Goal: Task Accomplishment & Management: Use online tool/utility

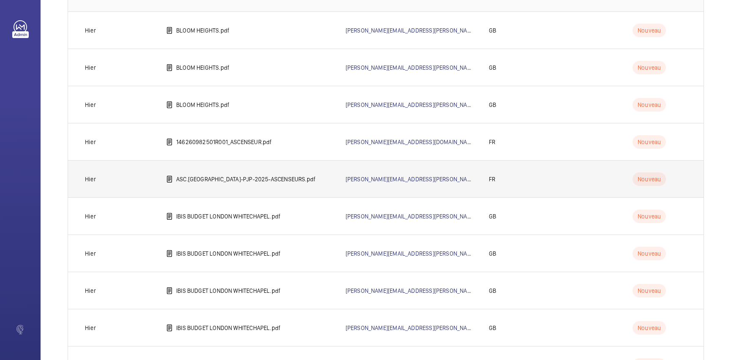
scroll to position [165, 0]
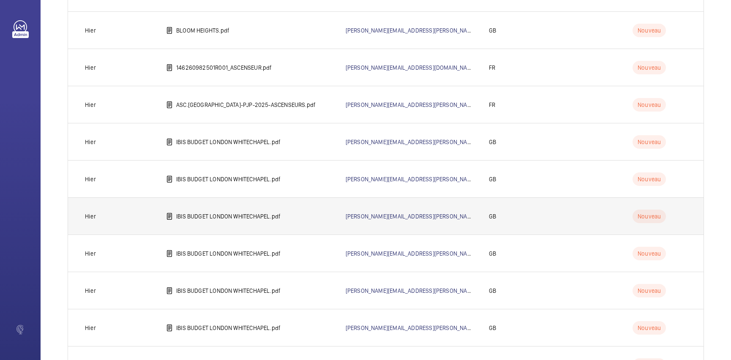
click at [271, 223] on td "IBIS BUDGET LONDON WHITECHAPEL.pdf" at bounding box center [243, 215] width 180 height 37
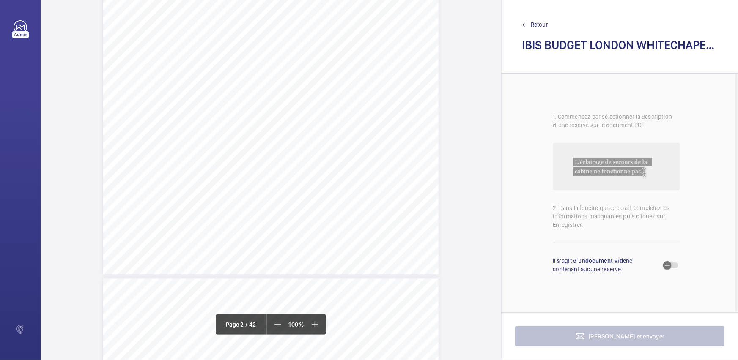
scroll to position [922, 0]
click at [423, 170] on div "Lift Report Lifting Operations & Lifting Equipment Regulation 1998 Provision & …" at bounding box center [270, 147] width 335 height 474
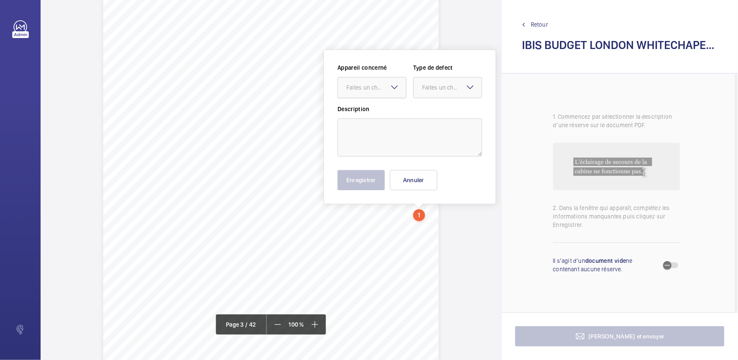
scroll to position [1032, 0]
click at [396, 85] on mat-icon at bounding box center [394, 90] width 10 height 10
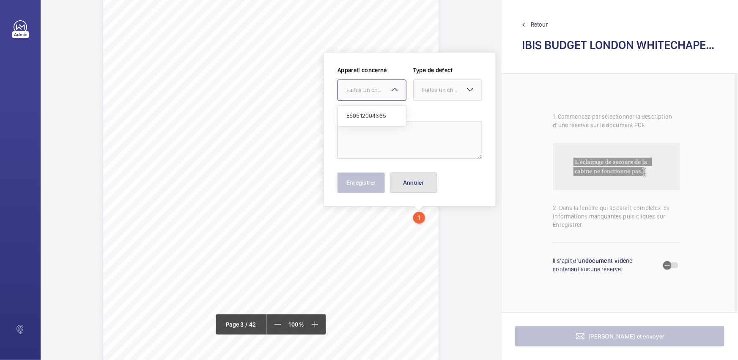
click at [416, 179] on button "Annuler" at bounding box center [413, 182] width 47 height 20
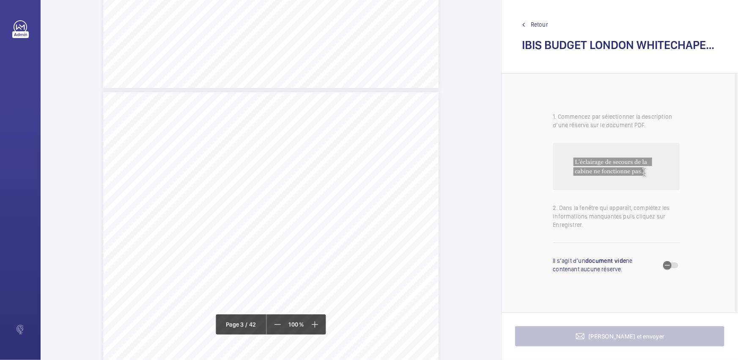
click at [416, 179] on div "Lift Report Lifting Operations & Lifting Equipment Regulation 1998 Provision & …" at bounding box center [270, 329] width 335 height 474
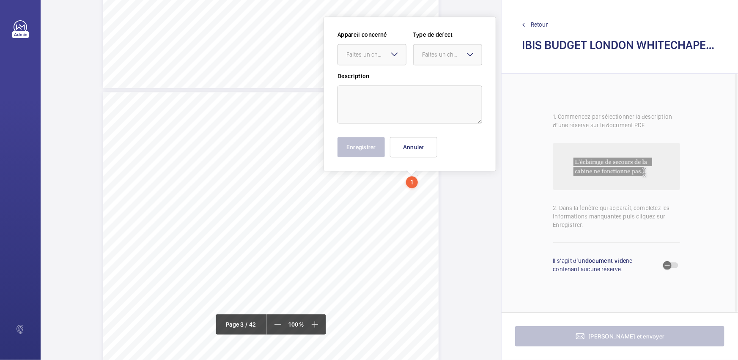
scroll to position [843, 0]
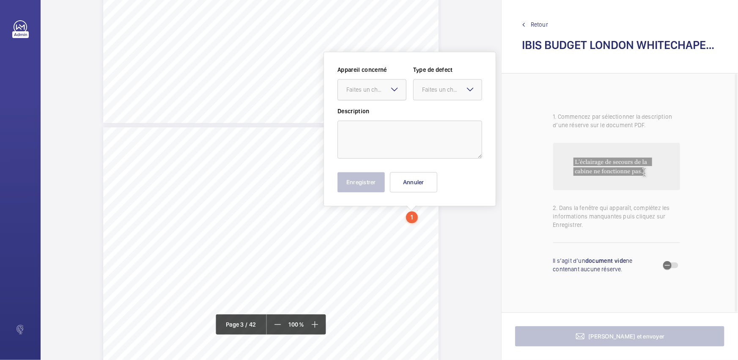
click at [374, 90] on div "Faites un choix" at bounding box center [376, 89] width 60 height 8
click at [416, 183] on button "Annuler" at bounding box center [413, 182] width 47 height 20
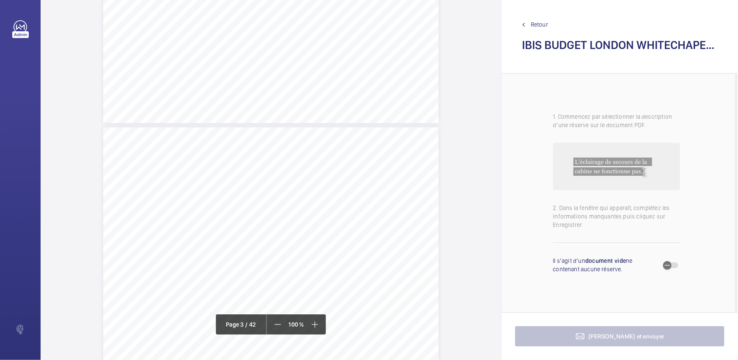
click at [431, 274] on div "Lift Report Lifting Operations & Lifting Equipment Regulation 1998 Provision & …" at bounding box center [270, 364] width 335 height 474
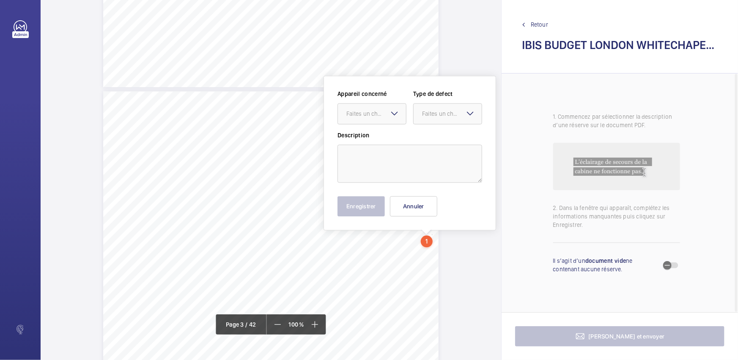
scroll to position [903, 0]
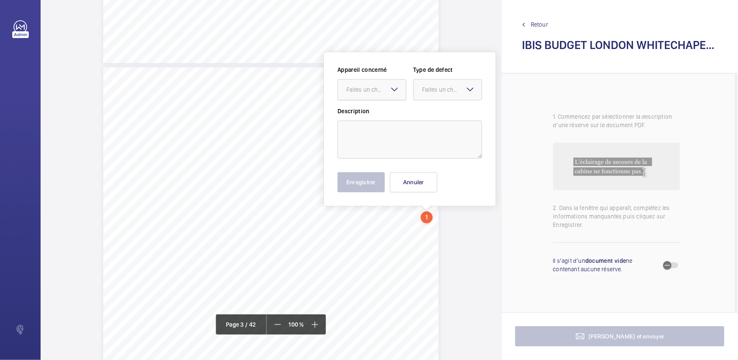
click at [381, 90] on div "Faites un choix" at bounding box center [376, 89] width 60 height 8
click at [412, 178] on button "Annuler" at bounding box center [413, 182] width 47 height 20
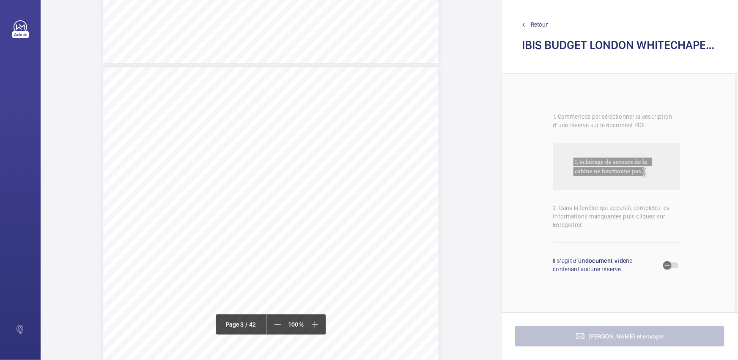
click at [364, 127] on div "Lift Report Lifting Operations & Lifting Equipment Regulation 1998 Provision & …" at bounding box center [270, 304] width 335 height 474
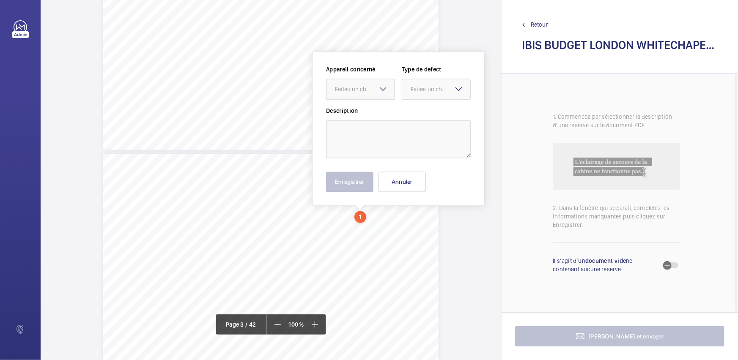
scroll to position [816, 0]
drag, startPoint x: 369, startPoint y: 84, endPoint x: 366, endPoint y: 135, distance: 51.2
click at [368, 84] on div at bounding box center [360, 90] width 68 height 20
click at [404, 179] on button "Annuler" at bounding box center [401, 182] width 47 height 20
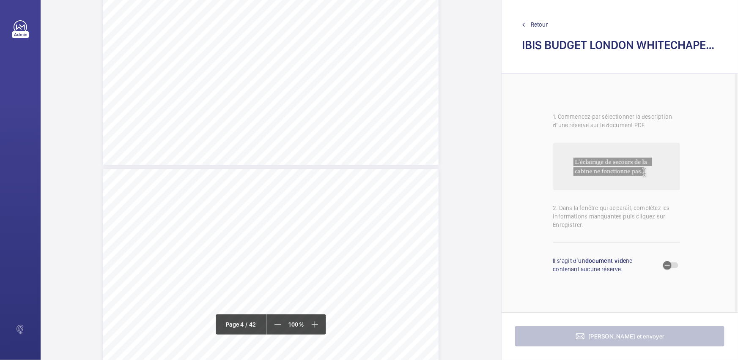
scroll to position [1508, 0]
drag, startPoint x: 498, startPoint y: 30, endPoint x: 471, endPoint y: 18, distance: 30.3
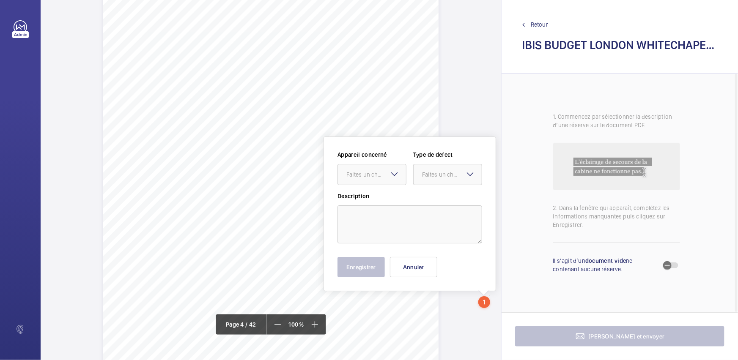
scroll to position [1587, 0]
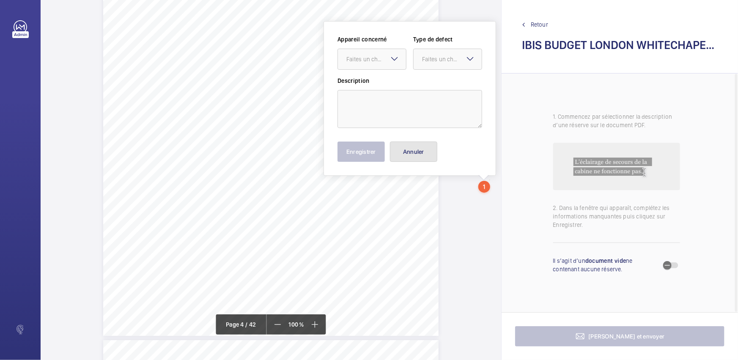
click at [421, 150] on button "Annuler" at bounding box center [413, 152] width 47 height 20
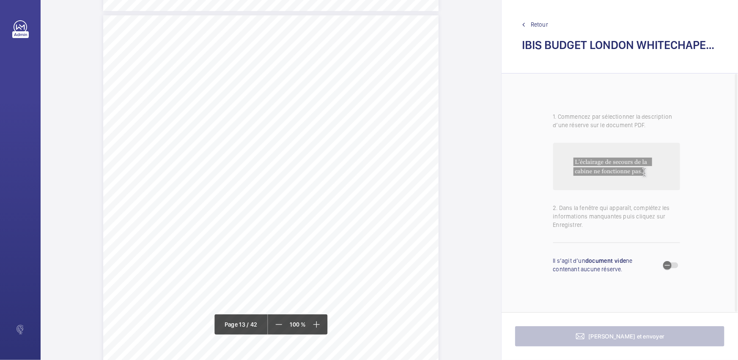
scroll to position [5815, 0]
click at [409, 181] on div "Lift Report Lifting Operations & Lifting Equipment Regulation 1998 Provision & …" at bounding box center [270, 178] width 335 height 474
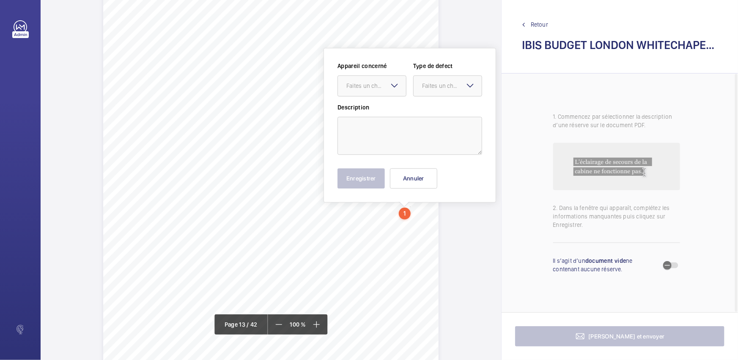
scroll to position [5782, 0]
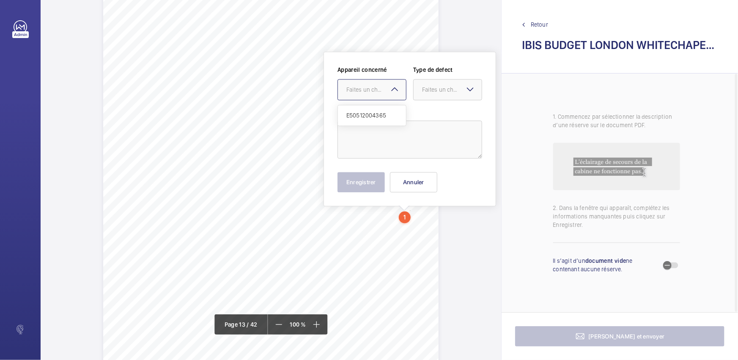
click at [386, 84] on div at bounding box center [372, 89] width 68 height 20
click at [415, 190] on button "Annuler" at bounding box center [413, 182] width 47 height 20
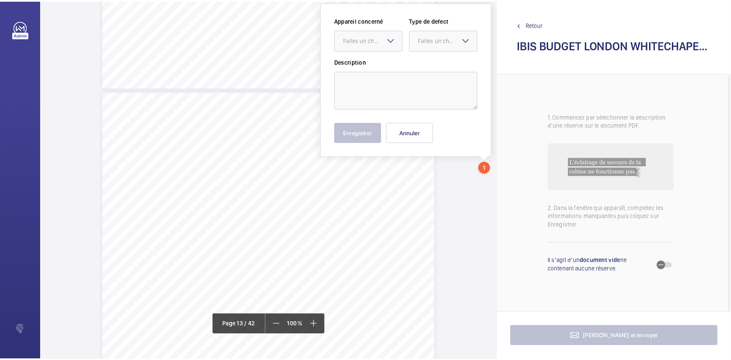
scroll to position [5614, 0]
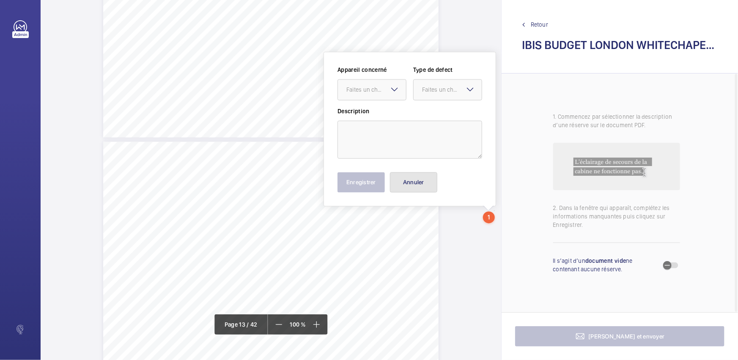
click at [424, 178] on button "Annuler" at bounding box center [413, 182] width 47 height 20
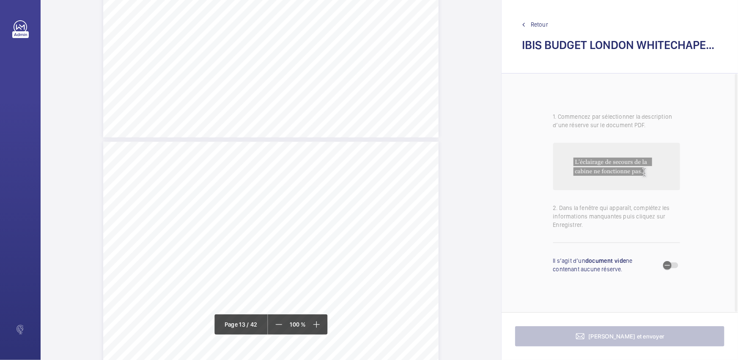
click at [524, 21] on link "Retour" at bounding box center [620, 24] width 196 height 8
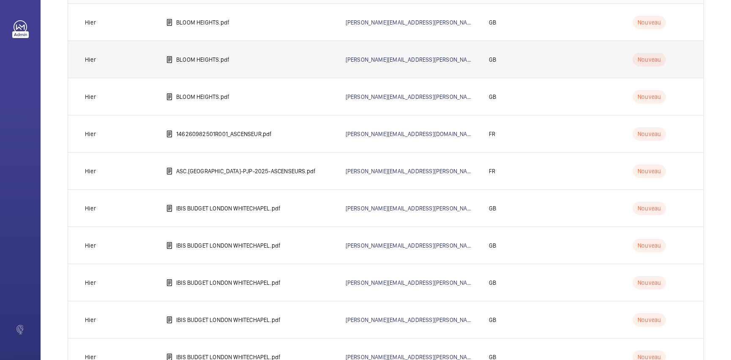
scroll to position [230, 0]
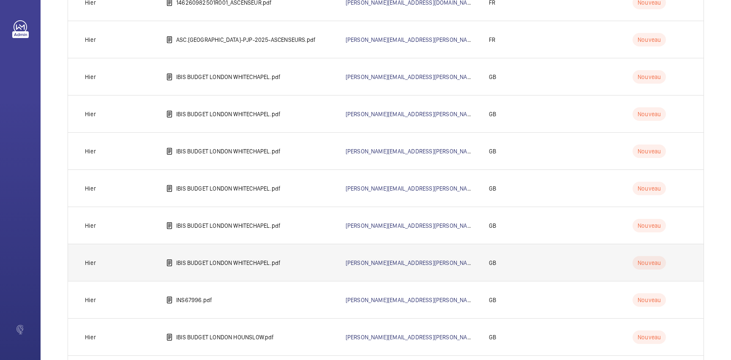
click at [224, 267] on td "IBIS BUDGET LONDON WHITECHAPEL.pdf" at bounding box center [243, 262] width 180 height 37
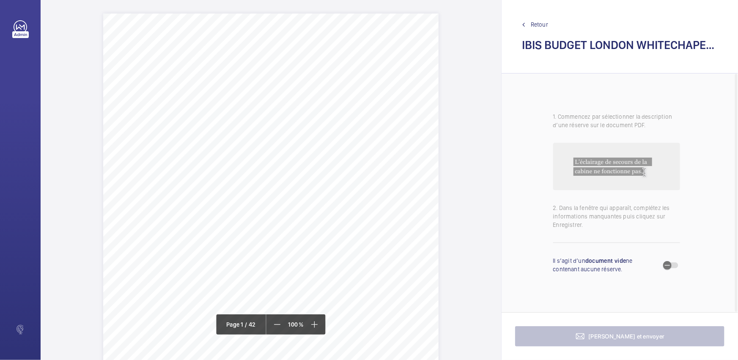
click at [420, 201] on div "Allianz Engineering Inspection Services Ltd, [STREET_ADDRESS]. Allianz Engineer…" at bounding box center [270, 251] width 335 height 474
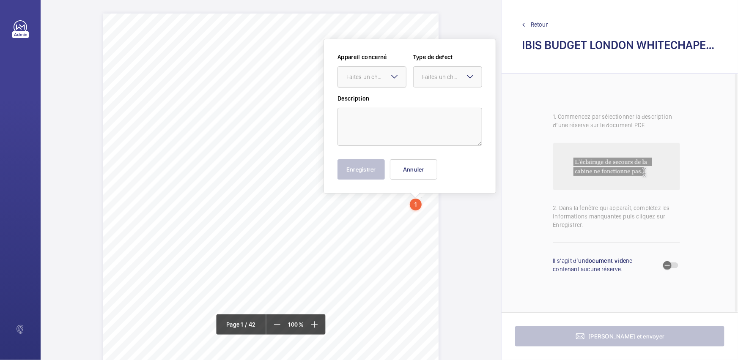
click at [371, 80] on div "Faites un choix" at bounding box center [376, 77] width 60 height 8
click at [411, 166] on button "Annuler" at bounding box center [413, 169] width 47 height 20
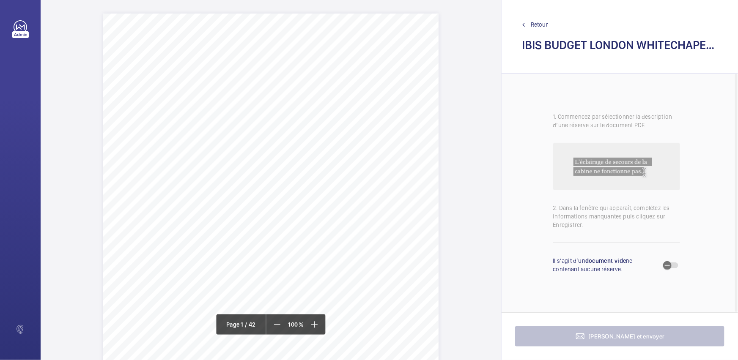
click at [537, 25] on span "Retour" at bounding box center [539, 24] width 17 height 8
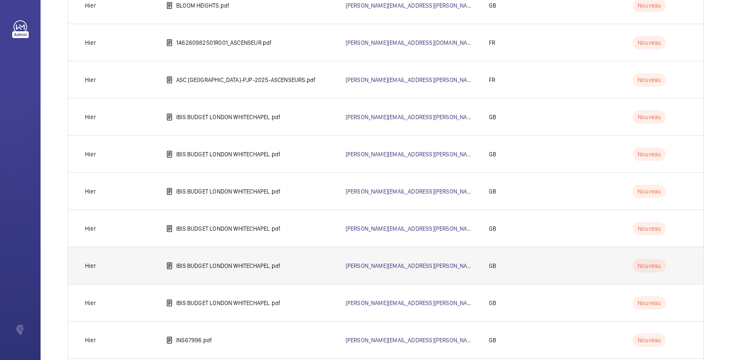
scroll to position [192, 0]
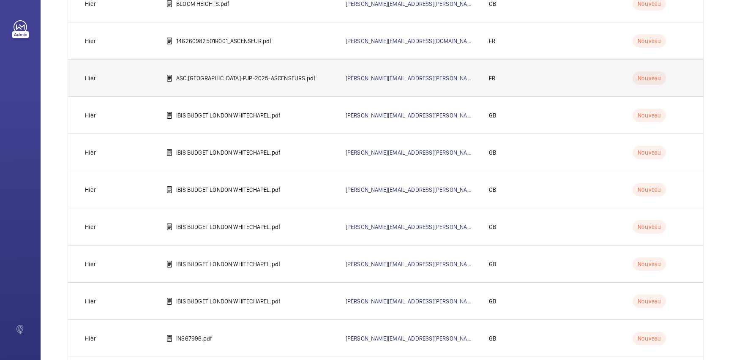
click at [229, 80] on p "ASC.[GEOGRAPHIC_DATA]-PJP-2025-ASCENSEURS.pdf" at bounding box center [246, 78] width 140 height 8
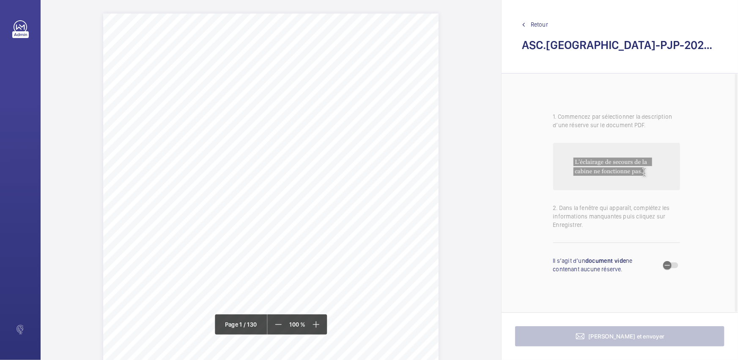
click at [429, 220] on div "Bureau Veritas Exploitation SAS CHAMPS SUR MARNE [STREET_ADDRESS] Mail : [PERSO…" at bounding box center [270, 251] width 335 height 474
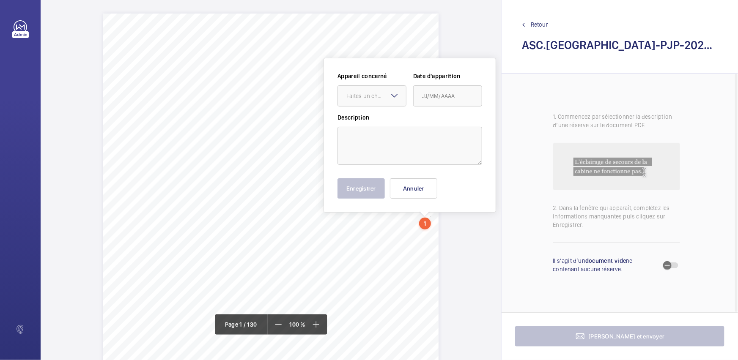
scroll to position [6, 0]
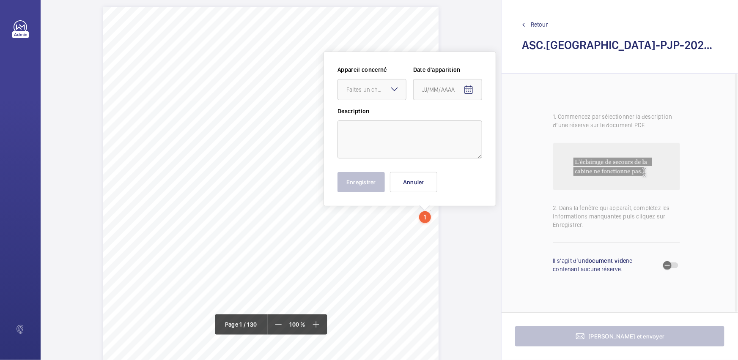
drag, startPoint x: 390, startPoint y: 105, endPoint x: 392, endPoint y: 95, distance: 10.0
click at [390, 104] on div "Appareil concerné Faites un choix Date d'apparition" at bounding box center [409, 86] width 145 height 41
click at [394, 93] on mat-icon at bounding box center [394, 89] width 10 height 10
click at [424, 184] on button "Annuler" at bounding box center [413, 182] width 47 height 20
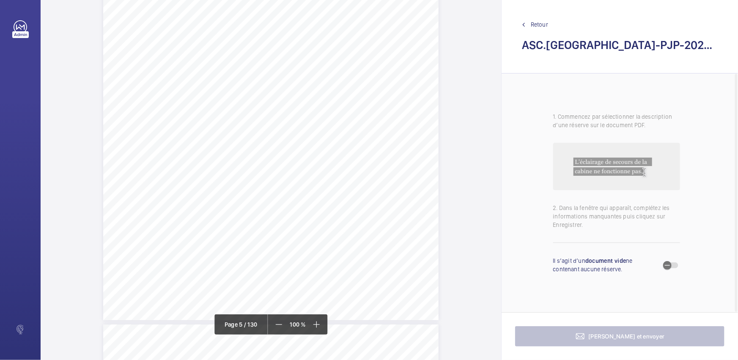
scroll to position [2351, 0]
click at [407, 149] on div "Périmètre vérifié dans le rapport | PALAIS DE JUSTICE DE PARIS ÉQUIPEMENT(S) VÉ…" at bounding box center [270, 293] width 335 height 474
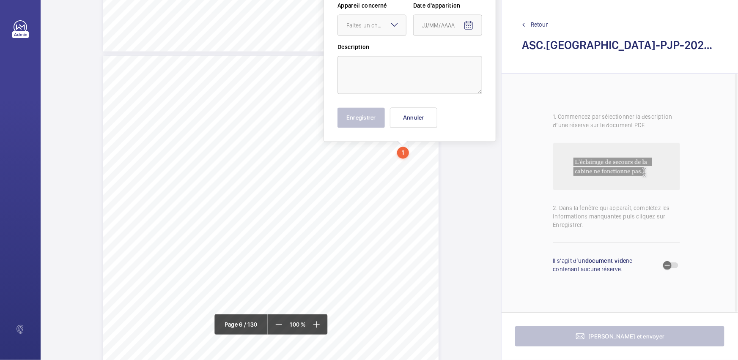
scroll to position [2286, 0]
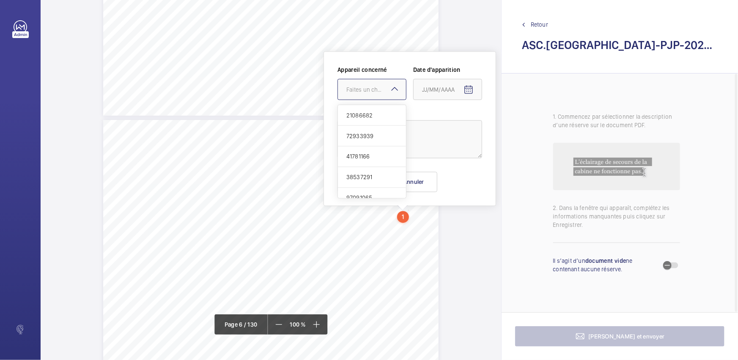
click at [393, 97] on div at bounding box center [372, 89] width 68 height 20
click at [428, 186] on button "Annuler" at bounding box center [413, 182] width 47 height 20
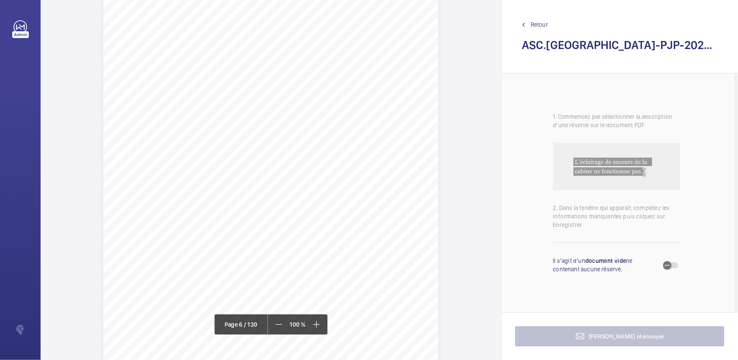
scroll to position [2440, 0]
drag, startPoint x: 193, startPoint y: 126, endPoint x: 270, endPoint y: 132, distance: 77.6
click at [270, 132] on div "Périmètre vérifié dans le rapport | PALAIS DE JUSTICE DE PARIS ÉQUIPEMENT(S) VÉ…" at bounding box center [270, 204] width 335 height 474
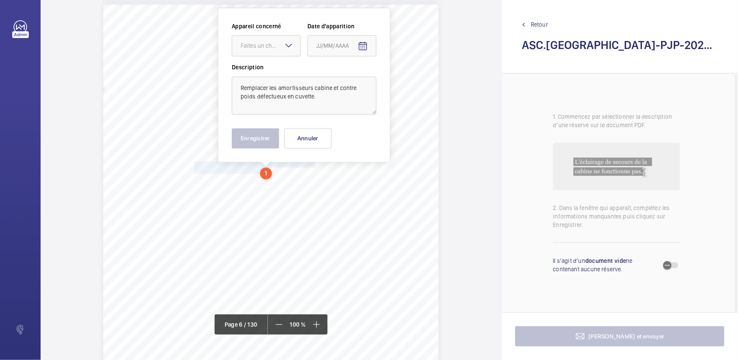
scroll to position [2358, 0]
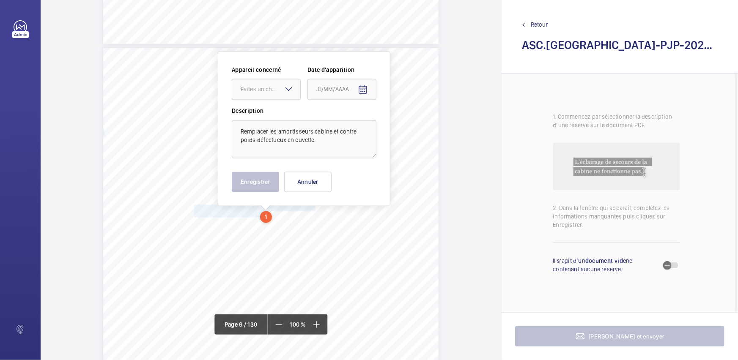
click at [270, 89] on div "Faites un choix" at bounding box center [271, 89] width 60 height 8
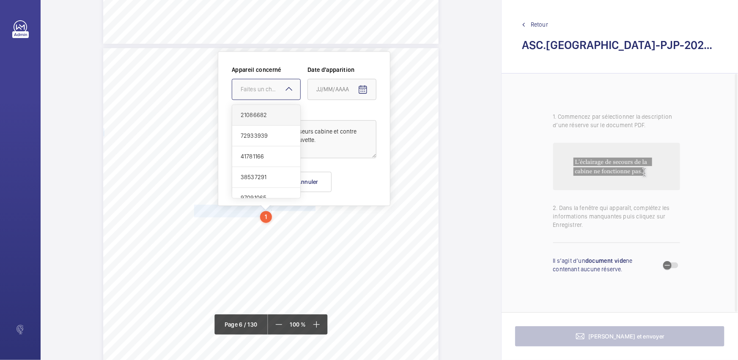
click at [270, 110] on div "21086682" at bounding box center [266, 115] width 68 height 21
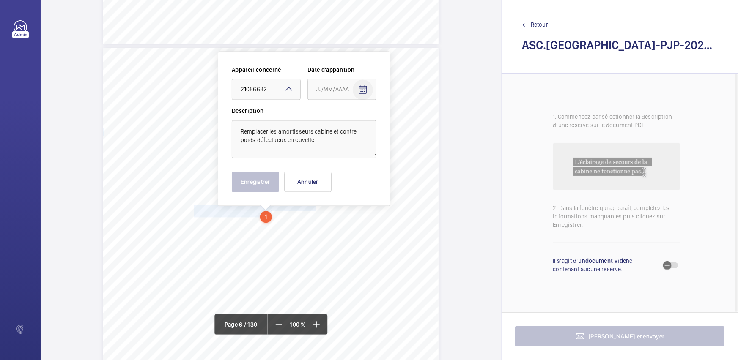
click at [361, 88] on mat-icon "Open calendar" at bounding box center [363, 90] width 10 height 10
click at [339, 121] on span "[DATE]" at bounding box center [328, 123] width 22 height 7
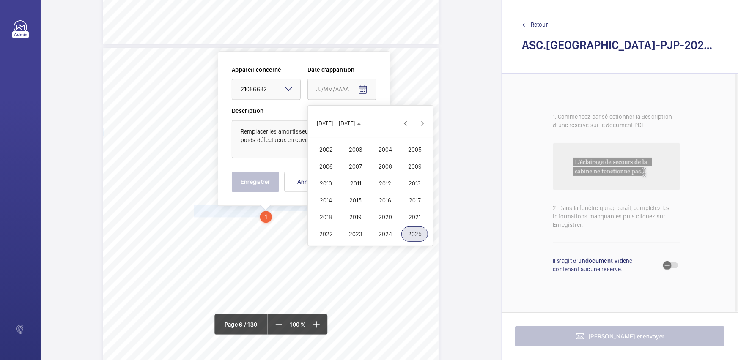
click at [413, 230] on span "2025" at bounding box center [414, 234] width 27 height 15
click at [332, 164] on span "MAI" at bounding box center [325, 166] width 27 height 15
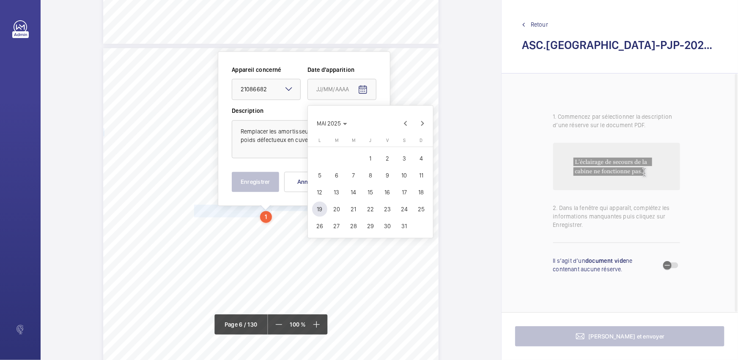
click at [340, 207] on span "20" at bounding box center [336, 209] width 15 height 15
type input "[DATE]"
click at [265, 183] on button "Enregistrer" at bounding box center [255, 182] width 47 height 20
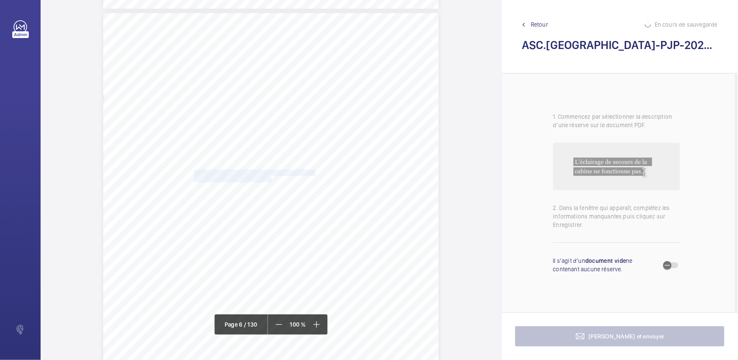
scroll to position [2435, 0]
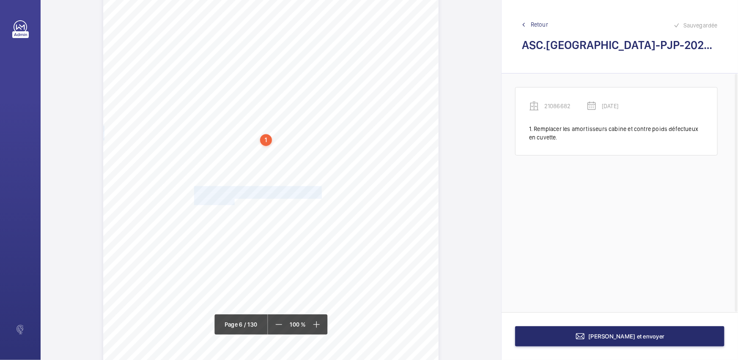
drag, startPoint x: 205, startPoint y: 188, endPoint x: 233, endPoint y: 201, distance: 29.9
click at [233, 201] on div "Périmètre vérifié dans le rapport | PALAIS DE JUSTICE DE PARIS ÉQUIPEMENT(S) VÉ…" at bounding box center [270, 208] width 335 height 474
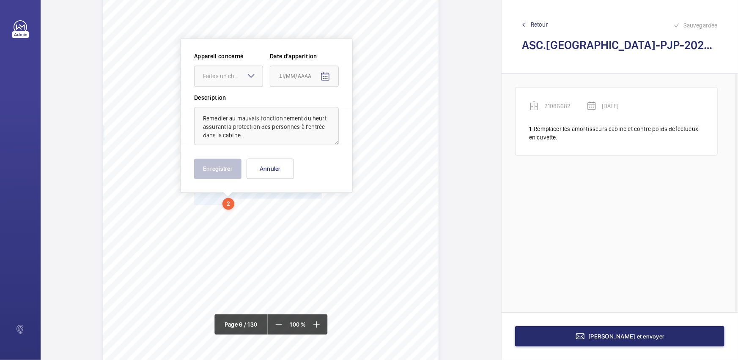
scroll to position [2422, 0]
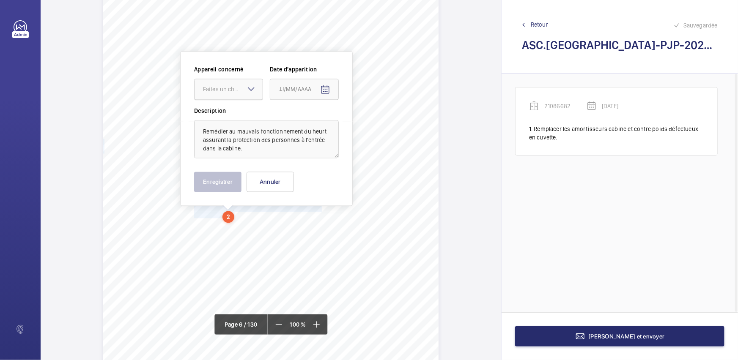
click at [241, 91] on div "Faites un choix" at bounding box center [233, 89] width 60 height 8
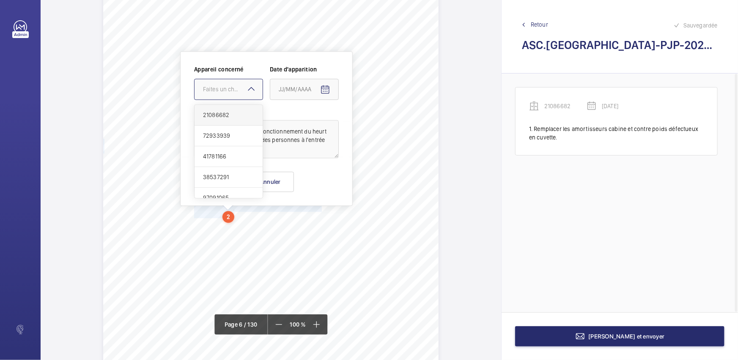
click at [230, 113] on span "21086682" at bounding box center [228, 115] width 51 height 8
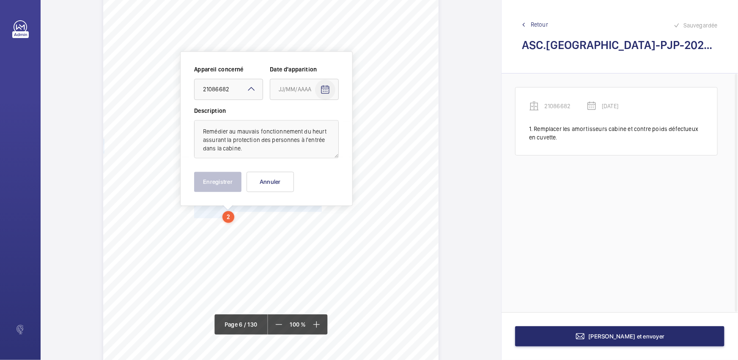
click at [324, 92] on mat-icon "Open calendar" at bounding box center [325, 90] width 10 height 10
click at [366, 122] on span "Previous month" at bounding box center [367, 123] width 17 height 17
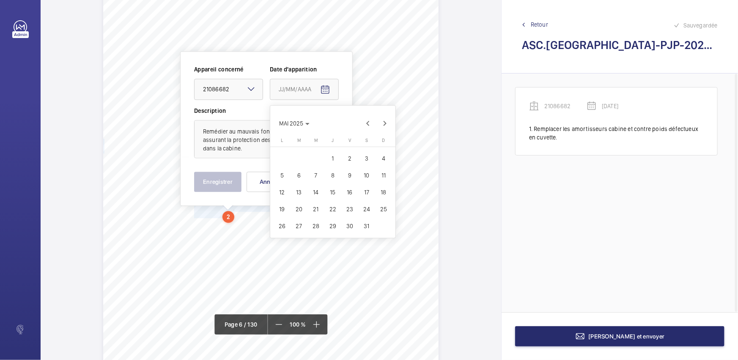
click at [299, 212] on span "20" at bounding box center [298, 209] width 15 height 15
type input "[DATE]"
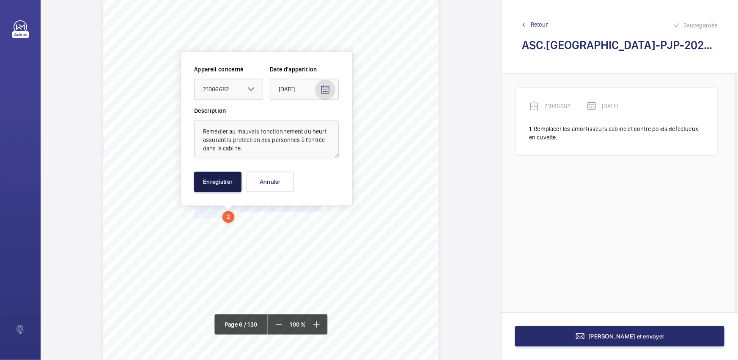
click at [223, 185] on button "Enregistrer" at bounding box center [217, 182] width 47 height 20
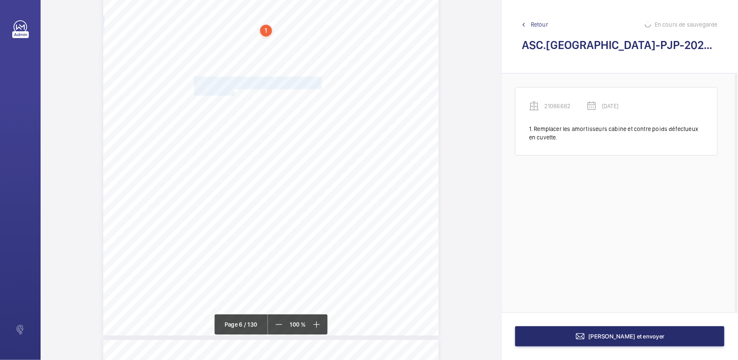
scroll to position [2575, 0]
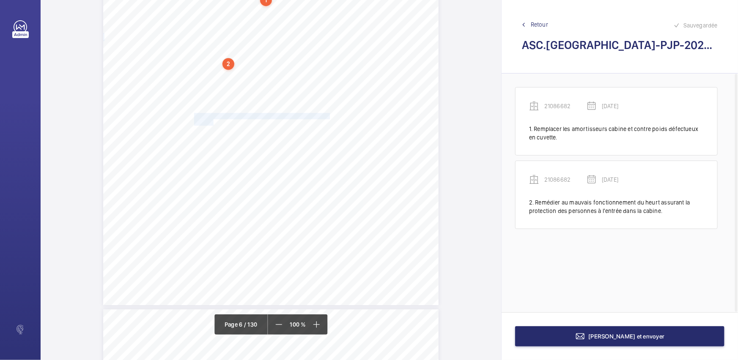
drag, startPoint x: 193, startPoint y: 115, endPoint x: 213, endPoint y: 120, distance: 20.4
click at [212, 120] on div "Périmètre vérifié dans le rapport | PALAIS DE JUSTICE DE PARIS ÉQUIPEMENT(S) VÉ…" at bounding box center [270, 68] width 335 height 474
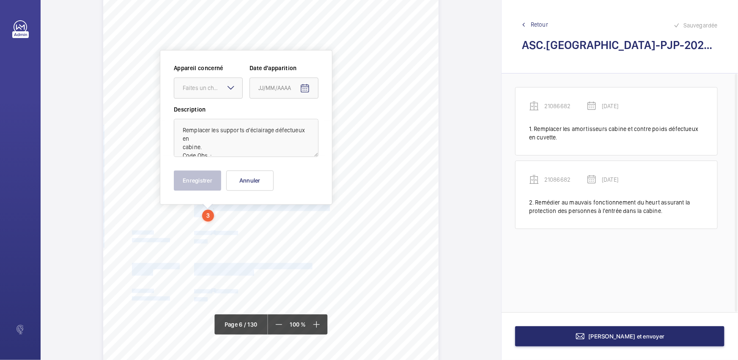
scroll to position [2482, 0]
click at [231, 82] on div at bounding box center [208, 90] width 68 height 20
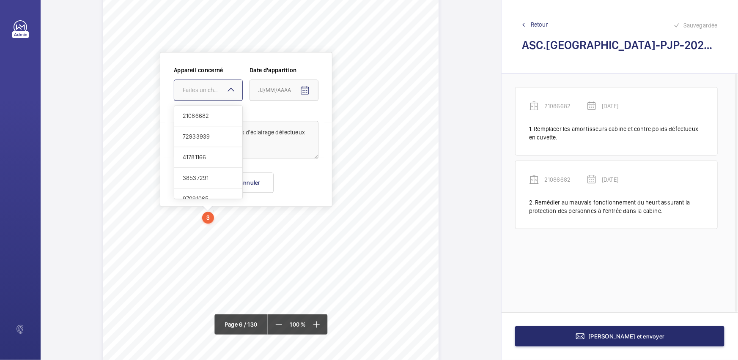
click at [227, 101] on div "Appareil concerné Faites un choix 21086682 72933939 41781166 38537291 97091065 …" at bounding box center [246, 86] width 145 height 41
click at [235, 90] on mat-icon at bounding box center [231, 90] width 10 height 10
click at [227, 107] on div "21086682" at bounding box center [208, 116] width 68 height 21
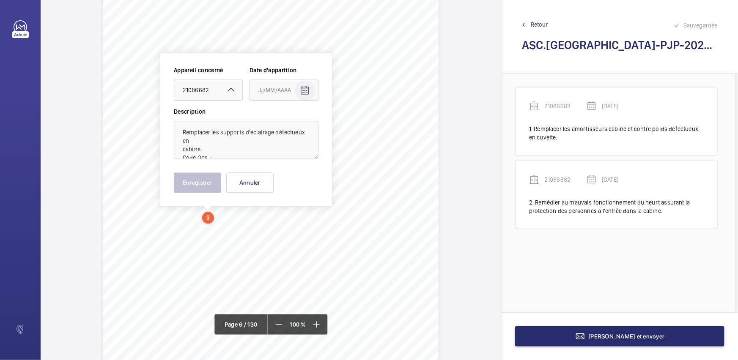
click at [301, 91] on mat-icon "Open calendar" at bounding box center [305, 90] width 10 height 10
click at [348, 123] on span "Previous month" at bounding box center [347, 123] width 17 height 17
drag, startPoint x: 346, startPoint y: 121, endPoint x: 328, endPoint y: 148, distance: 31.8
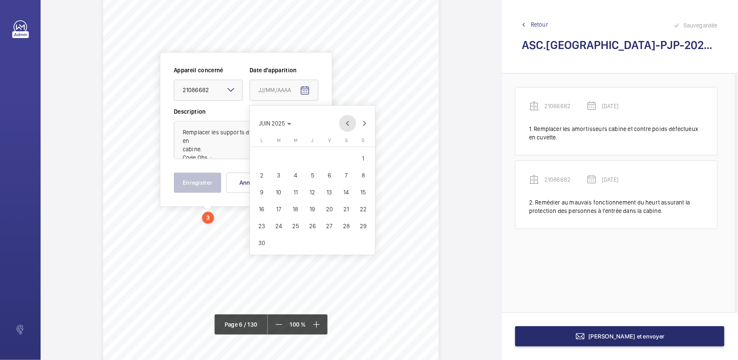
click at [346, 121] on span "Previous month" at bounding box center [347, 123] width 17 height 17
click at [282, 208] on span "20" at bounding box center [278, 209] width 15 height 15
type input "[DATE]"
click at [194, 181] on button "Enregistrer" at bounding box center [197, 182] width 47 height 20
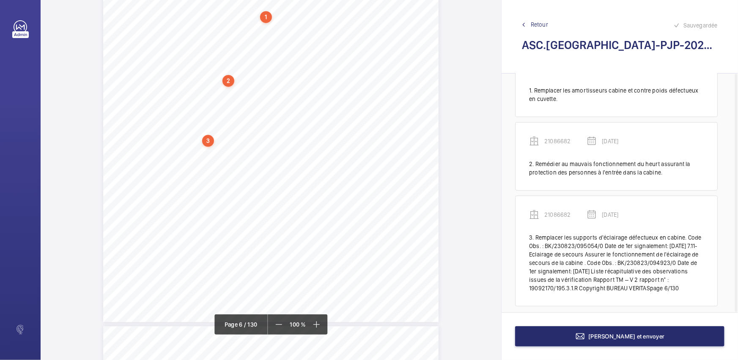
scroll to position [46, 0]
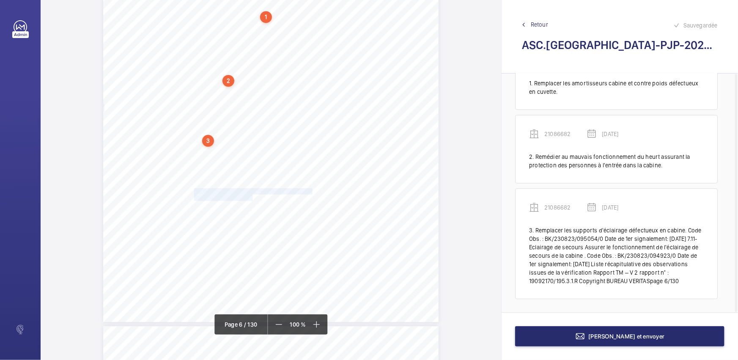
drag, startPoint x: 193, startPoint y: 189, endPoint x: 251, endPoint y: 198, distance: 58.6
click at [251, 198] on div "Périmètre vérifié dans le rapport | PALAIS DE JUSTICE DE PARIS ÉQUIPEMENT(S) VÉ…" at bounding box center [270, 85] width 335 height 474
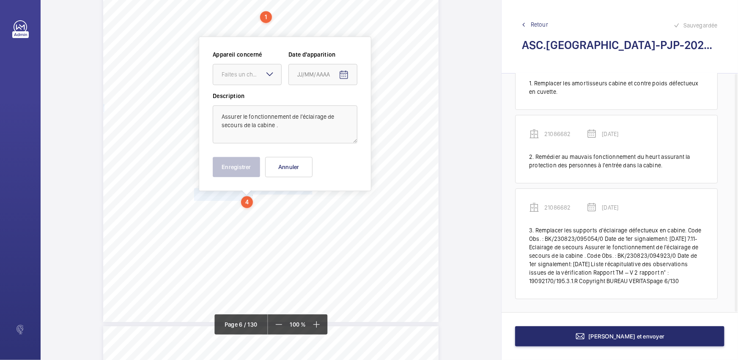
scroll to position [2543, 0]
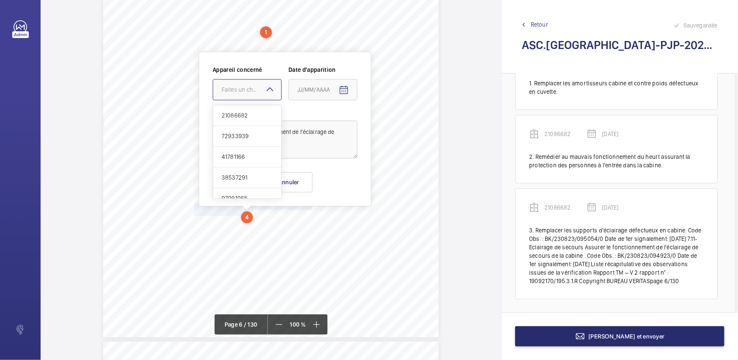
click at [247, 89] on div "Faites un choix" at bounding box center [252, 89] width 60 height 8
click at [239, 109] on div "21086682" at bounding box center [247, 115] width 68 height 21
click at [344, 96] on span "Open calendar" at bounding box center [344, 90] width 20 height 20
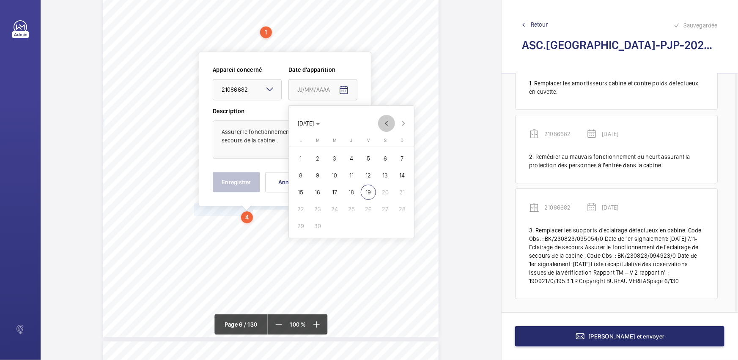
click at [384, 123] on span "Previous month" at bounding box center [386, 123] width 17 height 17
click at [381, 123] on span "Previous month" at bounding box center [386, 123] width 17 height 17
click at [319, 205] on span "20" at bounding box center [317, 209] width 15 height 15
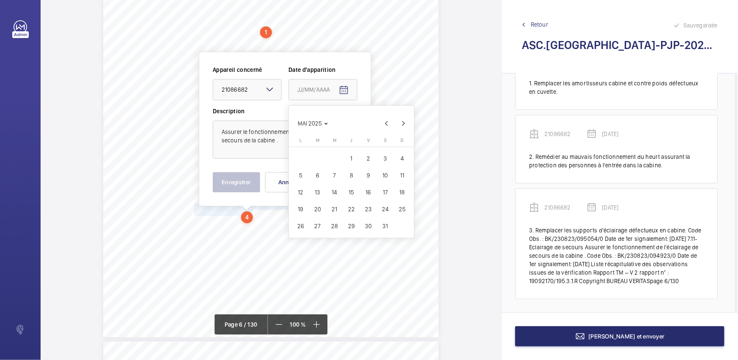
type input "[DATE]"
click at [239, 186] on button "Enregistrer" at bounding box center [236, 182] width 47 height 20
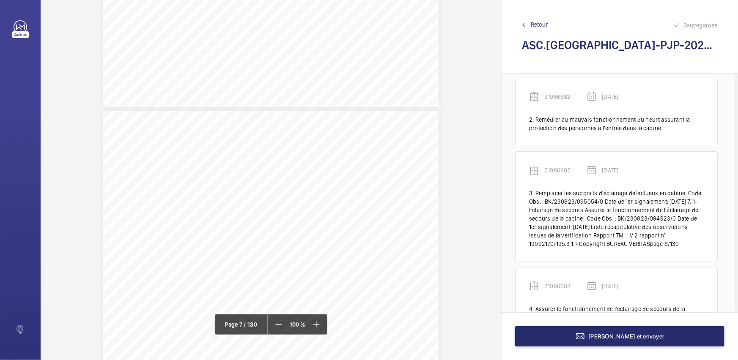
scroll to position [119, 0]
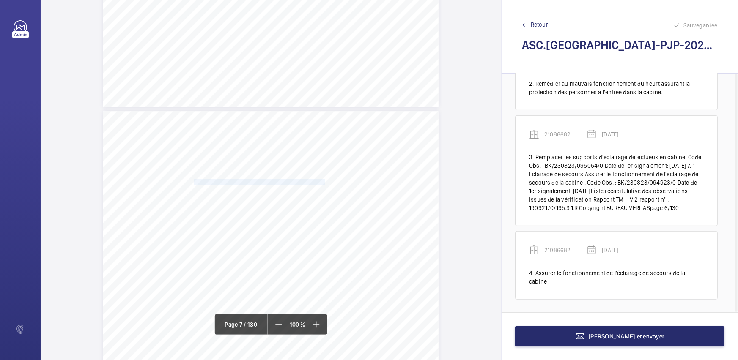
drag, startPoint x: 193, startPoint y: 181, endPoint x: 308, endPoint y: 181, distance: 115.4
click at [308, 181] on span "Verrouiller [PERSON_NAME] d'accès en machinerie." at bounding box center [265, 181] width 142 height 5
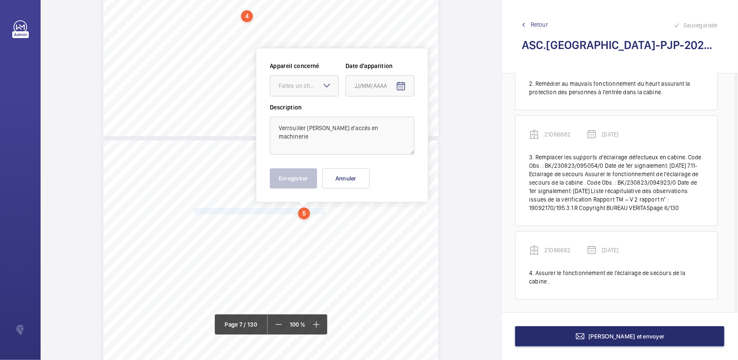
scroll to position [2740, 0]
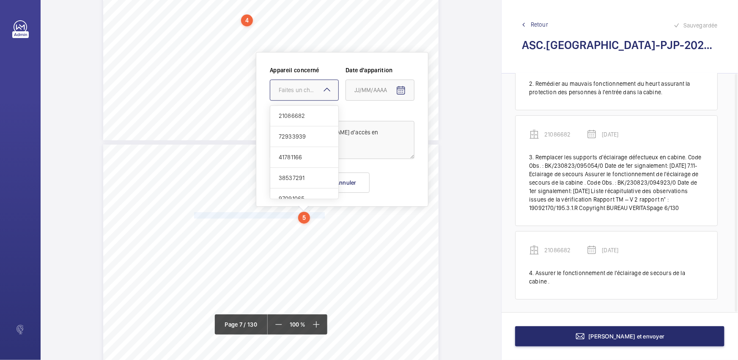
click at [326, 92] on mat-icon at bounding box center [327, 90] width 10 height 10
click at [318, 115] on span "21086682" at bounding box center [304, 116] width 51 height 8
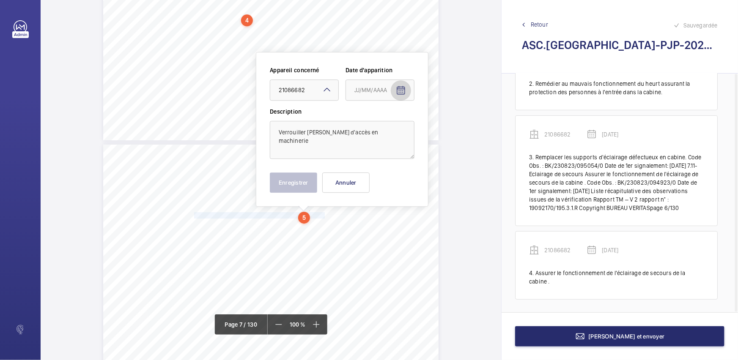
click at [401, 90] on mat-icon "Open calendar" at bounding box center [401, 90] width 10 height 10
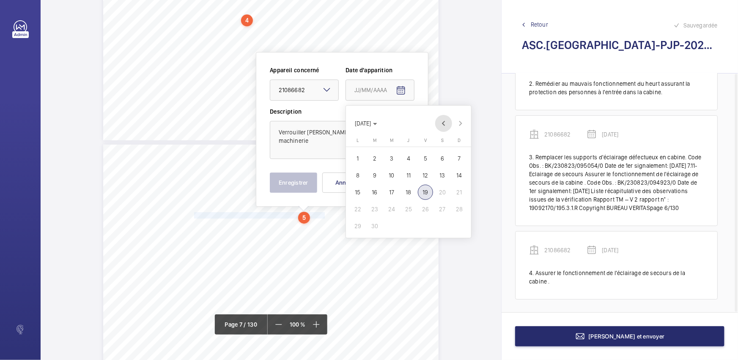
click at [443, 123] on span "Previous month" at bounding box center [443, 123] width 17 height 17
click at [376, 209] on span "20" at bounding box center [374, 209] width 15 height 15
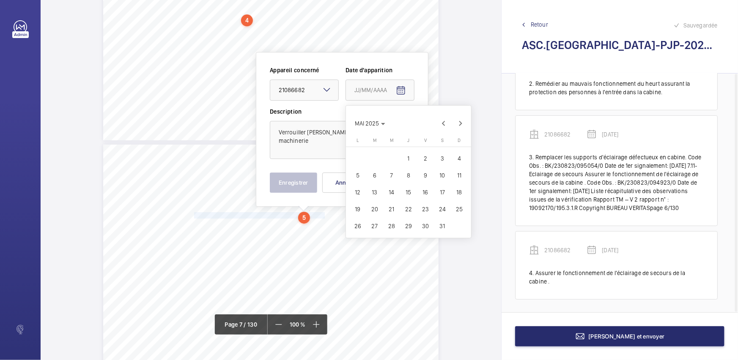
type input "[DATE]"
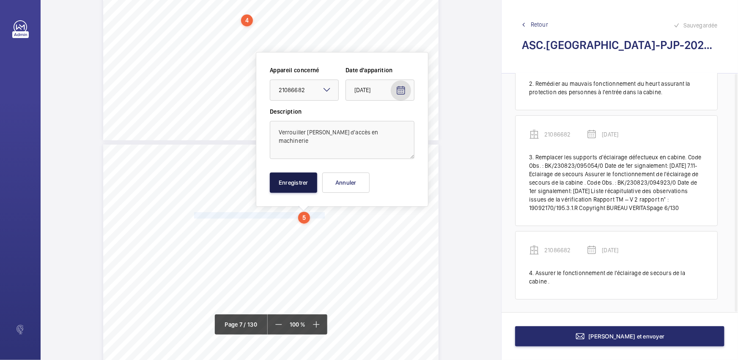
click at [300, 185] on button "Enregistrer" at bounding box center [293, 182] width 47 height 20
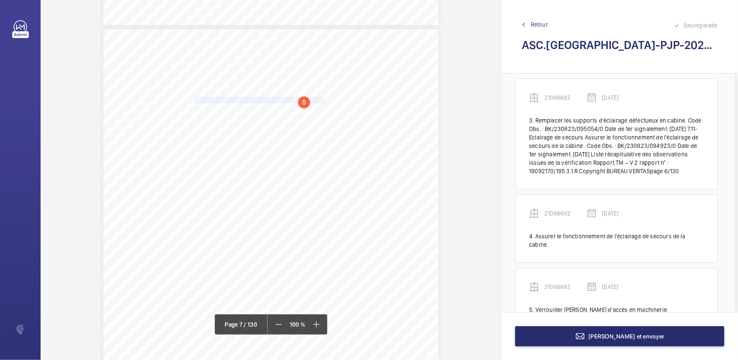
scroll to position [184, 0]
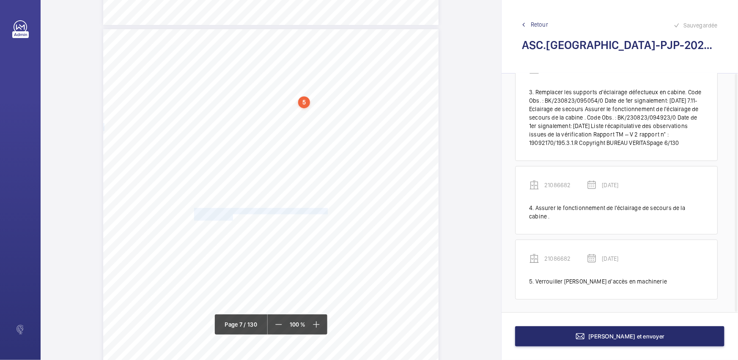
drag, startPoint x: 193, startPoint y: 209, endPoint x: 231, endPoint y: 216, distance: 38.6
click at [231, 216] on div "Point vérifié Actions à entreprendre 12.1- Accès aux locaux Verrouiller [PERSON…" at bounding box center [270, 266] width 335 height 474
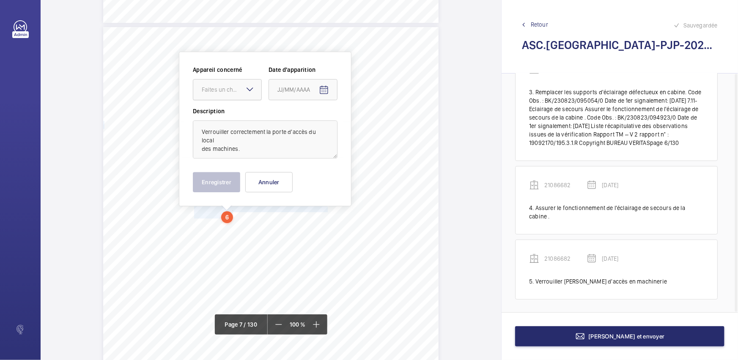
click at [241, 91] on div "Faites un choix" at bounding box center [232, 89] width 60 height 8
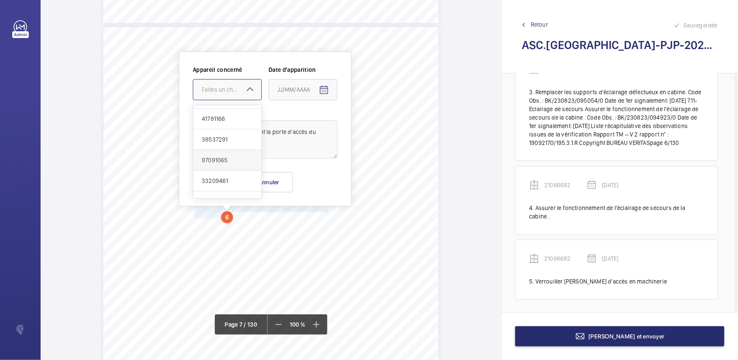
click at [229, 153] on div "97091065" at bounding box center [227, 160] width 68 height 21
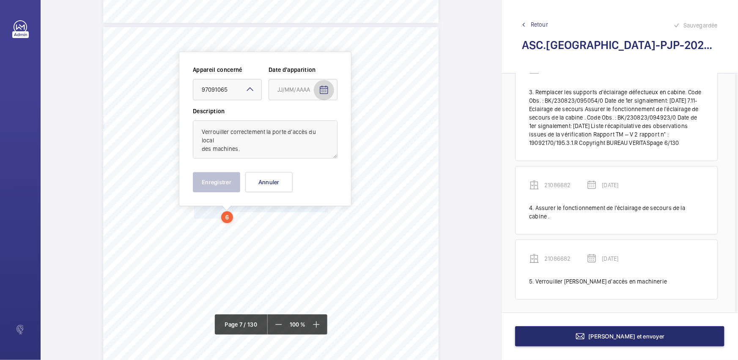
click at [323, 83] on span "Open calendar" at bounding box center [324, 90] width 20 height 20
click at [364, 124] on span "Previous month" at bounding box center [366, 123] width 17 height 17
click at [363, 123] on span "Previous month" at bounding box center [366, 123] width 17 height 17
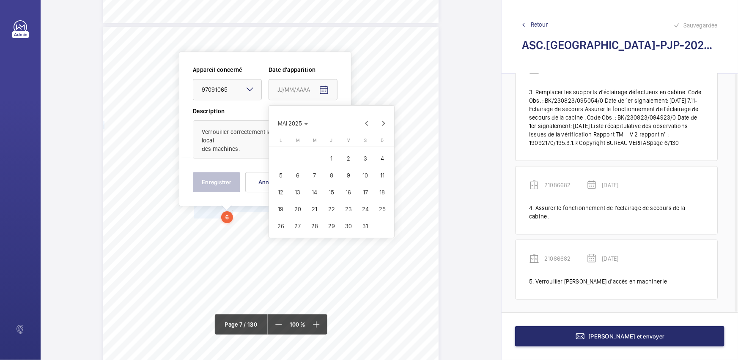
click at [314, 209] on span "21" at bounding box center [314, 209] width 15 height 15
type input "[DATE]"
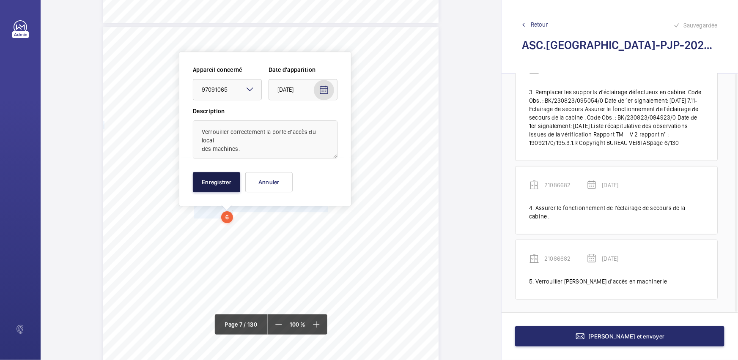
click at [217, 176] on button "Enregistrer" at bounding box center [216, 182] width 47 height 20
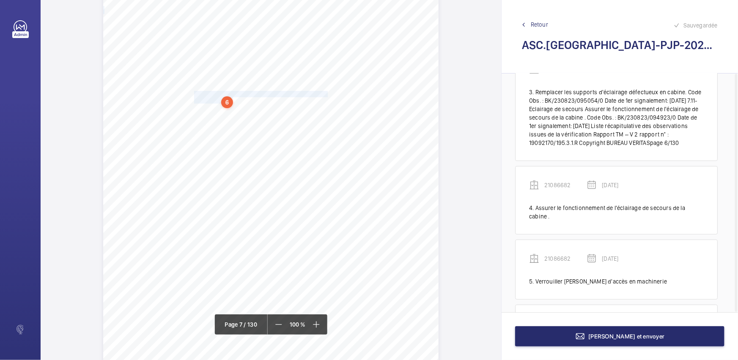
scroll to position [249, 0]
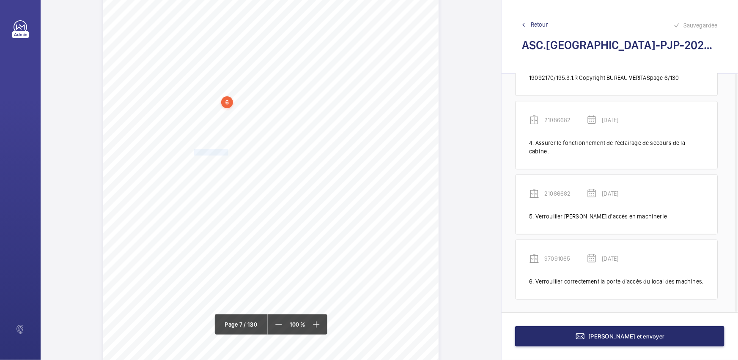
drag, startPoint x: 193, startPoint y: 151, endPoint x: 226, endPoint y: 151, distance: 33.0
click at [226, 151] on span "Cf point 12.1" at bounding box center [211, 152] width 34 height 5
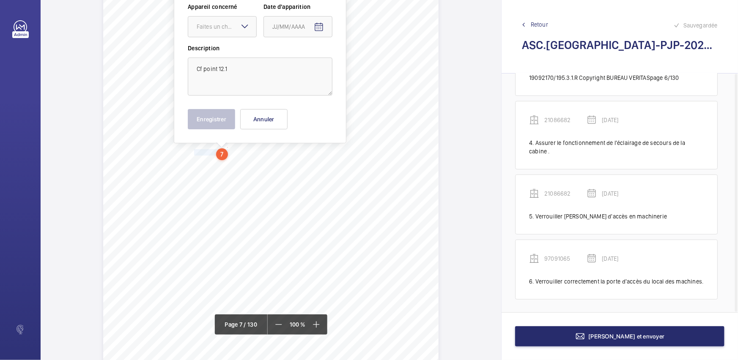
scroll to position [2909, 0]
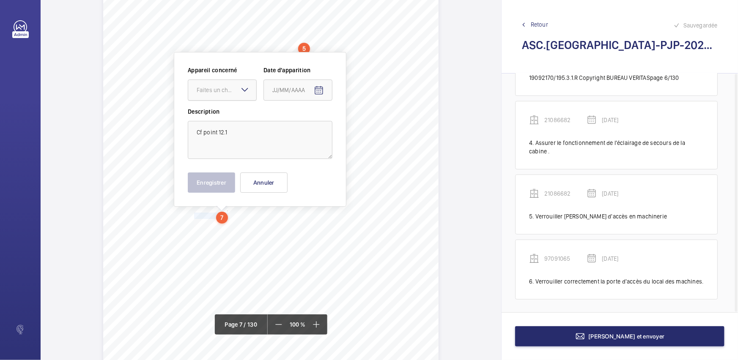
click at [223, 83] on div at bounding box center [222, 90] width 68 height 20
drag, startPoint x: 212, startPoint y: 157, endPoint x: 228, endPoint y: 157, distance: 16.1
click at [212, 158] on span "97091065" at bounding box center [222, 160] width 51 height 8
click at [313, 93] on button "Open calendar" at bounding box center [319, 90] width 20 height 20
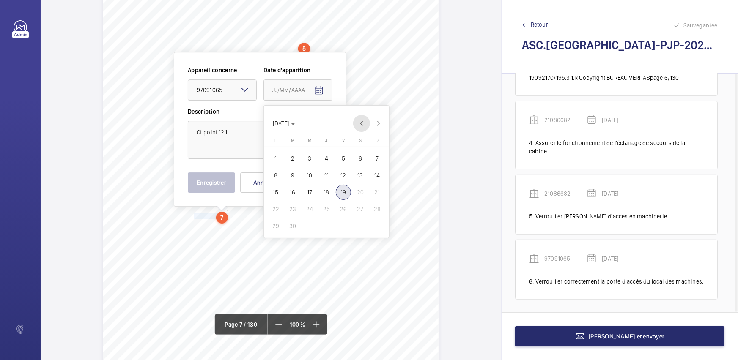
click at [365, 125] on span "Previous month" at bounding box center [361, 123] width 17 height 17
drag, startPoint x: 309, startPoint y: 209, endPoint x: 263, endPoint y: 199, distance: 47.3
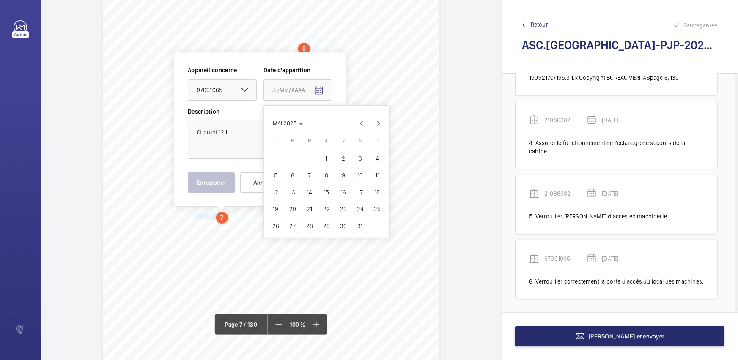
click at [309, 209] on span "21" at bounding box center [309, 209] width 15 height 15
click at [322, 94] on mat-icon "Open calendar" at bounding box center [319, 90] width 10 height 10
click at [297, 123] on span "MAI 2025" at bounding box center [288, 123] width 30 height 7
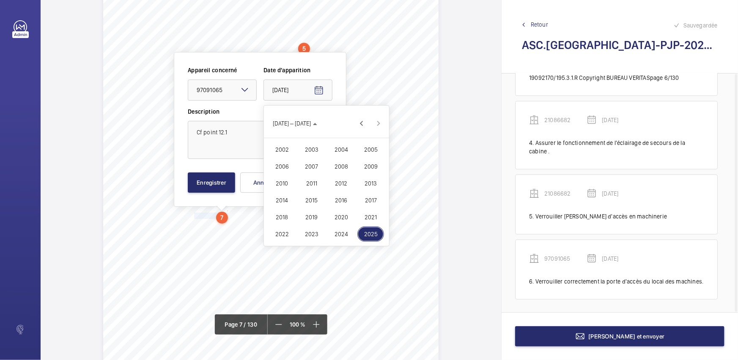
click at [317, 235] on span "2023" at bounding box center [311, 234] width 27 height 15
click at [367, 170] on span "AOÛT" at bounding box center [370, 166] width 27 height 15
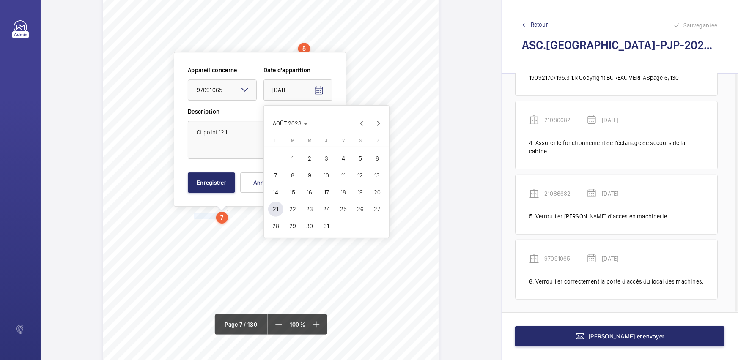
click at [311, 210] on span "23" at bounding box center [309, 209] width 15 height 15
type input "[DATE]"
click at [213, 181] on button "Enregistrer" at bounding box center [211, 182] width 47 height 20
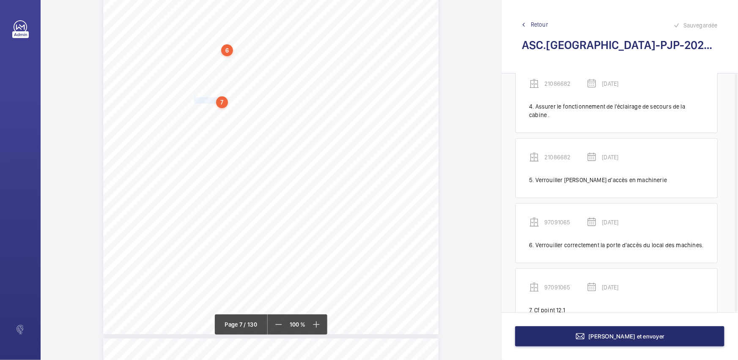
scroll to position [314, 0]
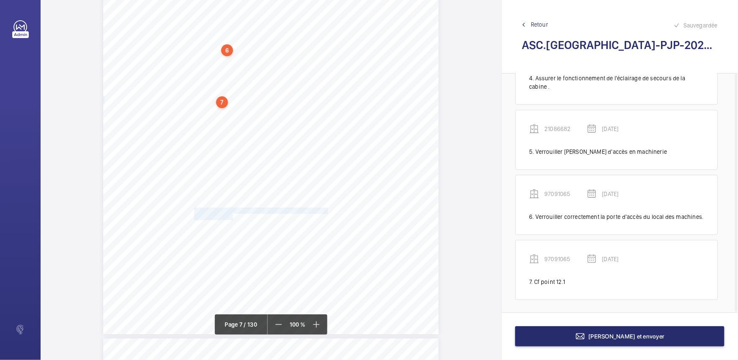
drag, startPoint x: 193, startPoint y: 207, endPoint x: 232, endPoint y: 215, distance: 39.3
click at [232, 215] on div "Point vérifié Actions à entreprendre 12.1- Accès aux locaux Verrouiller [PERSON…" at bounding box center [270, 97] width 335 height 474
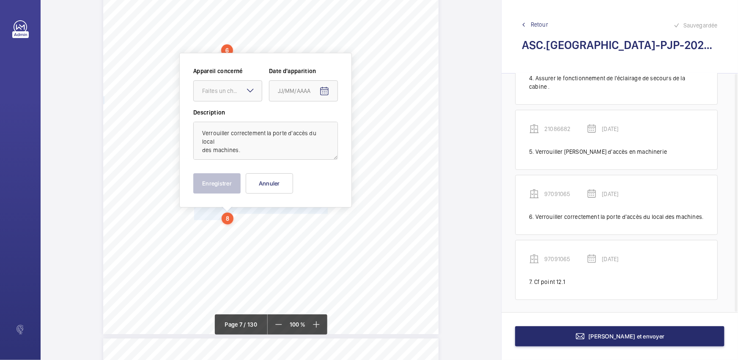
scroll to position [3026, 0]
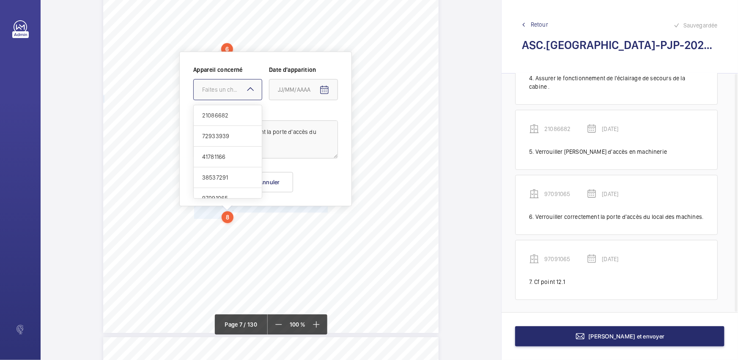
click at [230, 86] on div "Faites un choix" at bounding box center [232, 89] width 60 height 8
click at [233, 144] on span "33209461" at bounding box center [227, 142] width 51 height 8
click at [327, 88] on mat-icon "Open calendar" at bounding box center [324, 90] width 10 height 10
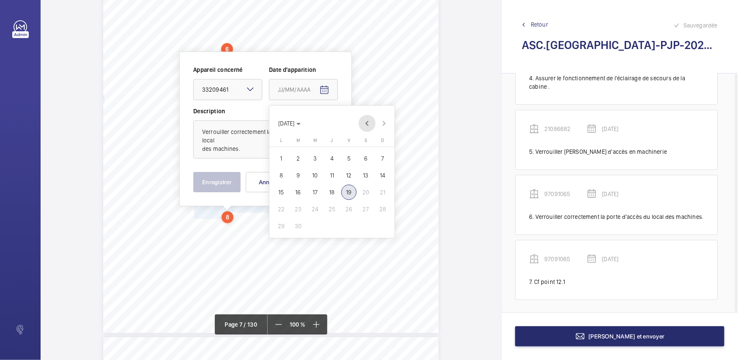
click at [368, 124] on span "Previous month" at bounding box center [366, 123] width 17 height 17
click at [315, 211] on span "21" at bounding box center [314, 209] width 15 height 15
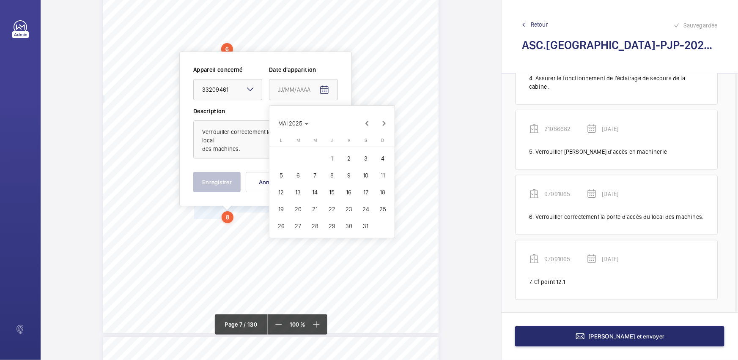
type input "[DATE]"
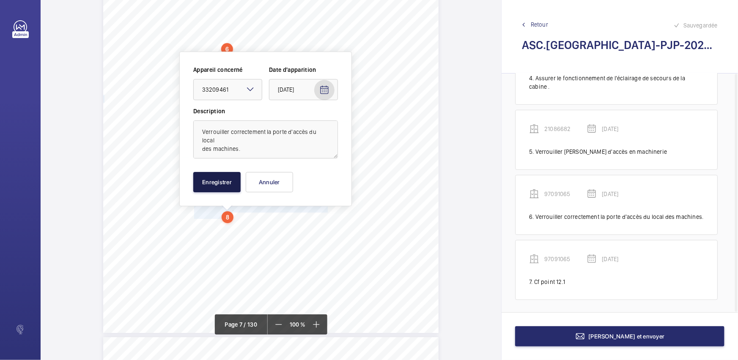
click at [213, 185] on button "Enregistrer" at bounding box center [216, 182] width 47 height 20
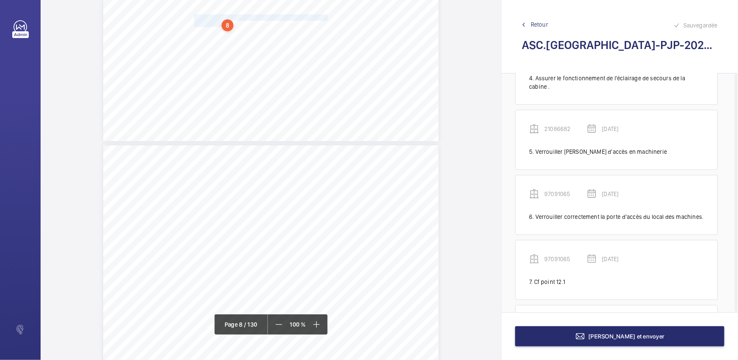
scroll to position [379, 0]
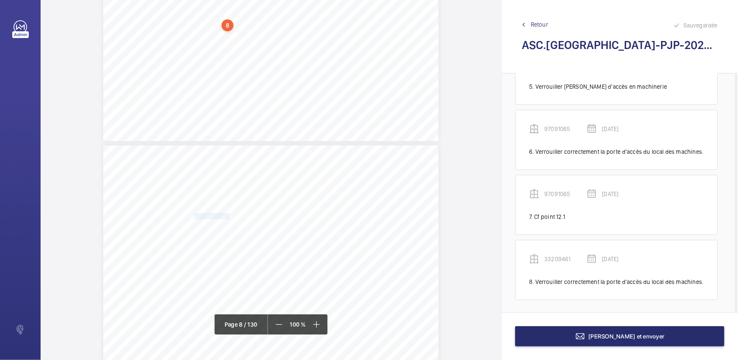
drag, startPoint x: 193, startPoint y: 214, endPoint x: 227, endPoint y: 215, distance: 34.7
click at [227, 215] on span "Cf point 12.1." at bounding box center [212, 215] width 36 height 5
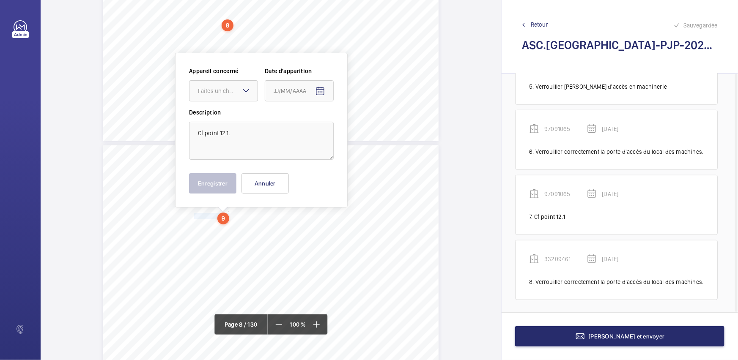
scroll to position [3219, 0]
click at [232, 91] on div "Faites un choix" at bounding box center [228, 89] width 60 height 8
click at [228, 145] on span "33209461" at bounding box center [223, 142] width 51 height 8
click at [321, 97] on span "Open calendar" at bounding box center [320, 90] width 20 height 20
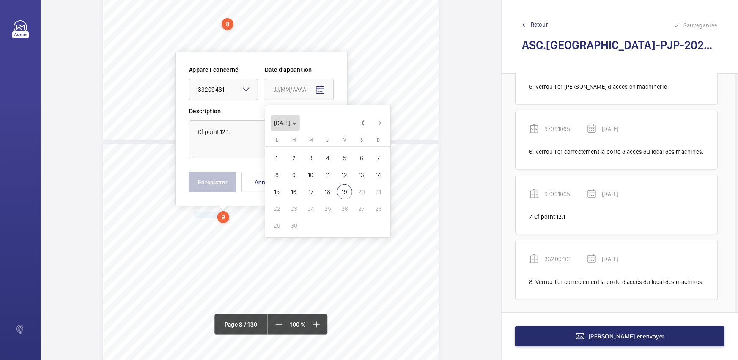
drag, startPoint x: 296, startPoint y: 121, endPoint x: 298, endPoint y: 136, distance: 14.6
click at [290, 122] on span "[DATE]" at bounding box center [282, 123] width 16 height 7
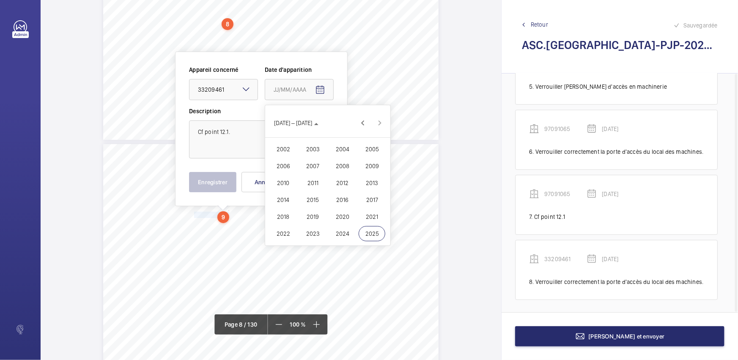
drag, startPoint x: 311, startPoint y: 235, endPoint x: 356, endPoint y: 196, distance: 59.7
click at [311, 235] on span "2023" at bounding box center [312, 233] width 27 height 15
click at [377, 171] on span "AOÛT" at bounding box center [371, 166] width 27 height 15
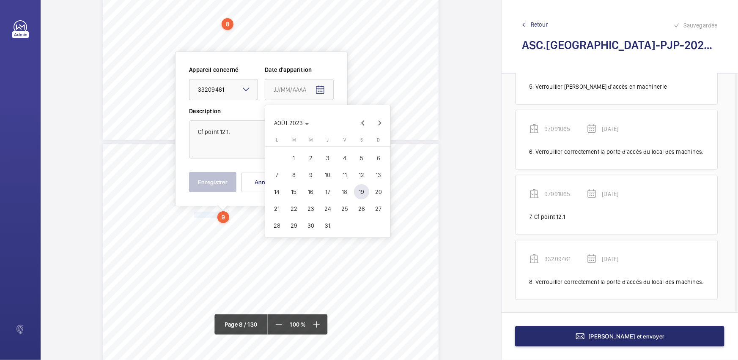
click at [306, 207] on span "23" at bounding box center [310, 208] width 15 height 15
type input "[DATE]"
click at [220, 185] on button "Enregistrer" at bounding box center [212, 182] width 47 height 20
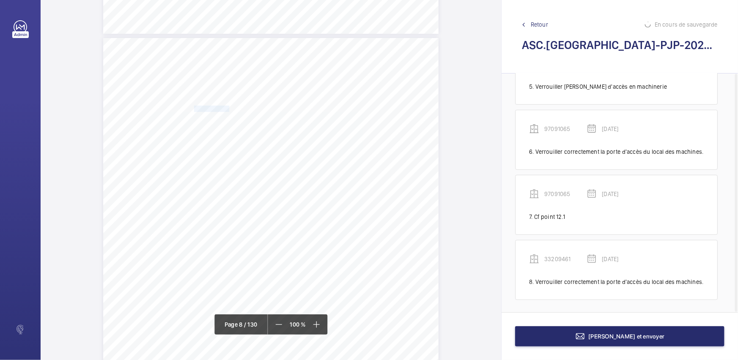
scroll to position [3335, 0]
drag, startPoint x: 194, startPoint y: 209, endPoint x: 224, endPoint y: 215, distance: 30.6
click at [224, 215] on div "Point vérifié Actions à entreprendre 23- Observations connexes Cf point 12.1. C…" at bounding box center [270, 266] width 335 height 474
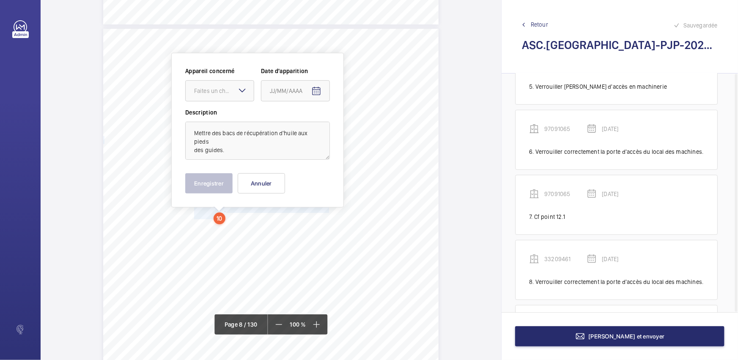
scroll to position [3336, 0]
click at [233, 91] on div "Faites un choix" at bounding box center [224, 90] width 60 height 8
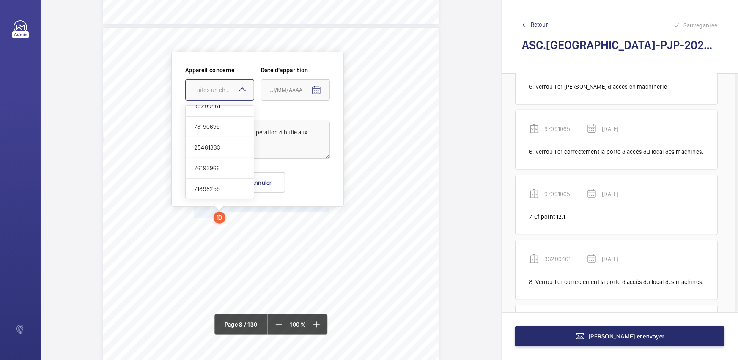
scroll to position [115, 0]
click at [207, 183] on span "71898255" at bounding box center [219, 187] width 51 height 8
click at [318, 88] on mat-icon "Open calendar" at bounding box center [316, 90] width 10 height 10
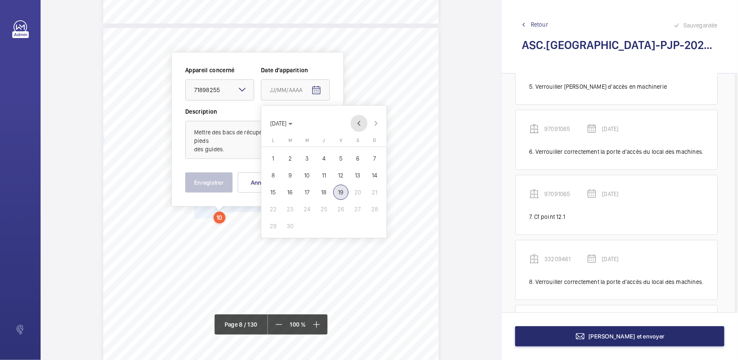
click at [358, 126] on span "Previous month" at bounding box center [358, 123] width 17 height 17
click at [359, 125] on span "Previous month" at bounding box center [358, 123] width 17 height 17
click at [288, 212] on span "20" at bounding box center [289, 209] width 15 height 15
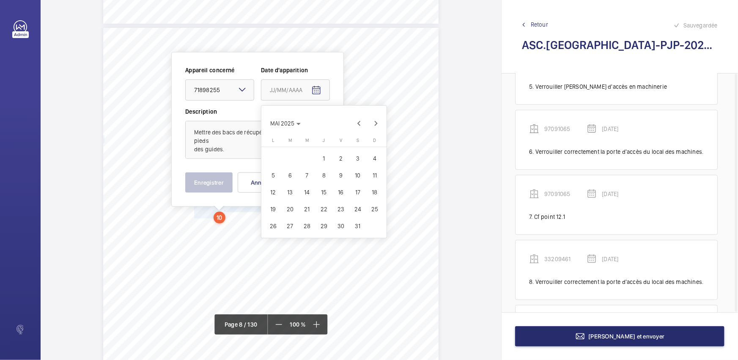
type input "[DATE]"
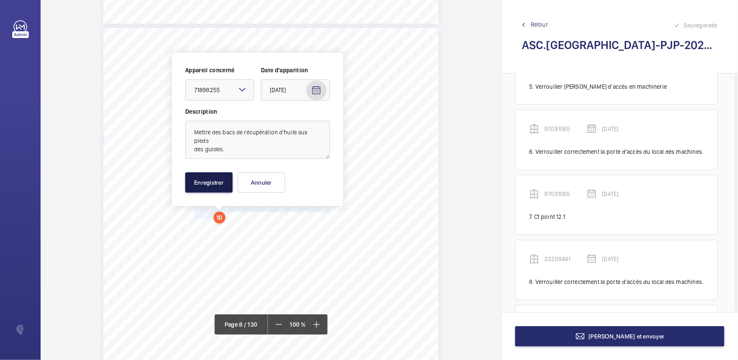
click at [222, 185] on button "Enregistrer" at bounding box center [208, 182] width 47 height 20
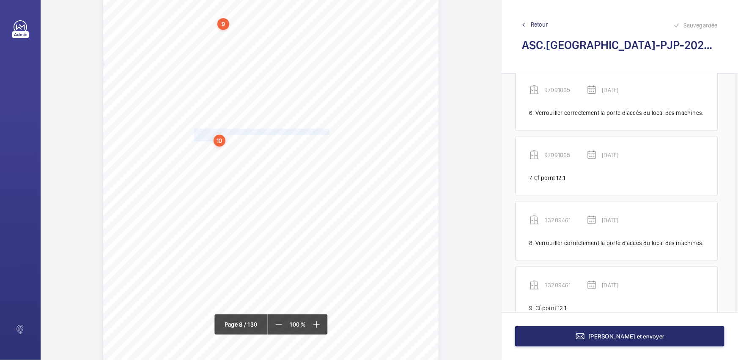
scroll to position [509, 0]
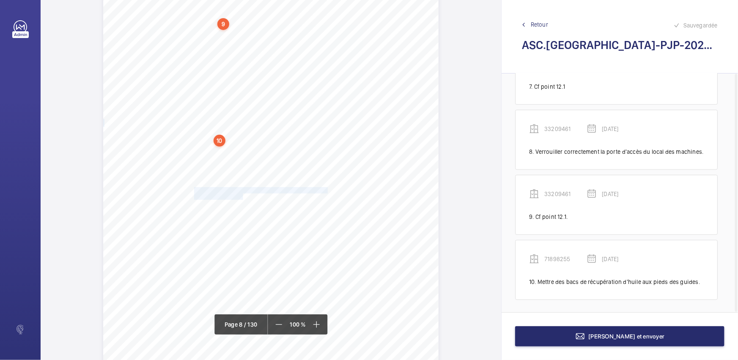
drag, startPoint x: 193, startPoint y: 190, endPoint x: 241, endPoint y: 196, distance: 48.6
click at [241, 196] on div "Point vérifié Actions à entreprendre 23- Observations connexes Cf point 12.1. C…" at bounding box center [270, 188] width 335 height 474
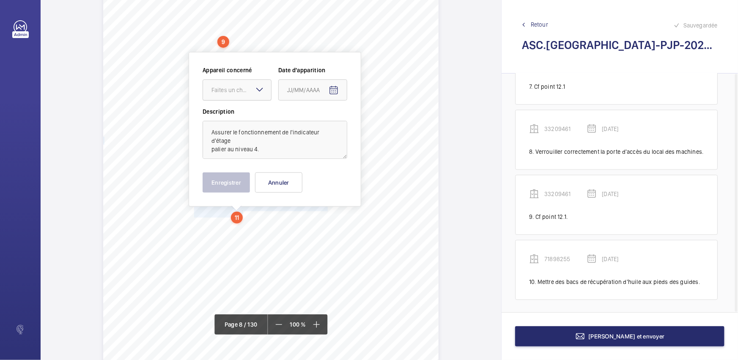
click at [241, 87] on div "Faites un choix" at bounding box center [241, 90] width 60 height 8
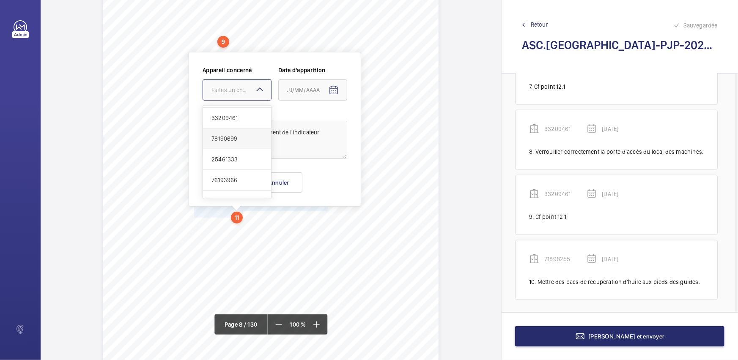
scroll to position [115, 0]
click at [230, 184] on span "71898255" at bounding box center [236, 187] width 51 height 8
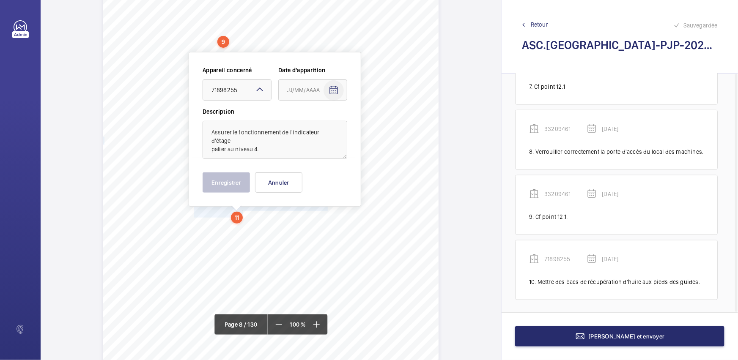
click at [335, 92] on mat-icon "Open calendar" at bounding box center [333, 90] width 10 height 10
click at [373, 125] on span "Previous month" at bounding box center [376, 123] width 17 height 17
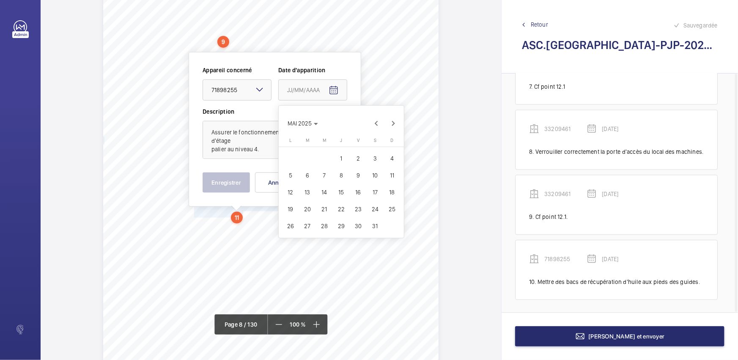
click at [309, 211] on span "20" at bounding box center [307, 209] width 15 height 15
type input "[DATE]"
click at [245, 182] on button "Enregistrer" at bounding box center [225, 182] width 47 height 20
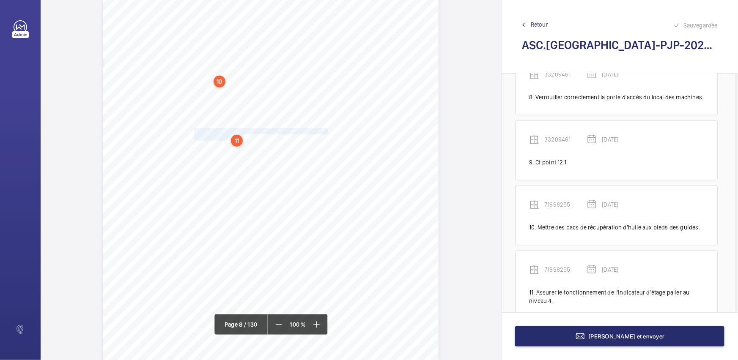
scroll to position [583, 0]
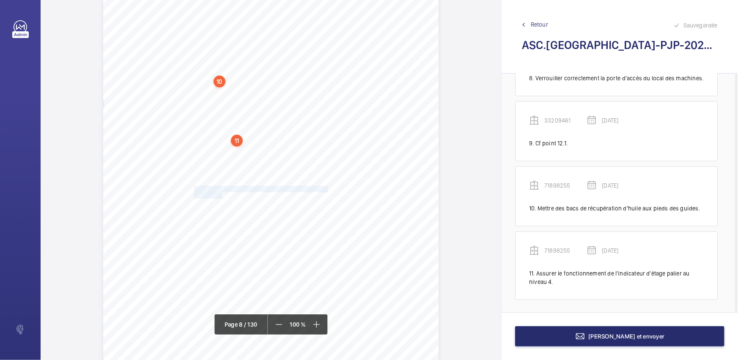
drag, startPoint x: 194, startPoint y: 187, endPoint x: 220, endPoint y: 194, distance: 27.3
click at [220, 194] on div "Point vérifié Actions à entreprendre 23- Observations connexes Cf point 12.1. C…" at bounding box center [270, 129] width 335 height 474
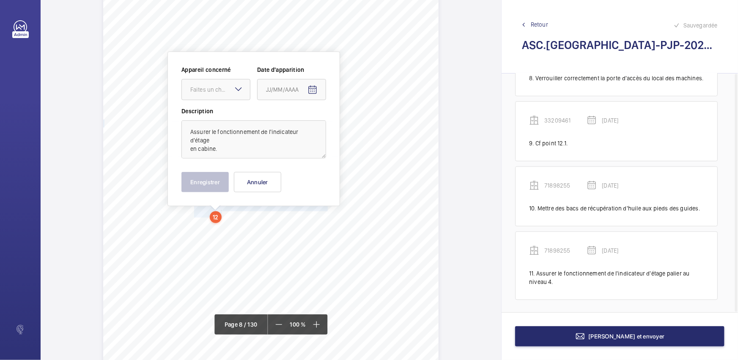
click at [233, 91] on mat-icon at bounding box center [238, 89] width 10 height 10
click at [202, 183] on span "71898255" at bounding box center [215, 187] width 51 height 8
click at [310, 89] on mat-icon "Open calendar" at bounding box center [312, 90] width 10 height 10
click at [353, 123] on span "Previous month" at bounding box center [355, 123] width 17 height 17
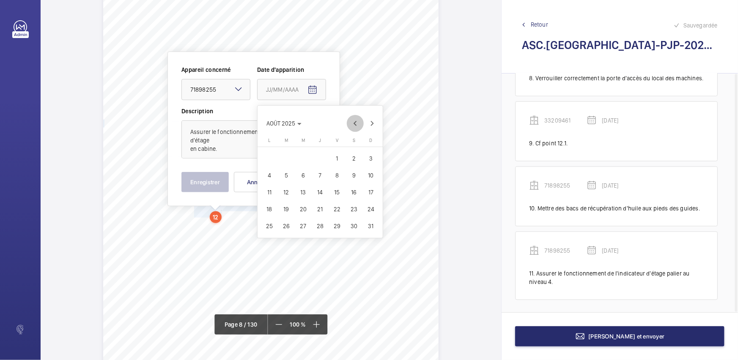
click at [353, 123] on span "Previous month" at bounding box center [355, 123] width 17 height 17
click at [303, 211] on span "21" at bounding box center [303, 209] width 15 height 15
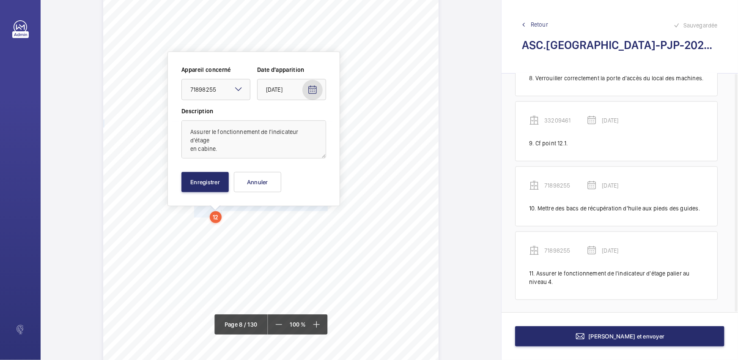
click at [312, 93] on mat-icon "Open calendar" at bounding box center [312, 90] width 10 height 10
click at [285, 205] on span "20" at bounding box center [286, 209] width 15 height 15
type input "[DATE]"
click at [206, 179] on button "Enregistrer" at bounding box center [204, 182] width 47 height 20
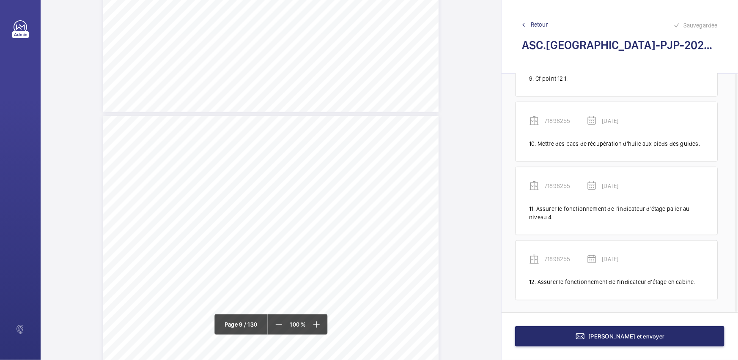
scroll to position [3683, 0]
drag, startPoint x: 193, startPoint y: 230, endPoint x: 239, endPoint y: 235, distance: 46.5
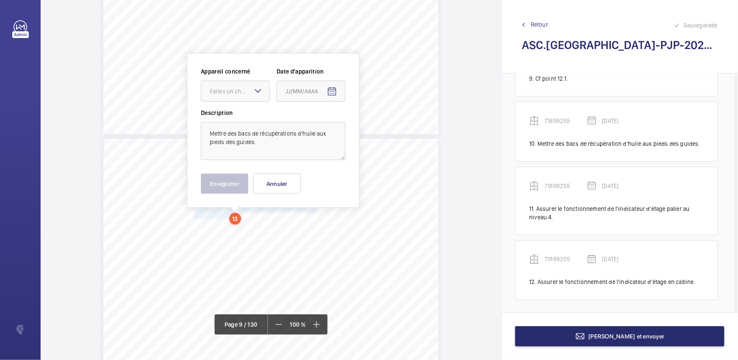
scroll to position [3705, 0]
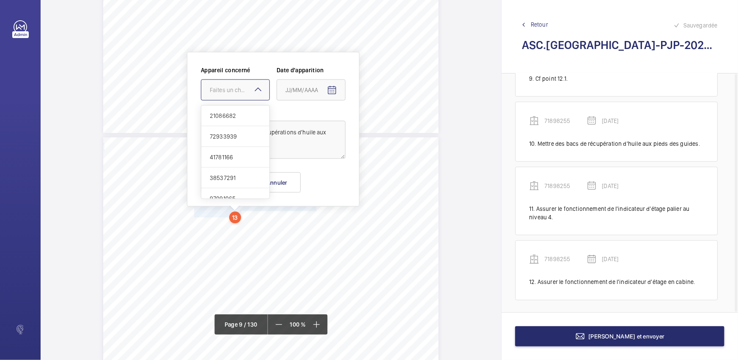
click at [254, 96] on div at bounding box center [235, 90] width 68 height 20
click at [232, 169] on span "74026601" at bounding box center [235, 169] width 51 height 8
click at [334, 91] on mat-icon "Open calendar" at bounding box center [332, 90] width 10 height 10
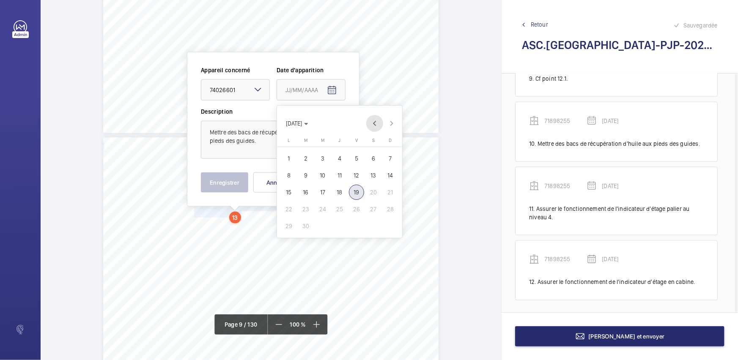
click at [370, 126] on span "Previous month" at bounding box center [374, 123] width 17 height 17
click at [307, 208] on span "20" at bounding box center [305, 209] width 15 height 15
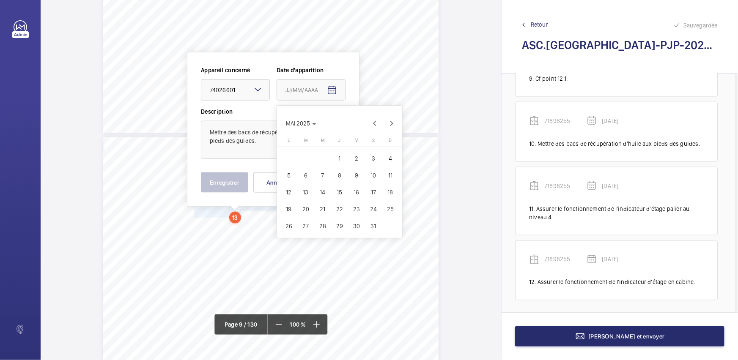
type input "[DATE]"
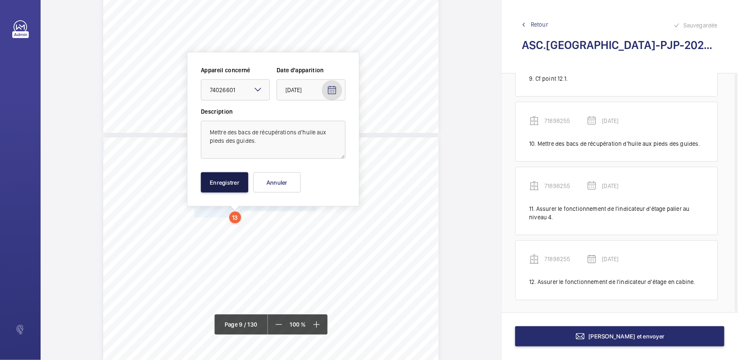
click at [236, 186] on button "Enregistrer" at bounding box center [224, 182] width 47 height 20
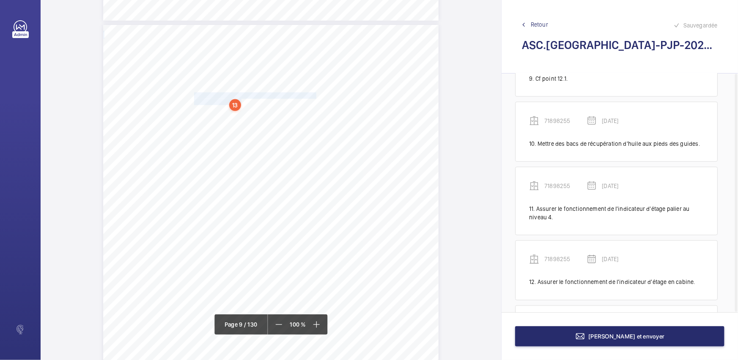
scroll to position [3820, 0]
drag, startPoint x: 202, startPoint y: 209, endPoint x: 317, endPoint y: 215, distance: 114.7
click at [317, 215] on div "Point vérifié Actions à entreprendre 2.1- Etat général Mettre des bacs de récup…" at bounding box center [270, 259] width 335 height 474
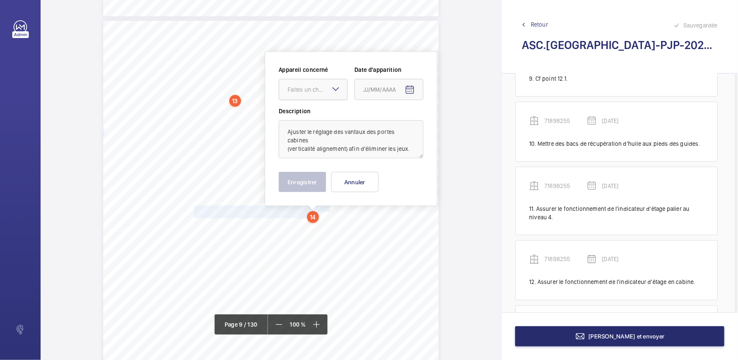
click at [321, 90] on div "Faites un choix" at bounding box center [317, 89] width 60 height 8
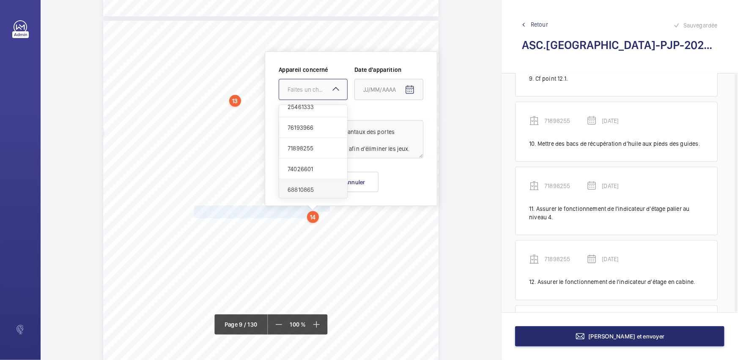
click at [306, 190] on span "68810865" at bounding box center [312, 190] width 51 height 8
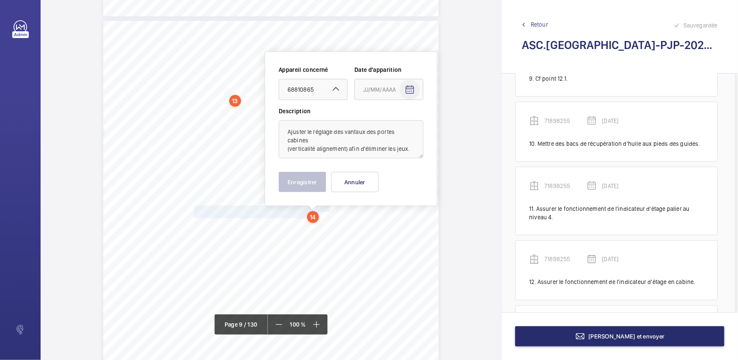
click at [409, 88] on mat-icon "Open calendar" at bounding box center [410, 90] width 10 height 10
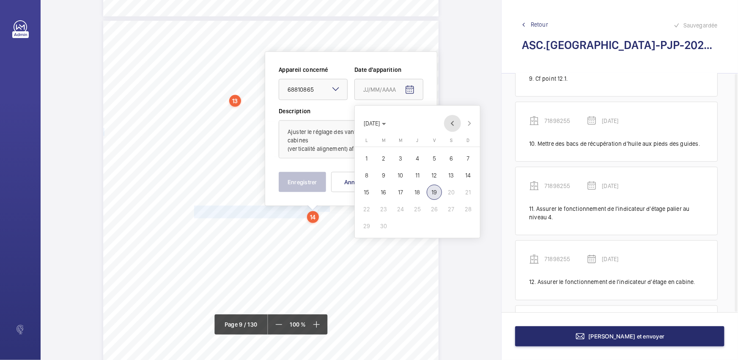
click at [449, 125] on span "Previous month" at bounding box center [452, 123] width 17 height 17
click at [450, 125] on span "Previous month" at bounding box center [452, 123] width 17 height 17
click at [370, 206] on span "19" at bounding box center [366, 209] width 15 height 15
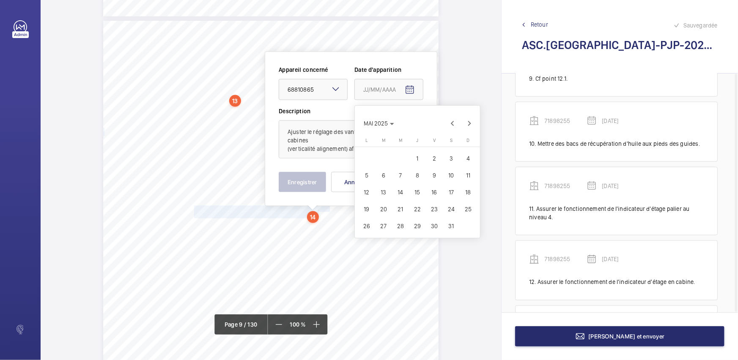
type input "[DATE]"
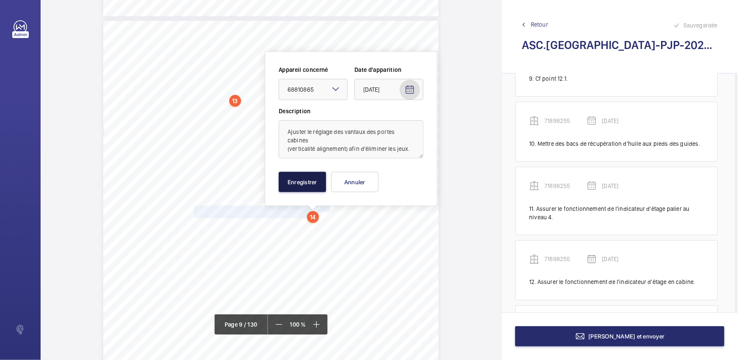
click at [304, 183] on button "Enregistrer" at bounding box center [302, 182] width 47 height 20
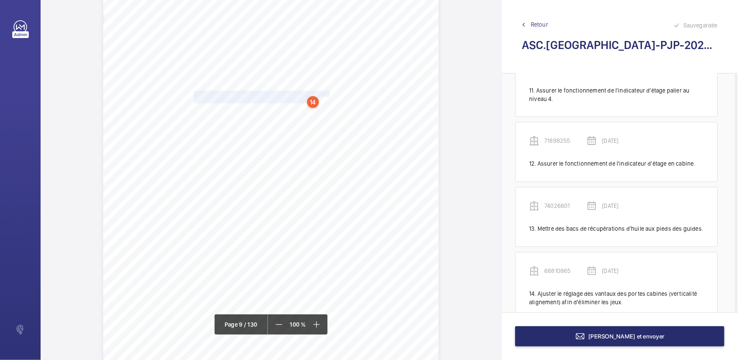
scroll to position [786, 0]
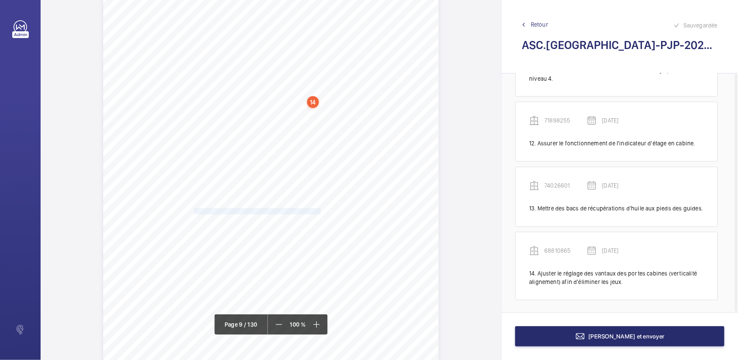
drag, startPoint x: 193, startPoint y: 209, endPoint x: 319, endPoint y: 210, distance: 126.0
click at [319, 210] on span "Verrouiller correctement le local des machines." at bounding box center [257, 211] width 126 height 5
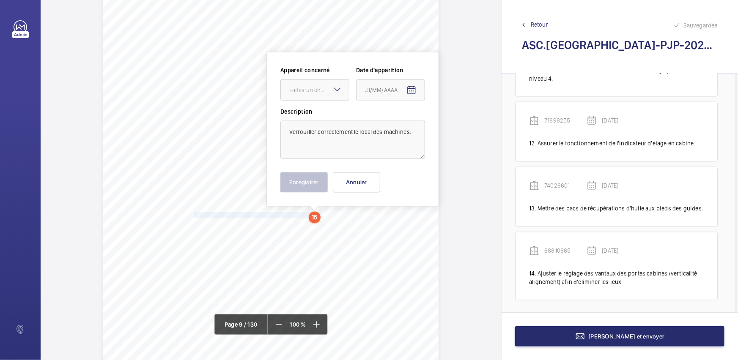
click at [330, 86] on div "Faites un choix" at bounding box center [319, 90] width 60 height 8
click at [318, 144] on div "96924773" at bounding box center [315, 140] width 68 height 21
click at [411, 88] on mat-icon "Open calendar" at bounding box center [411, 90] width 10 height 10
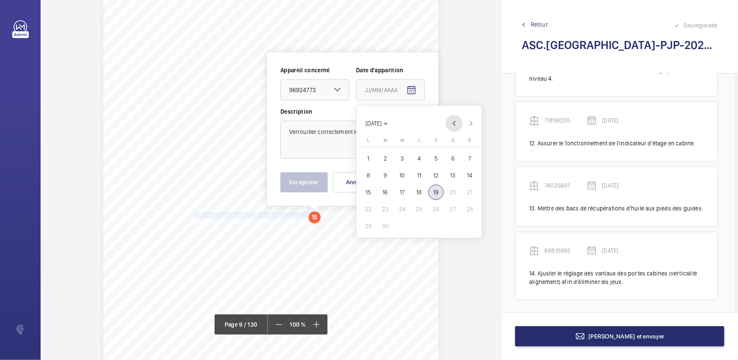
click at [451, 122] on span "Previous month" at bounding box center [454, 123] width 17 height 17
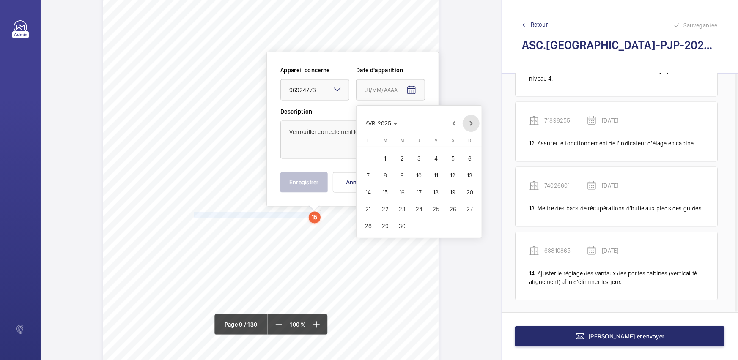
click at [469, 125] on span "Next month" at bounding box center [470, 123] width 17 height 17
click at [406, 211] on span "21" at bounding box center [401, 209] width 15 height 15
type input "[DATE]"
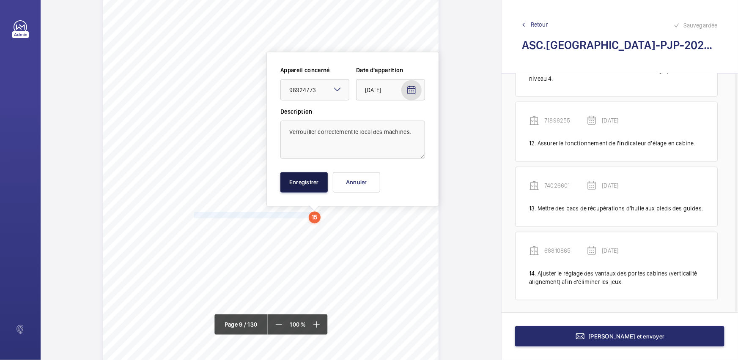
click at [305, 186] on button "Enregistrer" at bounding box center [303, 182] width 47 height 20
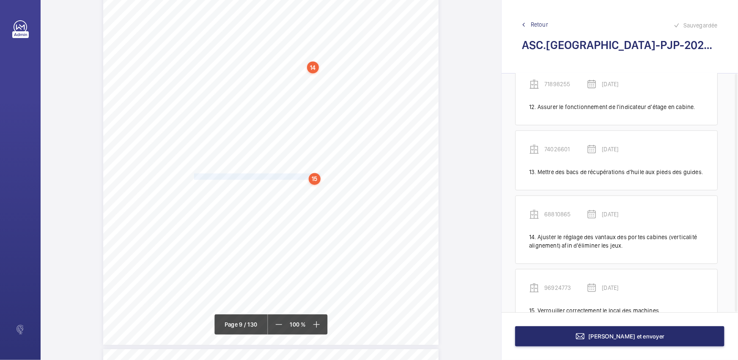
scroll to position [847, 0]
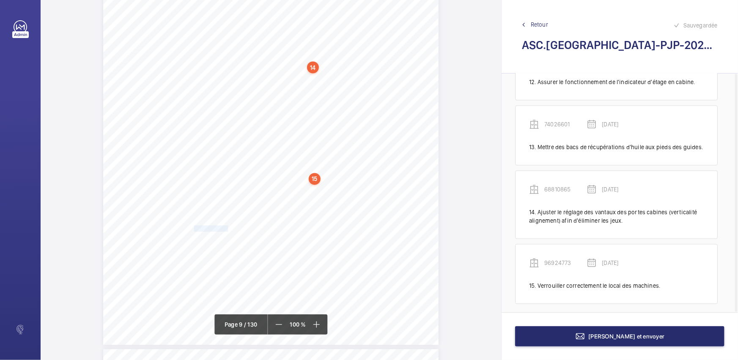
drag, startPoint x: 193, startPoint y: 227, endPoint x: 226, endPoint y: 225, distance: 32.6
click at [226, 226] on span "Cf point 12.1" at bounding box center [211, 228] width 34 height 5
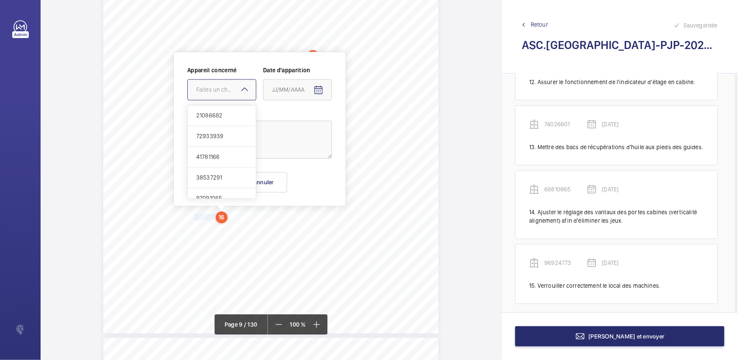
click at [221, 88] on div "Faites un choix" at bounding box center [226, 90] width 60 height 8
click at [221, 145] on div "96924773" at bounding box center [222, 140] width 68 height 21
click at [315, 92] on mat-icon "Open calendar" at bounding box center [318, 90] width 10 height 10
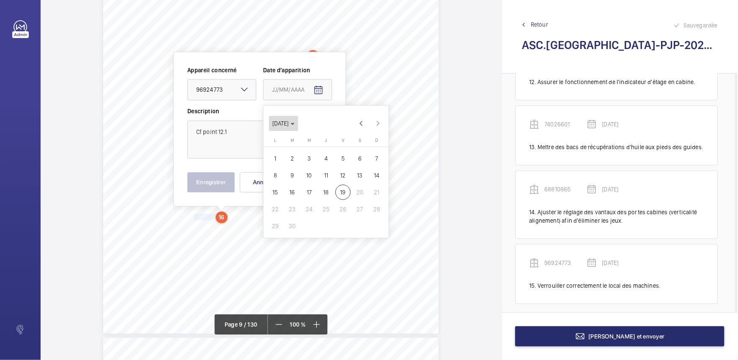
click at [288, 122] on span "[DATE]" at bounding box center [280, 123] width 16 height 7
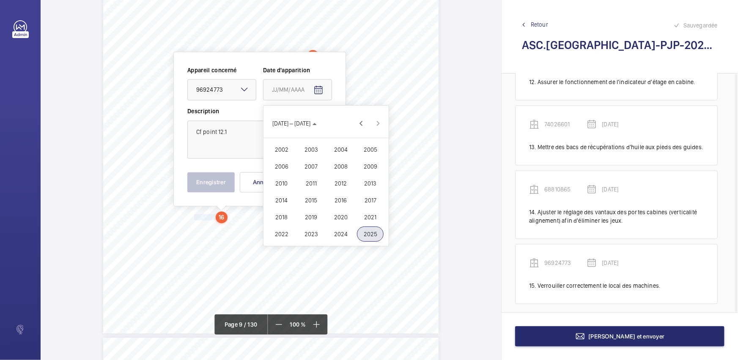
click at [310, 235] on span "2023" at bounding box center [311, 234] width 27 height 15
click at [374, 168] on span "AOÛT" at bounding box center [370, 166] width 27 height 15
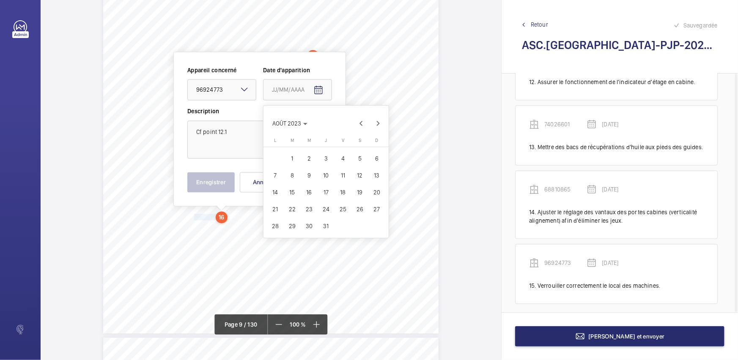
click at [306, 208] on span "23" at bounding box center [308, 209] width 15 height 15
type input "[DATE]"
click at [219, 186] on button "Enregistrer" at bounding box center [210, 182] width 47 height 20
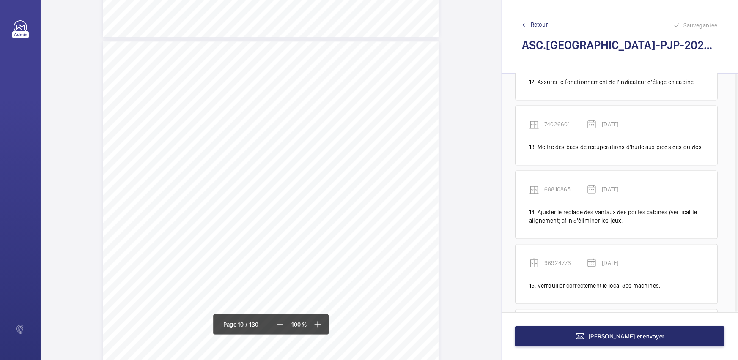
scroll to position [4290, 0]
drag, startPoint x: 194, startPoint y: 148, endPoint x: 272, endPoint y: 154, distance: 78.9
click at [272, 154] on div "Fiche N° 19 : ETABLISSEMENT RECEVANT DU PUBLIC N° interne : 78720938 Localisati…" at bounding box center [270, 267] width 335 height 474
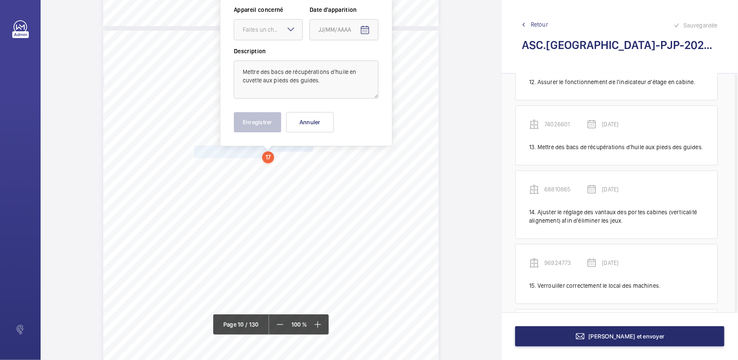
scroll to position [4230, 0]
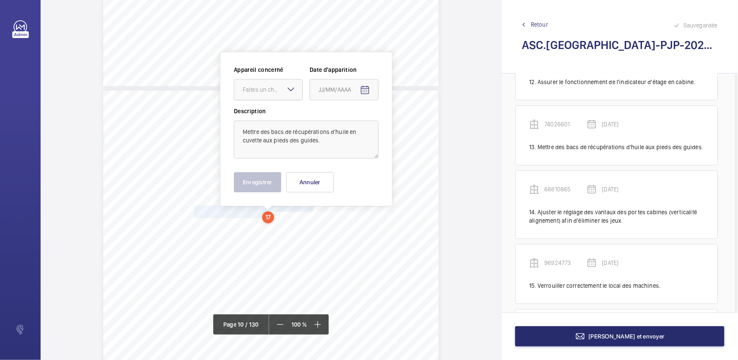
click at [284, 93] on div "Faites un choix" at bounding box center [273, 89] width 60 height 8
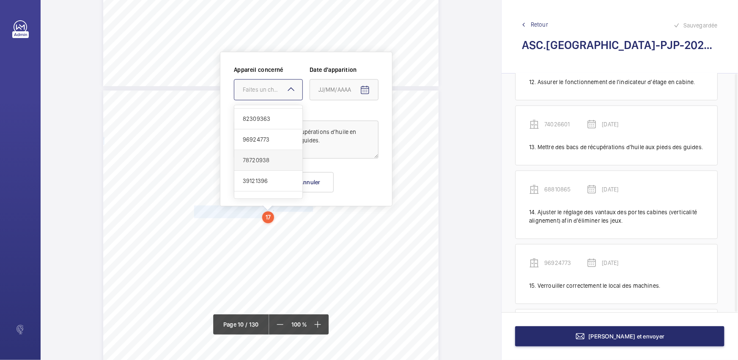
click at [277, 161] on span "78720938" at bounding box center [268, 160] width 51 height 8
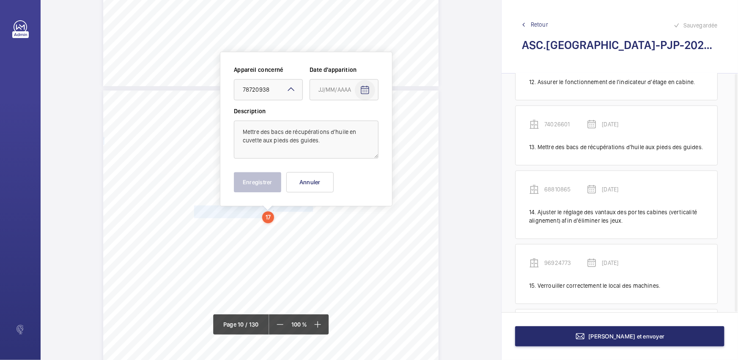
click at [367, 89] on mat-icon "Open calendar" at bounding box center [365, 90] width 10 height 10
click at [404, 126] on span "Previous month" at bounding box center [407, 123] width 17 height 17
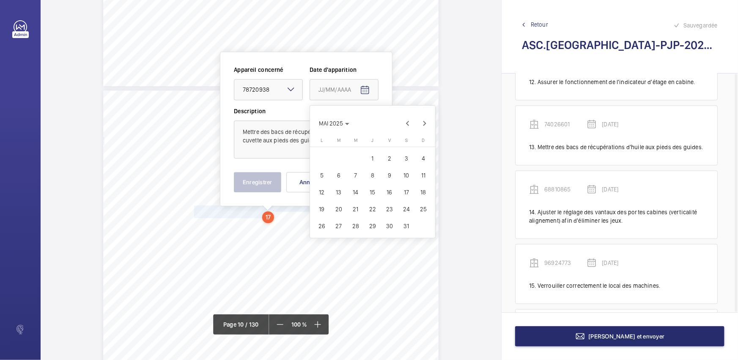
click at [322, 213] on span "19" at bounding box center [321, 209] width 15 height 15
type input "[DATE]"
click at [249, 180] on button "Enregistrer" at bounding box center [257, 182] width 47 height 20
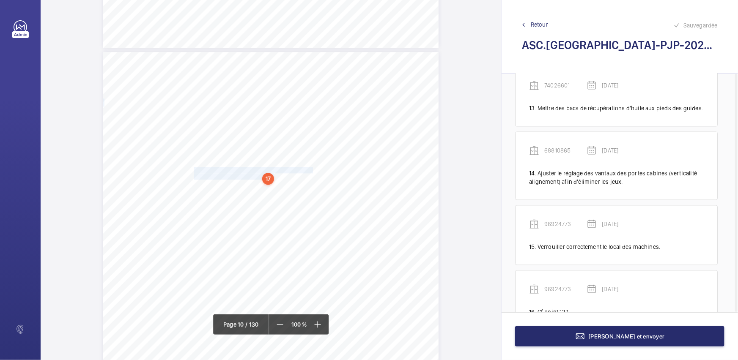
scroll to position [936, 0]
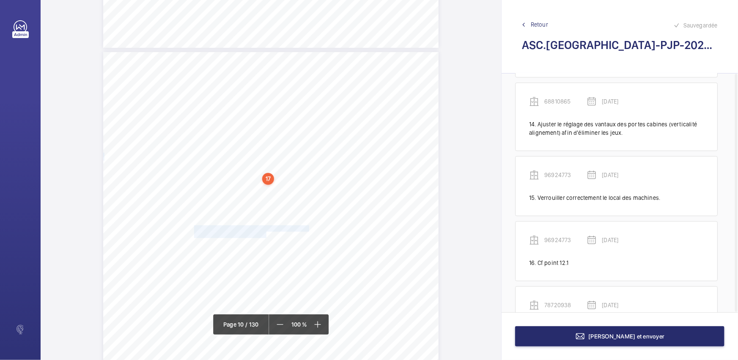
drag, startPoint x: 193, startPoint y: 227, endPoint x: 265, endPoint y: 235, distance: 72.3
click at [265, 235] on div "Fiche N° 19 : ETABLISSEMENT RECEVANT DU PUBLIC N° interne : 78720938 Localisati…" at bounding box center [270, 289] width 335 height 474
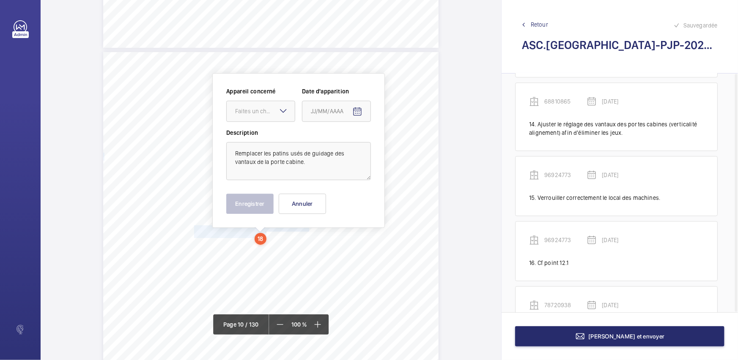
scroll to position [4290, 0]
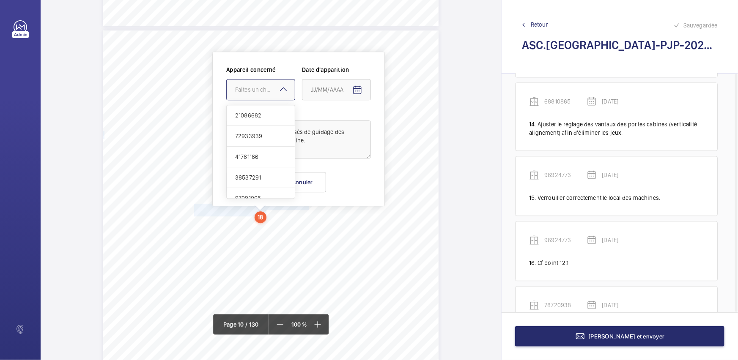
click at [261, 90] on div "Faites un choix" at bounding box center [265, 89] width 60 height 8
click at [264, 154] on span "78720938" at bounding box center [260, 154] width 51 height 8
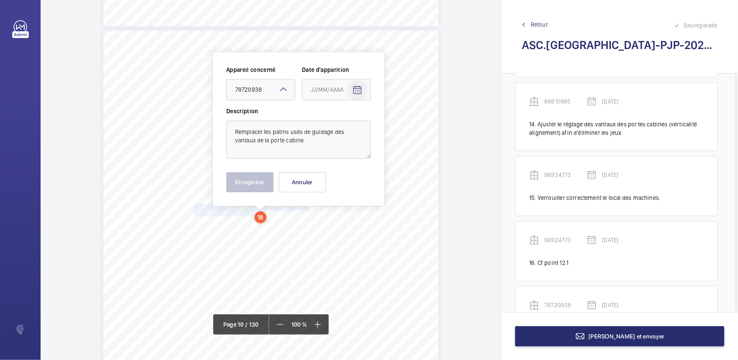
click at [357, 92] on mat-icon "Open calendar" at bounding box center [357, 90] width 10 height 10
click at [334, 125] on icon "Choose month and year" at bounding box center [331, 124] width 4 height 2
click at [380, 232] on span "2024" at bounding box center [379, 234] width 27 height 15
click at [358, 171] on span "JUIN" at bounding box center [350, 166] width 27 height 15
click at [316, 175] on span "3" at bounding box center [313, 175] width 15 height 15
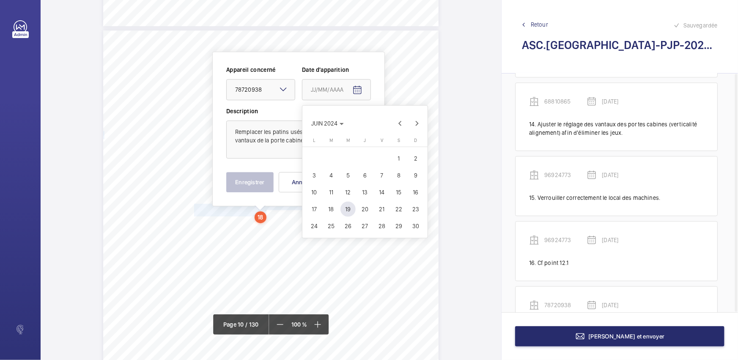
type input "[DATE]"
click at [254, 181] on button "Enregistrer" at bounding box center [249, 182] width 47 height 20
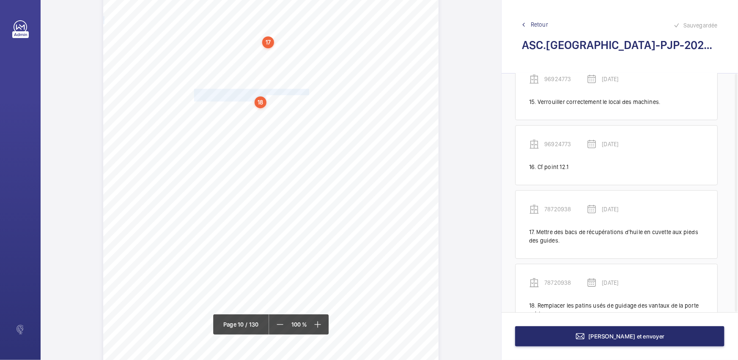
scroll to position [1062, 0]
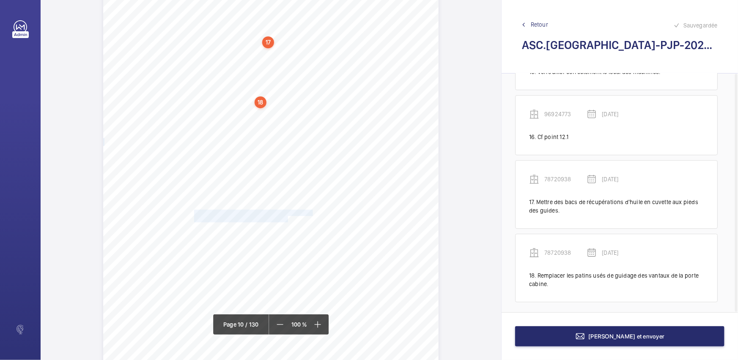
drag, startPoint x: 193, startPoint y: 211, endPoint x: 286, endPoint y: 219, distance: 93.4
click at [286, 219] on div "Fiche N° 19 : ETABLISSEMENT RECEVANT DU PUBLIC N° interne : 78720938 Localisati…" at bounding box center [270, 152] width 335 height 474
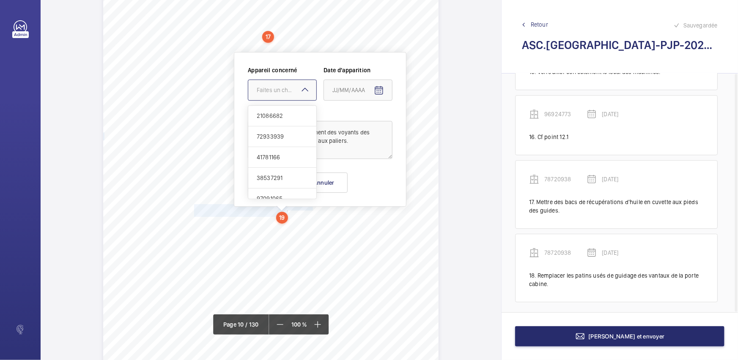
click at [284, 89] on div "Faites un choix" at bounding box center [287, 90] width 60 height 8
click at [285, 127] on div "99908600" at bounding box center [282, 122] width 68 height 21
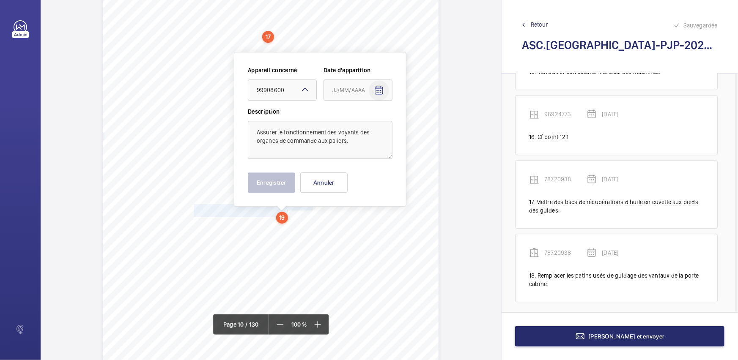
click at [377, 95] on mat-icon "Open calendar" at bounding box center [379, 90] width 10 height 10
click at [423, 122] on span "Previous month" at bounding box center [421, 123] width 17 height 17
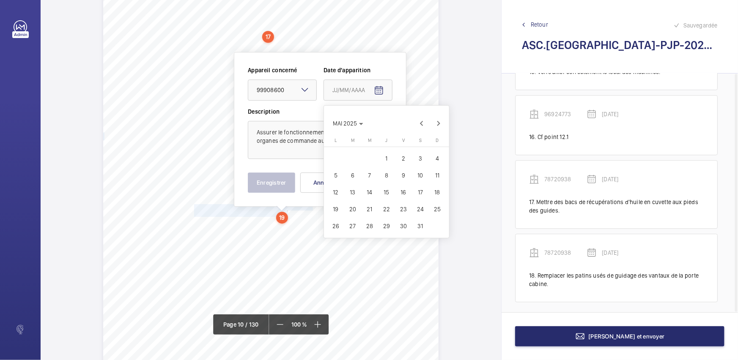
click at [356, 210] on span "20" at bounding box center [352, 209] width 15 height 15
type input "[DATE]"
click at [282, 185] on button "Enregistrer" at bounding box center [271, 182] width 47 height 20
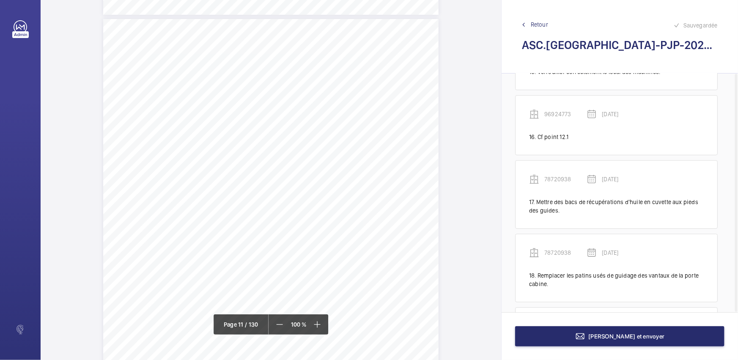
scroll to position [4795, 0]
drag, startPoint x: 194, startPoint y: 180, endPoint x: 209, endPoint y: 189, distance: 18.4
click at [209, 189] on div "ÉQUIPEMENT(S) EN PANNE, NON PRÉSENTÉ(S) OU NON DISPONIBLE(S) Fiche N° 26 : ETAB…" at bounding box center [270, 241] width 335 height 474
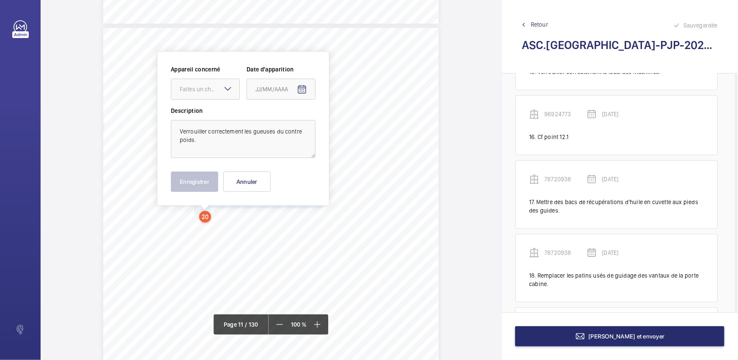
scroll to position [4771, 0]
click at [216, 94] on div at bounding box center [205, 89] width 68 height 20
click at [257, 187] on button "Annuler" at bounding box center [246, 182] width 47 height 20
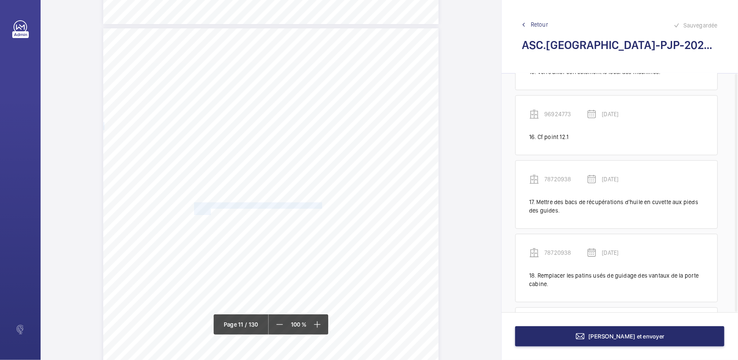
click at [196, 205] on span "Verrouiller correctement les gueuses du contre" at bounding box center [257, 205] width 126 height 5
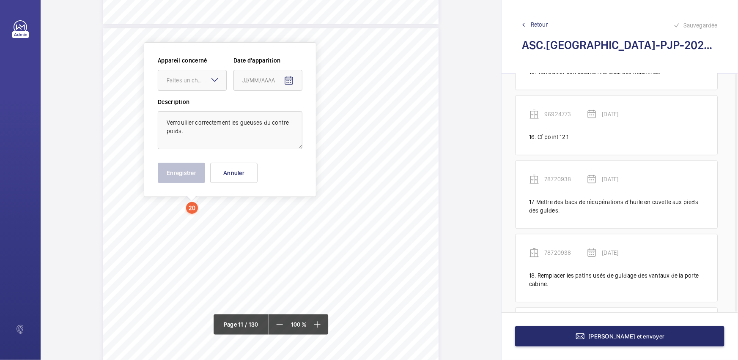
scroll to position [4761, 0]
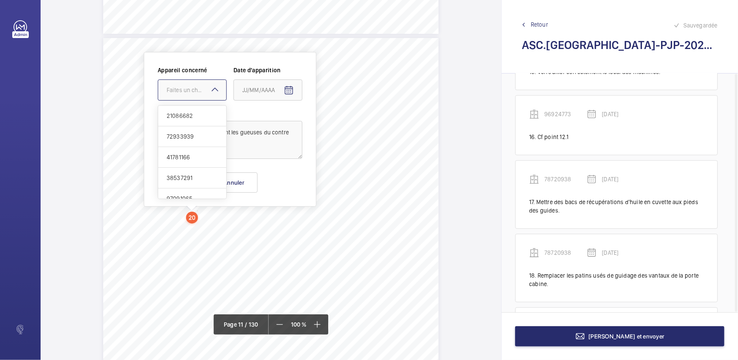
click at [193, 91] on div "Faites un choix" at bounding box center [197, 90] width 60 height 8
click at [205, 151] on span "29617507" at bounding box center [192, 152] width 51 height 8
click at [293, 88] on mat-icon "Open calendar" at bounding box center [289, 90] width 10 height 10
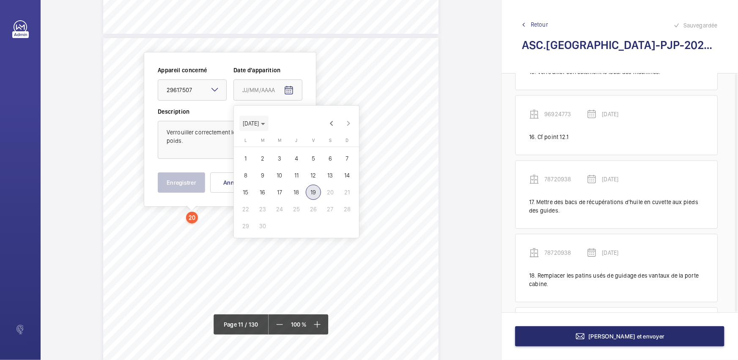
click at [268, 121] on span "Choose month and year" at bounding box center [253, 123] width 29 height 20
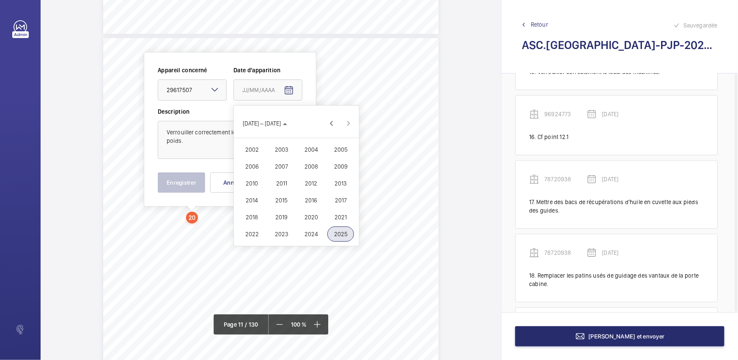
drag, startPoint x: 312, startPoint y: 237, endPoint x: 302, endPoint y: 228, distance: 13.2
click at [313, 236] on span "2024" at bounding box center [311, 234] width 27 height 15
click at [274, 166] on span "JUIN" at bounding box center [281, 166] width 27 height 15
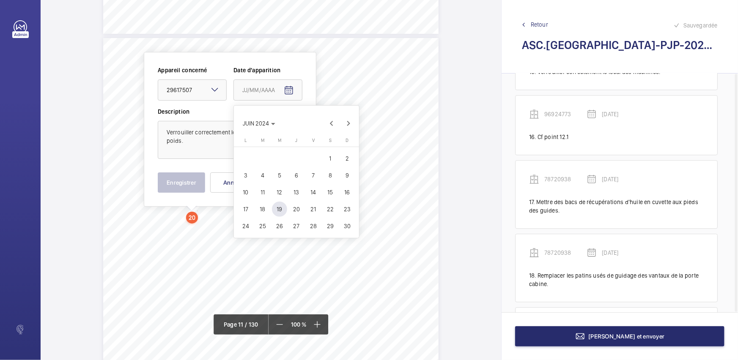
click at [241, 174] on span "3" at bounding box center [245, 175] width 15 height 15
type input "[DATE]"
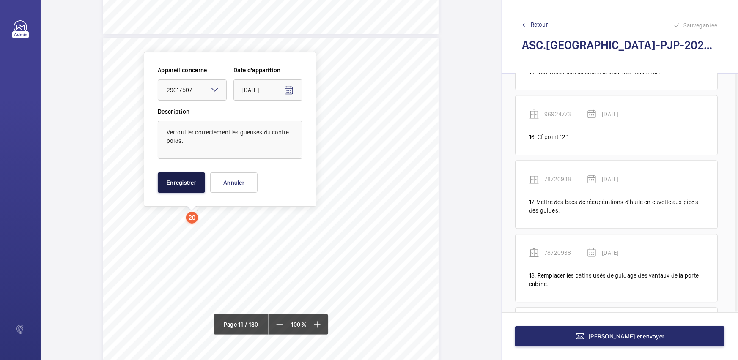
click at [181, 181] on button "Enregistrer" at bounding box center [181, 182] width 47 height 20
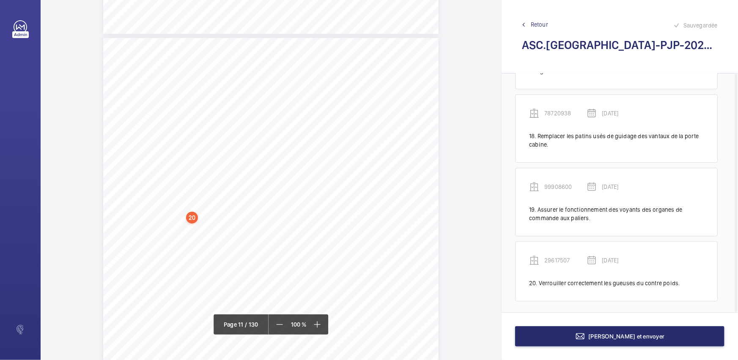
scroll to position [4838, 0]
drag, startPoint x: 194, startPoint y: 193, endPoint x: 243, endPoint y: 202, distance: 49.9
click at [243, 202] on div "ÉQUIPEMENT(S) EN PANNE, NON PRÉSENTÉ(S) OU NON DISPONIBLE(S) Fiche N° 26 : ETAB…" at bounding box center [270, 198] width 335 height 474
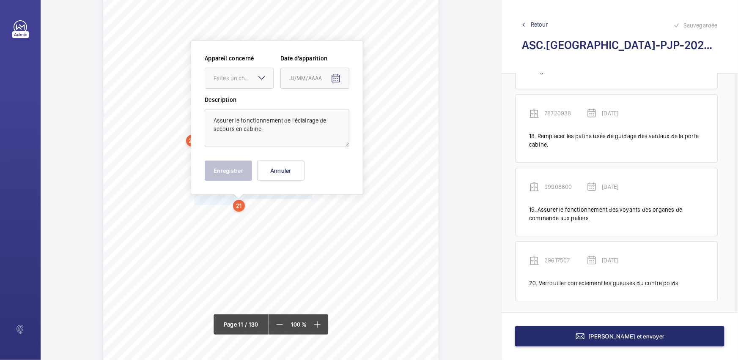
scroll to position [4827, 0]
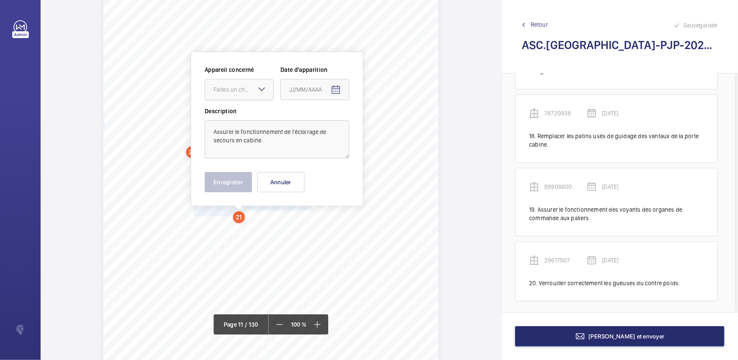
click at [261, 95] on div at bounding box center [239, 89] width 68 height 20
click at [252, 143] on div "29617507" at bounding box center [239, 152] width 68 height 21
click at [339, 91] on mat-icon "Open calendar" at bounding box center [336, 90] width 10 height 10
click at [312, 126] on span "[DATE]" at bounding box center [301, 123] width 22 height 7
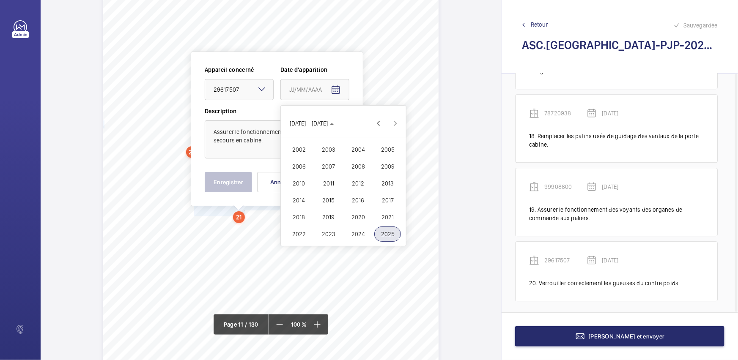
click at [353, 233] on span "2024" at bounding box center [358, 234] width 27 height 15
click at [326, 167] on span "JUIN" at bounding box center [328, 166] width 27 height 15
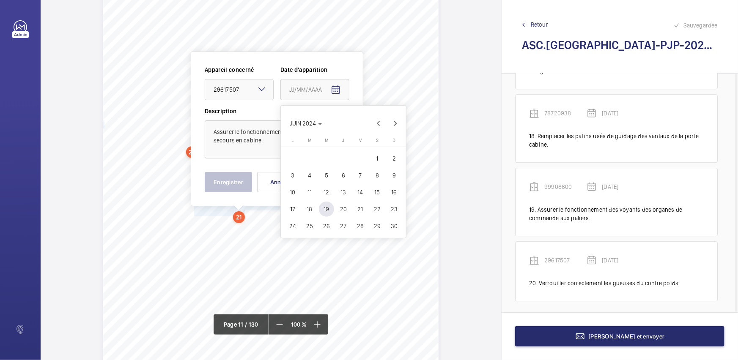
click at [297, 175] on span "3" at bounding box center [292, 175] width 15 height 15
type input "[DATE]"
click at [233, 184] on button "Enregistrer" at bounding box center [228, 182] width 47 height 20
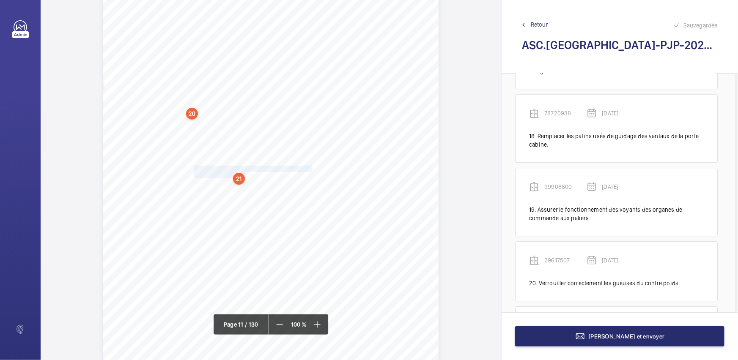
scroll to position [4942, 0]
drag, startPoint x: 194, startPoint y: 147, endPoint x: 322, endPoint y: 160, distance: 128.8
click at [322, 160] on div "ÉQUIPEMENT(S) EN PANNE, NON PRÉSENTÉ(S) OU NON DISPONIBLE(S) Fiche N° 26 : ETAB…" at bounding box center [270, 94] width 335 height 474
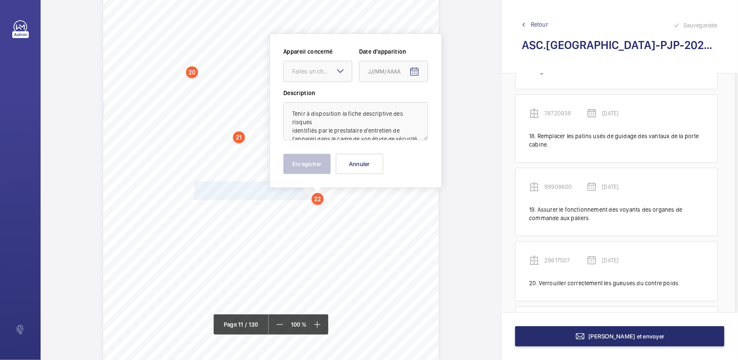
scroll to position [4888, 0]
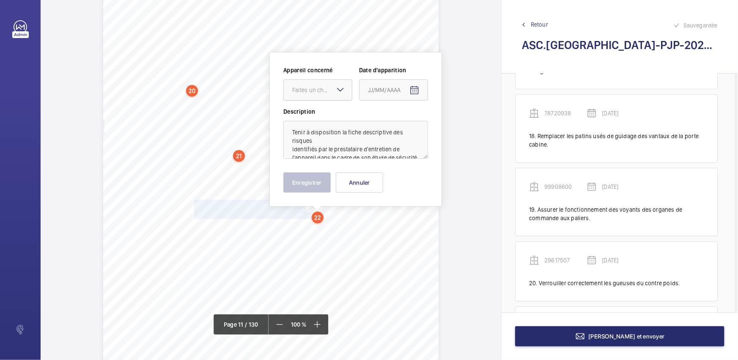
click at [317, 91] on div "Faites un choix" at bounding box center [322, 90] width 60 height 8
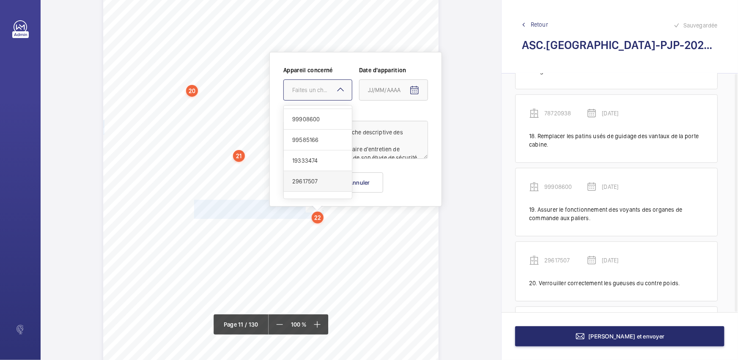
scroll to position [461, 0]
click at [318, 152] on span "29617507" at bounding box center [317, 152] width 51 height 8
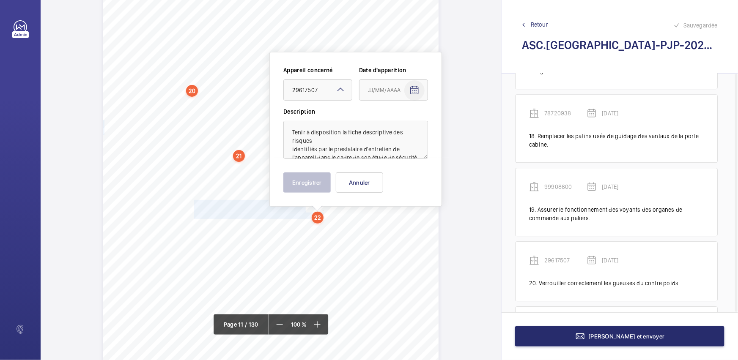
click at [418, 93] on mat-icon "Open calendar" at bounding box center [414, 90] width 10 height 10
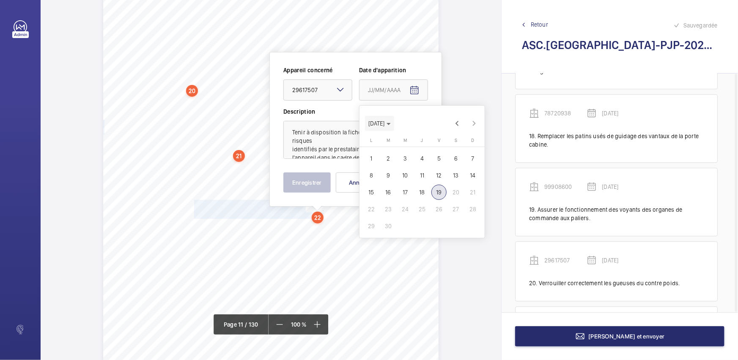
click at [384, 125] on span "[DATE]" at bounding box center [376, 123] width 16 height 7
click at [435, 233] on span "2024" at bounding box center [436, 234] width 27 height 15
click at [403, 169] on span "JUIN" at bounding box center [407, 166] width 27 height 15
click at [370, 177] on span "3" at bounding box center [371, 175] width 15 height 15
type input "[DATE]"
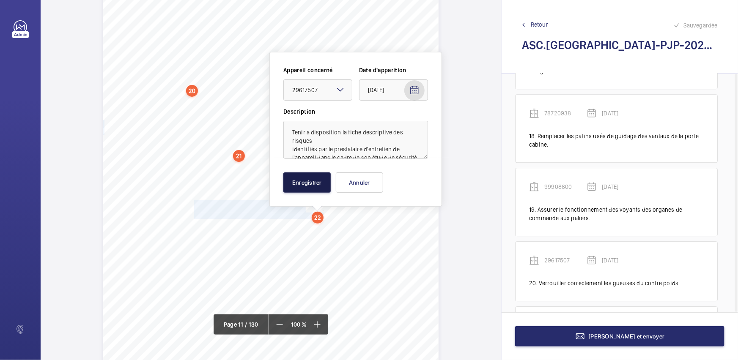
click at [301, 183] on button "Enregistrer" at bounding box center [306, 182] width 47 height 20
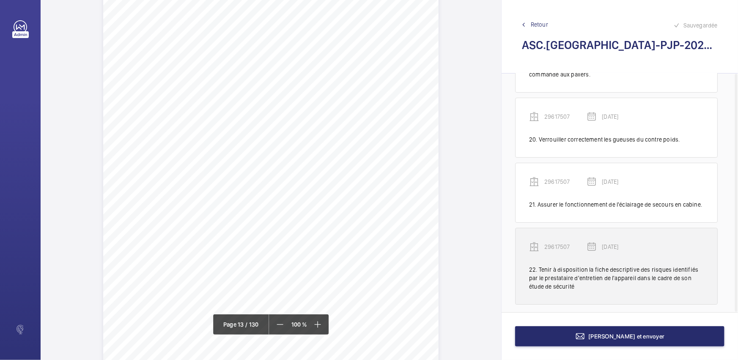
scroll to position [1348, 0]
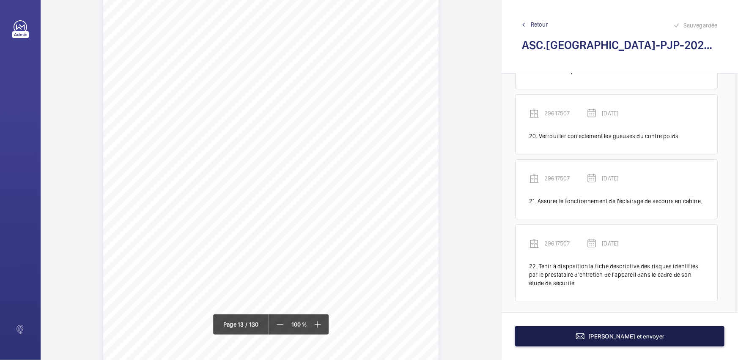
click at [613, 337] on span "[PERSON_NAME] et envoyer" at bounding box center [626, 336] width 76 height 7
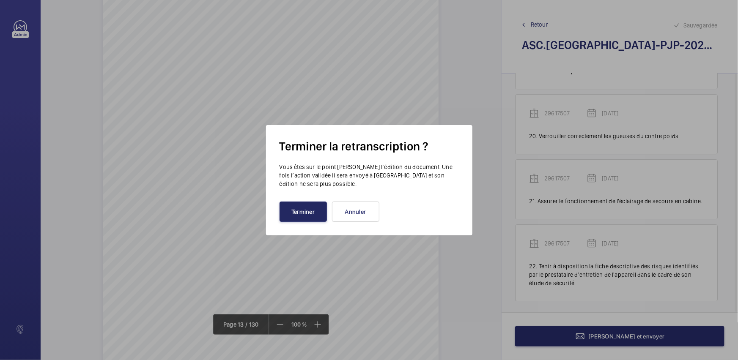
click at [298, 216] on button "Terminer" at bounding box center [302, 212] width 47 height 20
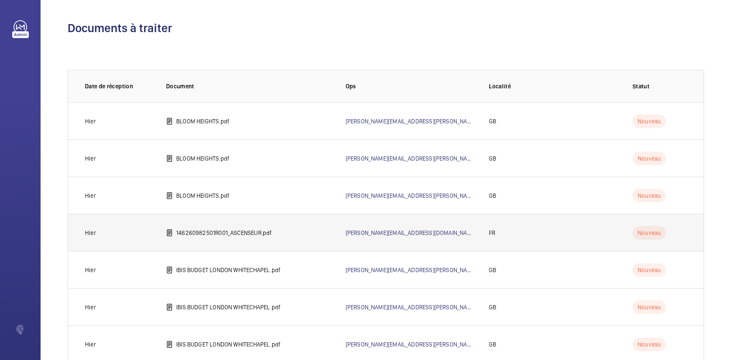
click at [305, 229] on td "146260982501R001_ASCENSEUR.pdf" at bounding box center [243, 232] width 180 height 37
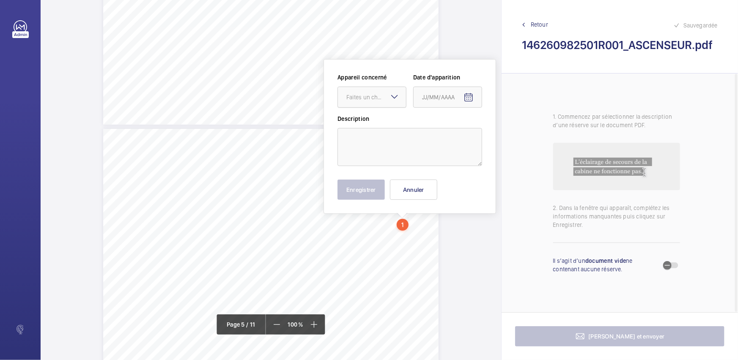
scroll to position [1806, 0]
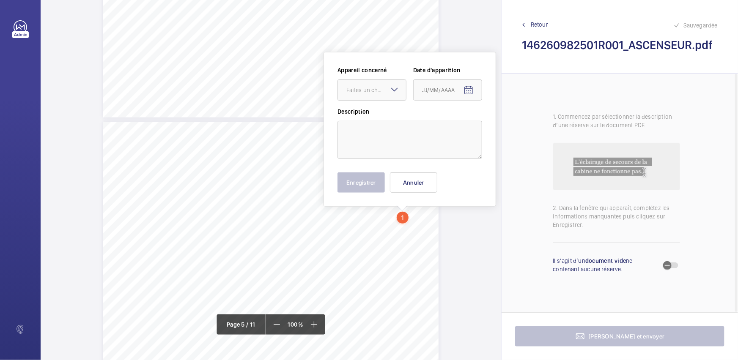
click at [362, 98] on div at bounding box center [372, 90] width 68 height 20
click at [413, 170] on div "Appareil concerné Faites un choix Date d'apparition Description Enregistrer Ann…" at bounding box center [409, 129] width 145 height 127
click at [415, 183] on button "Annuler" at bounding box center [413, 182] width 47 height 20
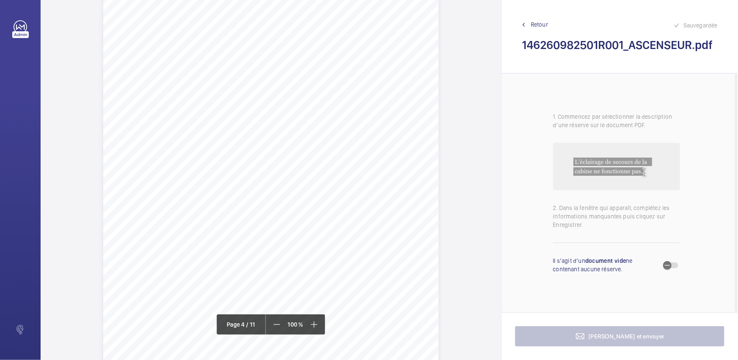
scroll to position [1460, 0]
drag, startPoint x: 250, startPoint y: 118, endPoint x: 372, endPoint y: 119, distance: 121.8
click at [372, 119] on span "Garnitures des coulisseaux de contrepoids à remplacer" at bounding box center [312, 119] width 124 height 5
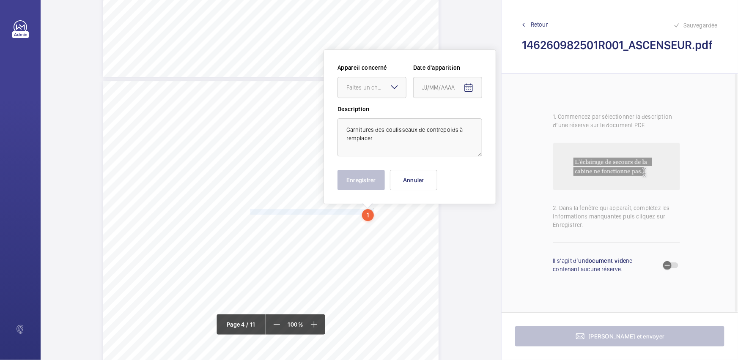
scroll to position [1365, 0]
click at [376, 92] on div "Faites un choix" at bounding box center [376, 90] width 60 height 8
click at [377, 117] on span "61018579" at bounding box center [371, 116] width 51 height 8
click at [473, 87] on mat-icon "Open calendar" at bounding box center [468, 90] width 10 height 10
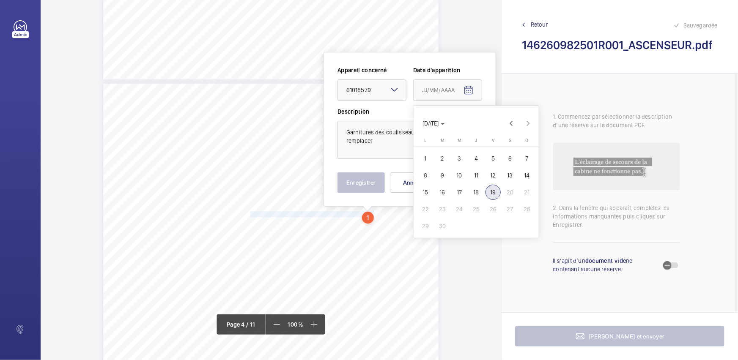
click at [482, 161] on span "4" at bounding box center [475, 158] width 15 height 15
type input "[DATE]"
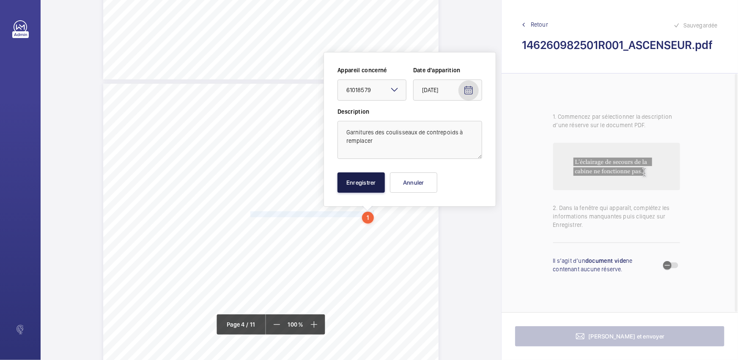
click at [382, 181] on button "Enregistrer" at bounding box center [360, 182] width 47 height 20
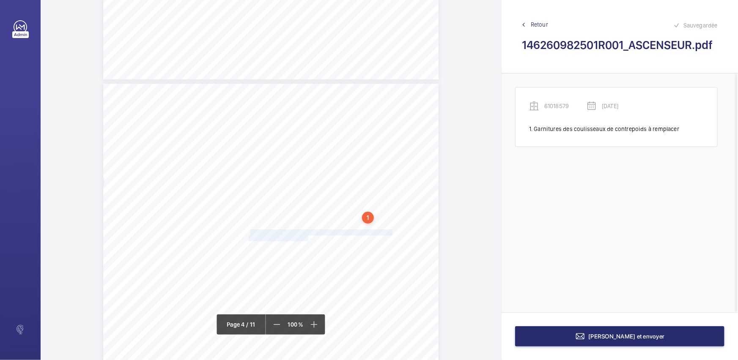
drag, startPoint x: 249, startPoint y: 231, endPoint x: 308, endPoint y: 239, distance: 58.8
click at [308, 239] on div "RECAPITULATIF DES OBSERVATIONS DEKRA Industrial - Rapport n° 146260982501R001 -…" at bounding box center [270, 321] width 335 height 474
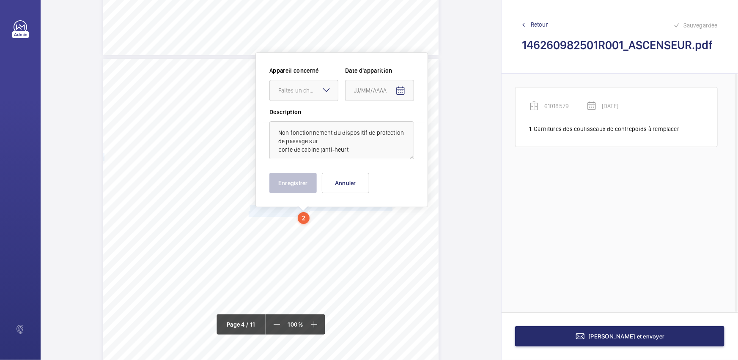
scroll to position [1391, 0]
click at [312, 86] on div "Faites un choix" at bounding box center [308, 89] width 60 height 8
drag, startPoint x: 307, startPoint y: 114, endPoint x: 416, endPoint y: 101, distance: 109.8
click at [307, 114] on span "61018579" at bounding box center [303, 115] width 51 height 8
click at [401, 90] on mat-icon "Open calendar" at bounding box center [400, 90] width 10 height 10
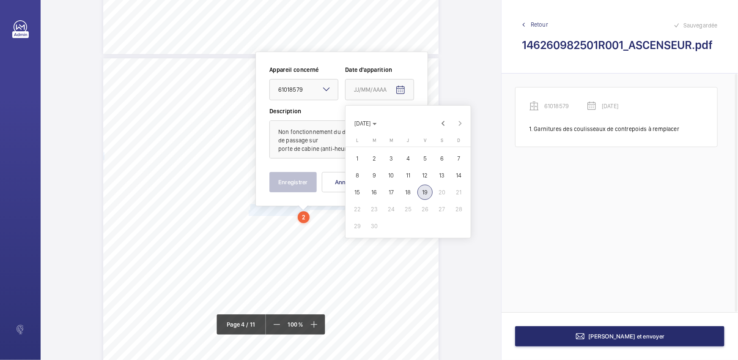
click at [414, 157] on span "4" at bounding box center [407, 158] width 15 height 15
type input "[DATE]"
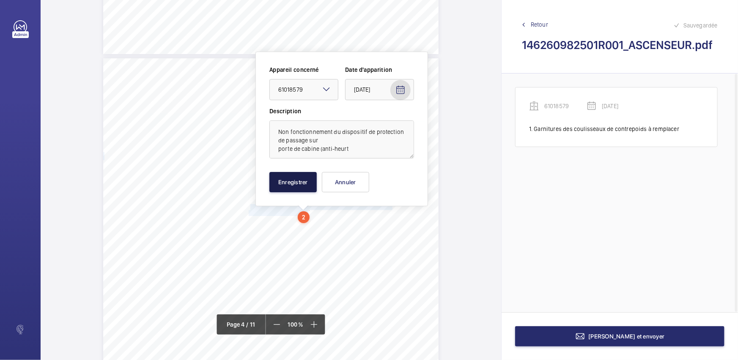
click at [298, 183] on button "Enregistrer" at bounding box center [292, 182] width 47 height 20
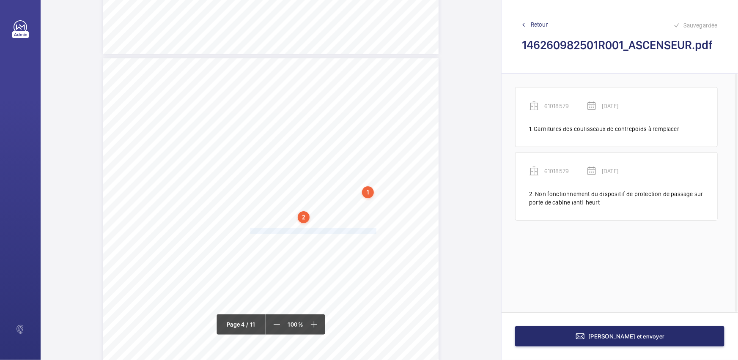
drag, startPoint x: 249, startPoint y: 230, endPoint x: 375, endPoint y: 230, distance: 125.6
click at [375, 230] on span "Non fonctionnement de l'éclairage de secours de cabine" at bounding box center [313, 231] width 126 height 5
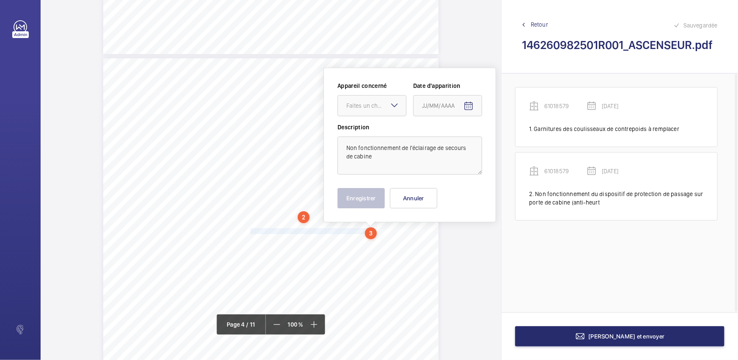
scroll to position [1407, 0]
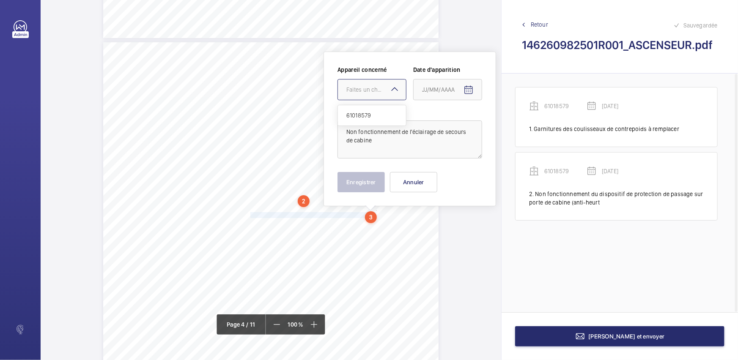
click at [385, 82] on div at bounding box center [372, 89] width 68 height 20
click at [375, 120] on div "61018579" at bounding box center [372, 115] width 68 height 20
click at [479, 90] on input at bounding box center [447, 89] width 69 height 21
click at [469, 93] on mat-icon "Open calendar" at bounding box center [468, 90] width 10 height 10
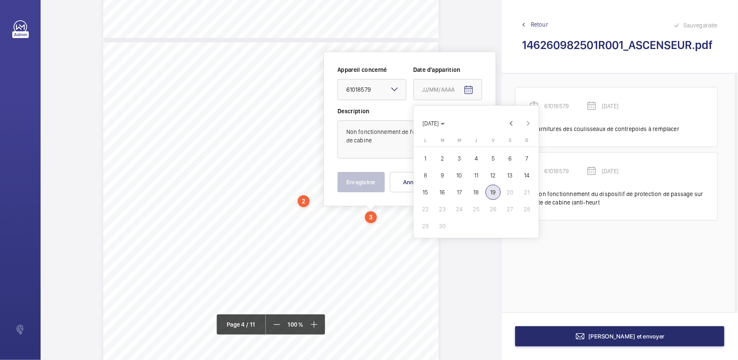
click at [481, 161] on span "4" at bounding box center [475, 158] width 15 height 15
type input "[DATE]"
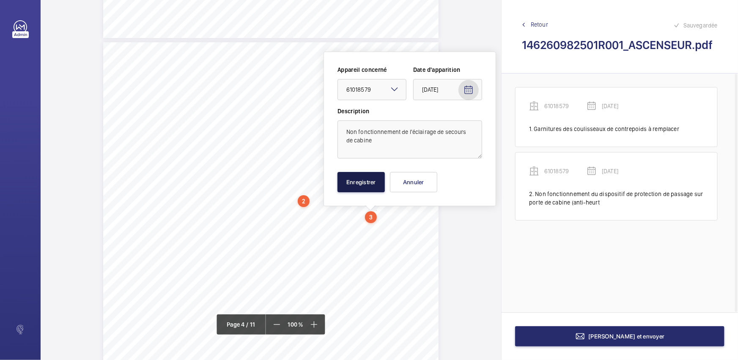
click at [367, 182] on button "Enregistrer" at bounding box center [360, 182] width 47 height 20
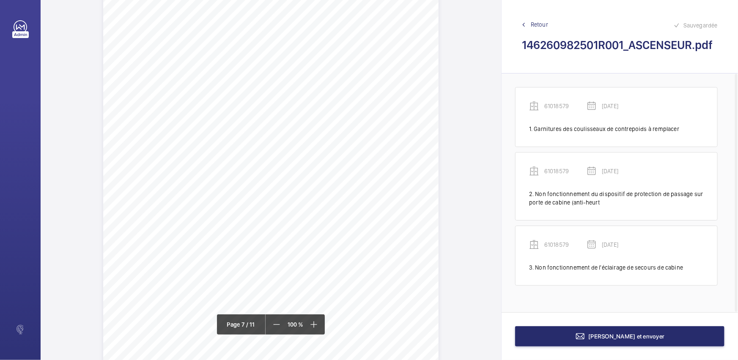
scroll to position [3021, 0]
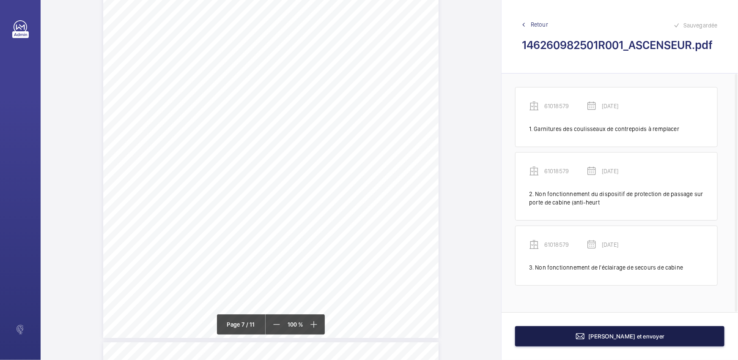
click at [543, 336] on button "[PERSON_NAME] et envoyer" at bounding box center [619, 336] width 209 height 20
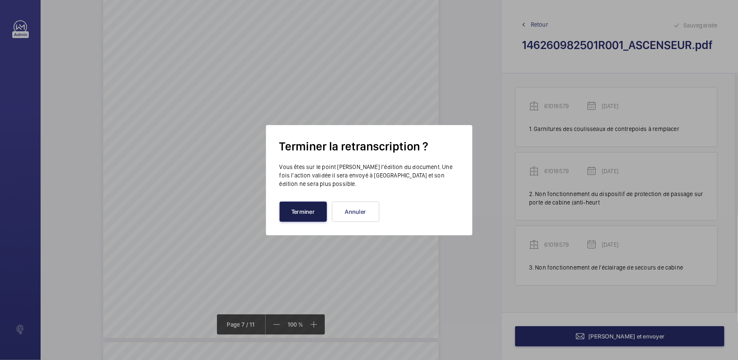
click at [306, 212] on button "Terminer" at bounding box center [302, 212] width 47 height 20
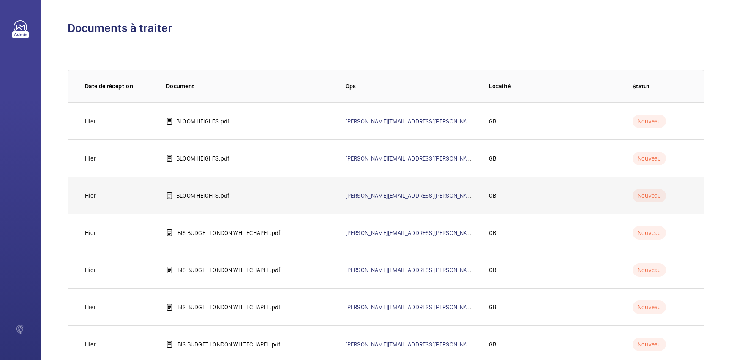
click at [265, 198] on td "BLOOM HEIGHTS.pdf" at bounding box center [243, 195] width 180 height 37
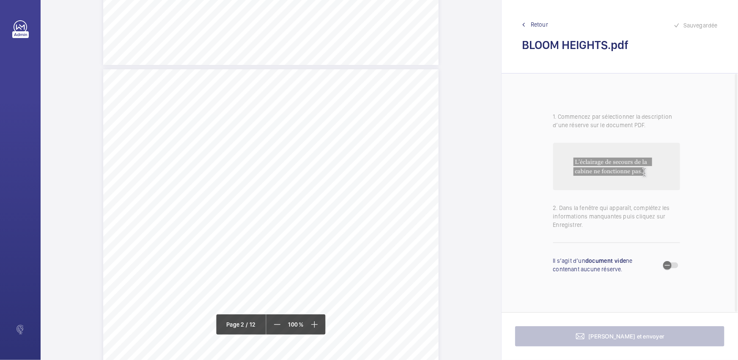
click at [383, 231] on div "Page 2" at bounding box center [270, 306] width 335 height 474
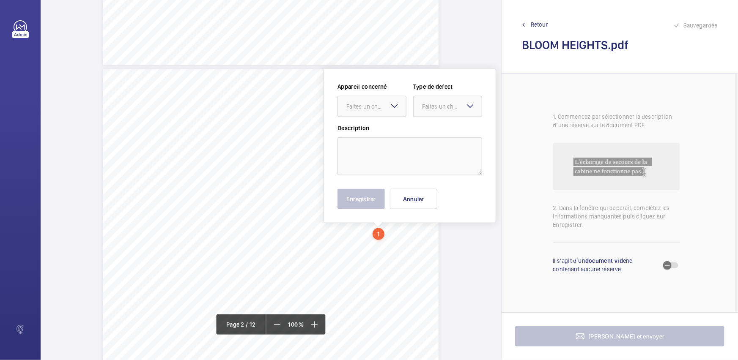
scroll to position [440, 0]
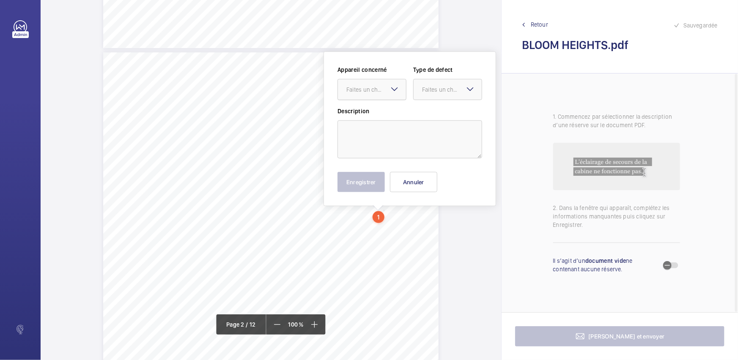
click at [370, 93] on div "Faites un choix" at bounding box center [376, 89] width 60 height 8
click at [404, 171] on div "Appareil concerné Faites un choix Type de defect Faites un choix Description En…" at bounding box center [409, 129] width 145 height 127
click at [406, 177] on button "Annuler" at bounding box center [413, 182] width 47 height 20
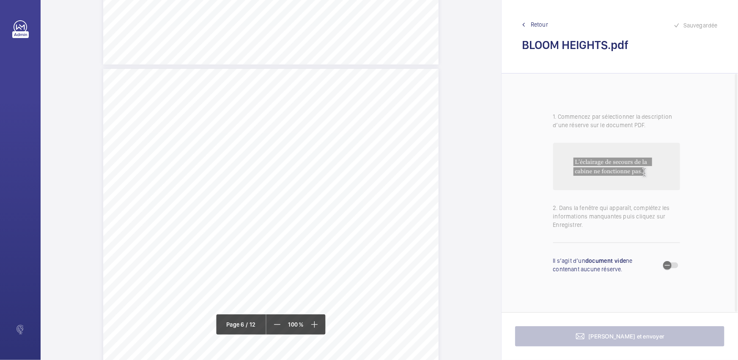
scroll to position [2361, 0]
drag, startPoint x: 270, startPoint y: 180, endPoint x: 350, endPoint y: 180, distance: 80.7
click at [350, 180] on span "Car reassurance alarm is inoperative" at bounding box center [316, 181] width 90 height 5
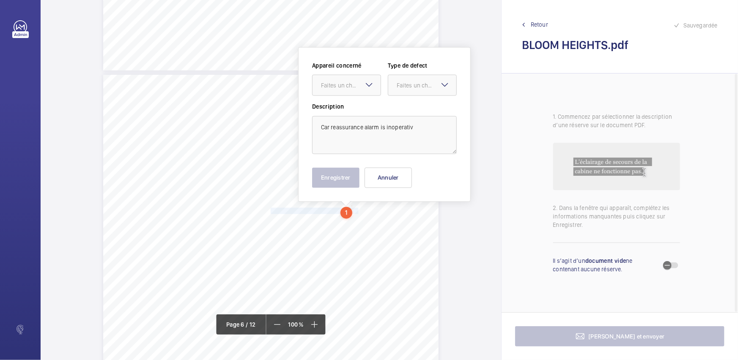
scroll to position [2327, 0]
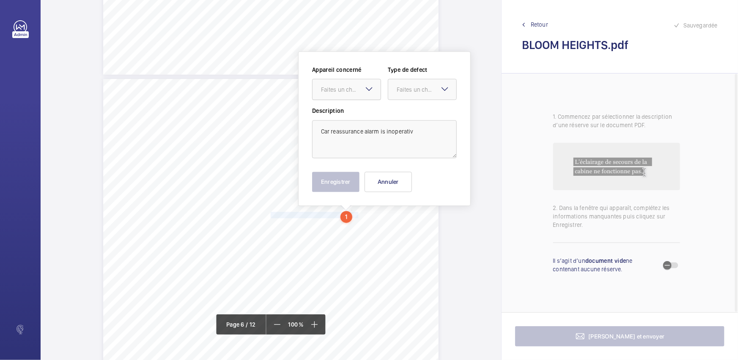
drag, startPoint x: 372, startPoint y: 83, endPoint x: 368, endPoint y: 100, distance: 16.9
click at [371, 88] on div "Faites un choix" at bounding box center [346, 89] width 69 height 21
drag, startPoint x: 366, startPoint y: 115, endPoint x: 372, endPoint y: 113, distance: 5.8
click at [367, 115] on span "E22772037611" at bounding box center [346, 115] width 51 height 8
drag, startPoint x: 435, startPoint y: 90, endPoint x: 435, endPoint y: 106, distance: 16.5
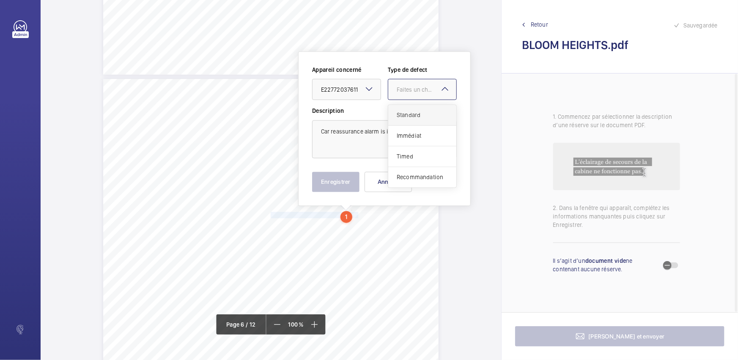
click at [435, 94] on div "Faites un choix" at bounding box center [422, 89] width 68 height 8
click at [435, 106] on div "Standard" at bounding box center [422, 115] width 68 height 21
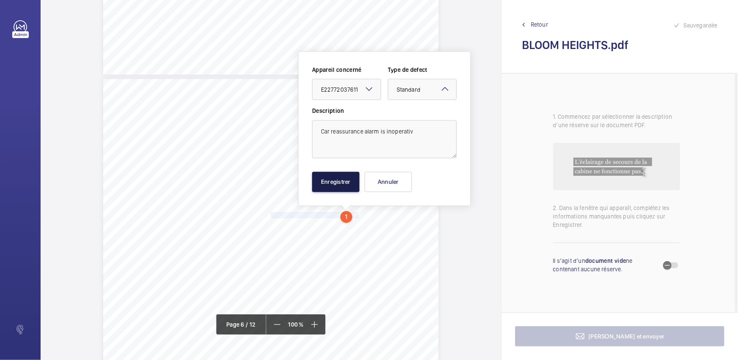
click at [347, 186] on button "Enregistrer" at bounding box center [335, 182] width 47 height 20
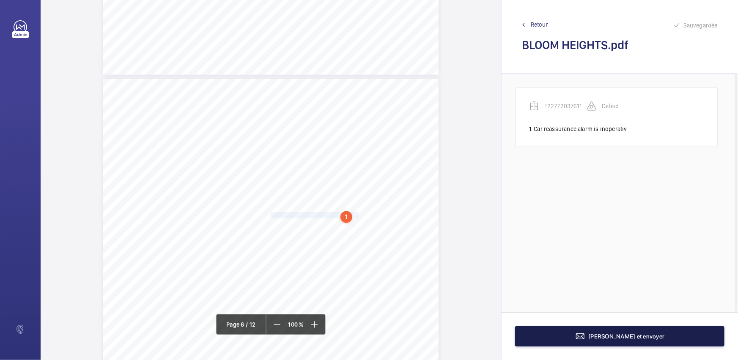
click at [586, 335] on button "[PERSON_NAME] et envoyer" at bounding box center [619, 336] width 209 height 20
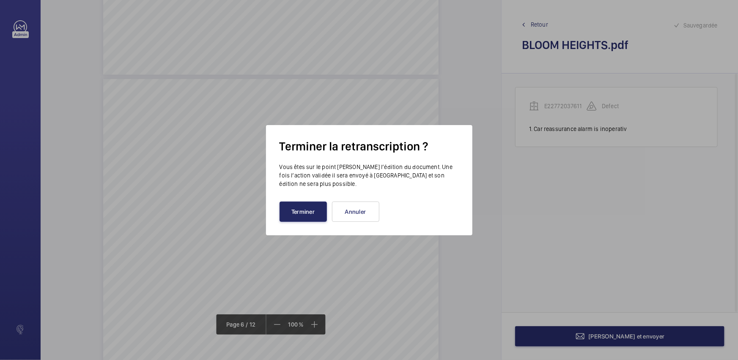
click at [308, 212] on button "Terminer" at bounding box center [302, 212] width 47 height 20
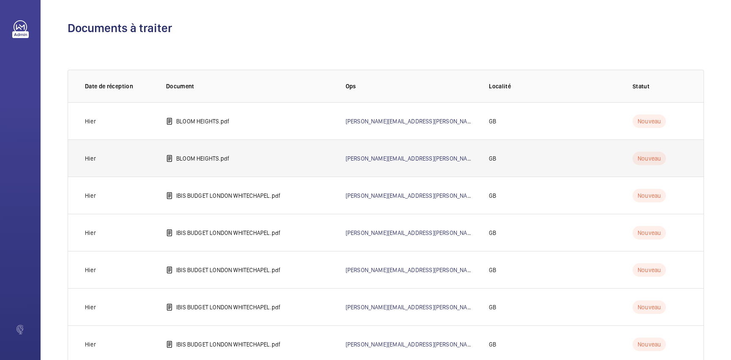
click at [231, 164] on td "BLOOM HEIGHTS.pdf" at bounding box center [243, 158] width 180 height 37
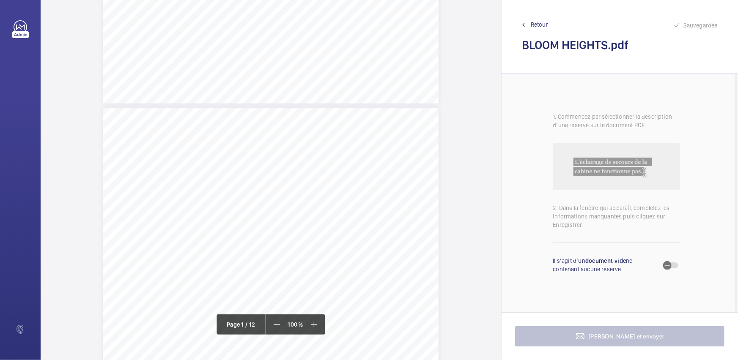
click at [372, 226] on div "Page 2" at bounding box center [270, 345] width 335 height 474
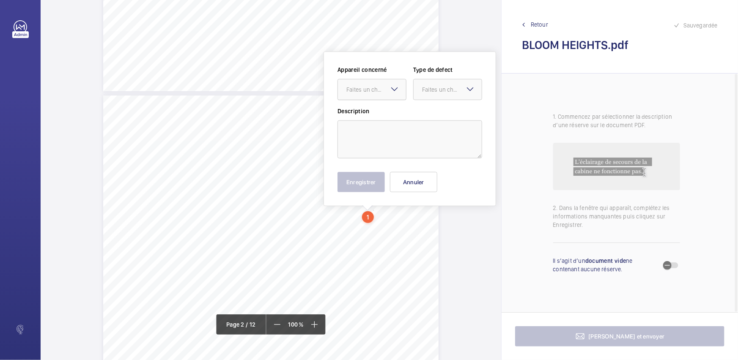
click at [356, 81] on div at bounding box center [372, 89] width 68 height 20
click at [410, 172] on button "Annuler" at bounding box center [413, 182] width 47 height 20
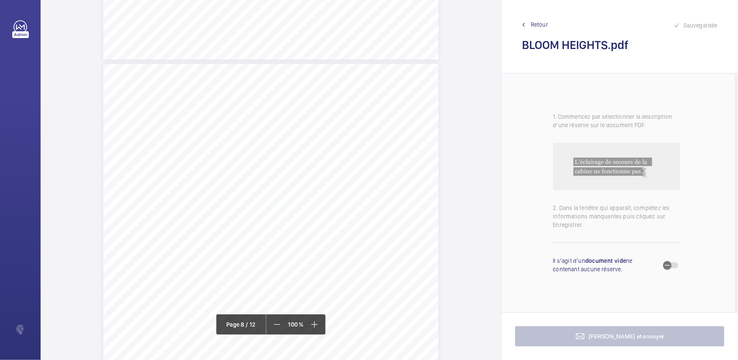
scroll to position [3394, 0]
drag, startPoint x: 269, startPoint y: 139, endPoint x: 327, endPoint y: 146, distance: 57.9
click at [327, 146] on div "Lift Report Lifting Operations & Lifting Equipment Regulation 1998 Provision & …" at bounding box center [270, 206] width 335 height 474
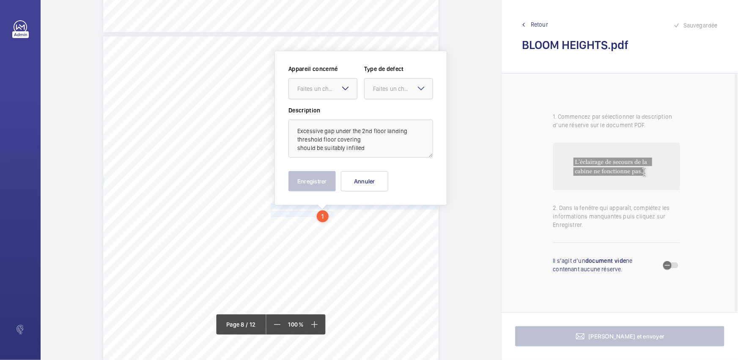
scroll to position [3326, 0]
drag, startPoint x: 324, startPoint y: 88, endPoint x: 330, endPoint y: 113, distance: 25.3
click at [324, 89] on div "Faites un choix" at bounding box center [327, 89] width 60 height 8
drag, startPoint x: 330, startPoint y: 113, endPoint x: 397, endPoint y: 94, distance: 69.7
click at [331, 113] on span "E22772037612" at bounding box center [322, 115] width 51 height 8
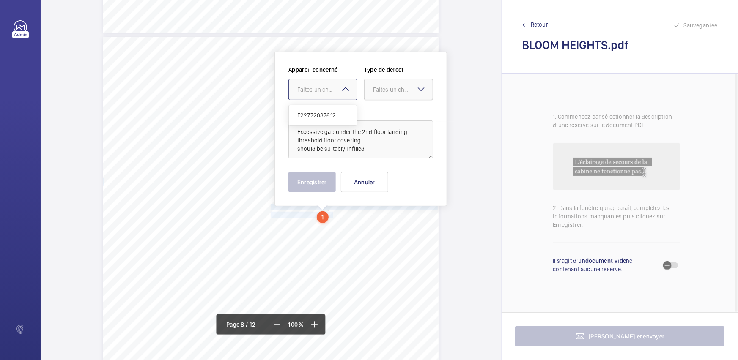
click at [397, 94] on div at bounding box center [398, 89] width 68 height 20
click at [400, 175] on span "Recommandation" at bounding box center [398, 177] width 51 height 8
click at [303, 185] on button "Enregistrer" at bounding box center [311, 182] width 47 height 20
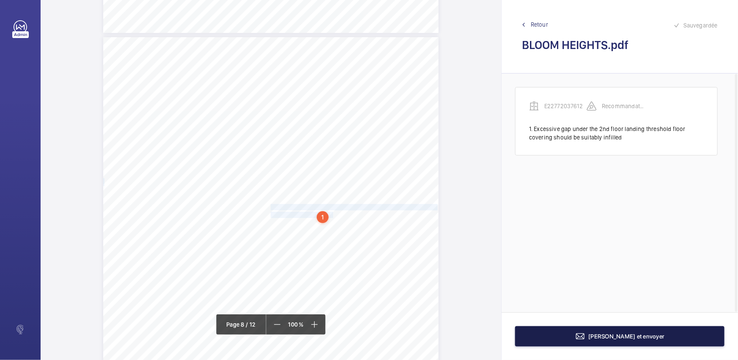
click at [628, 334] on span "[PERSON_NAME] et envoyer" at bounding box center [626, 336] width 76 height 7
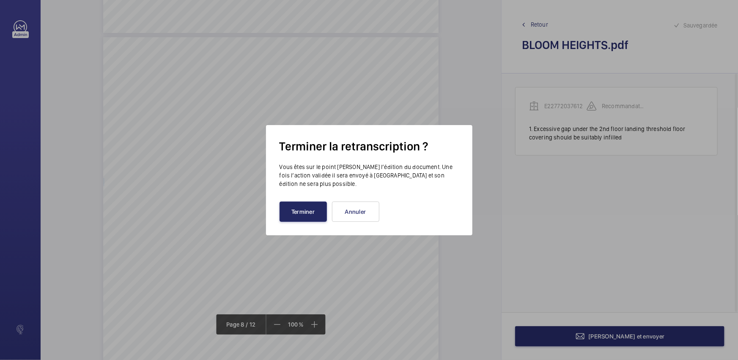
click at [293, 207] on button "Terminer" at bounding box center [302, 212] width 47 height 20
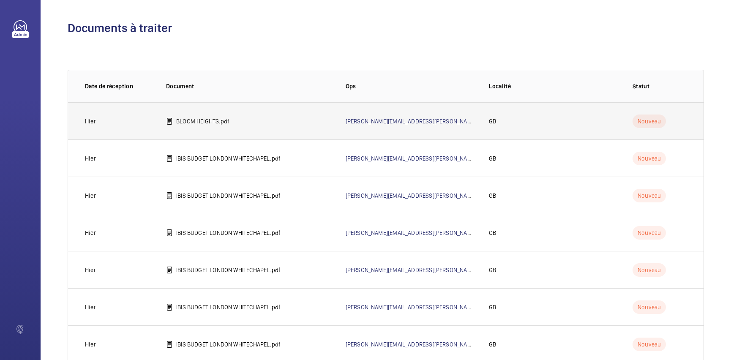
click at [254, 134] on td "BLOOM HEIGHTS.pdf" at bounding box center [243, 120] width 180 height 37
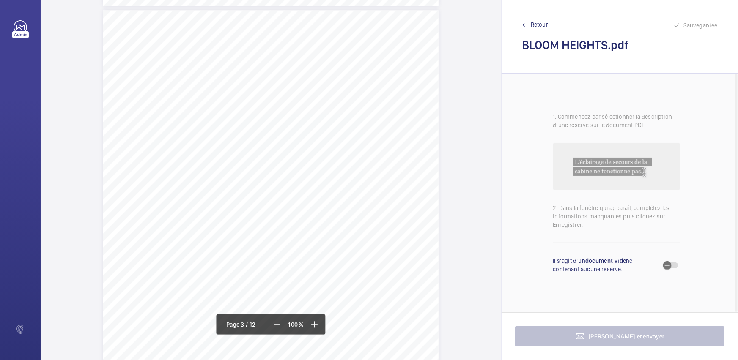
click at [389, 247] on div "Lift Report Lifting Operations & Lifting Equipment Regulation 1998 Provision & …" at bounding box center [270, 247] width 335 height 474
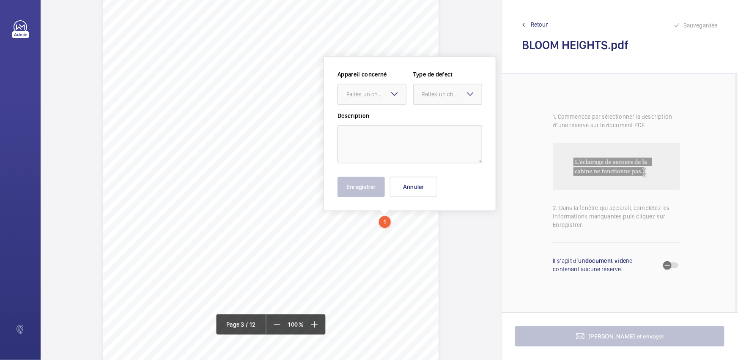
scroll to position [994, 0]
click at [370, 80] on div at bounding box center [372, 90] width 68 height 20
click at [408, 178] on button "Annuler" at bounding box center [413, 182] width 47 height 20
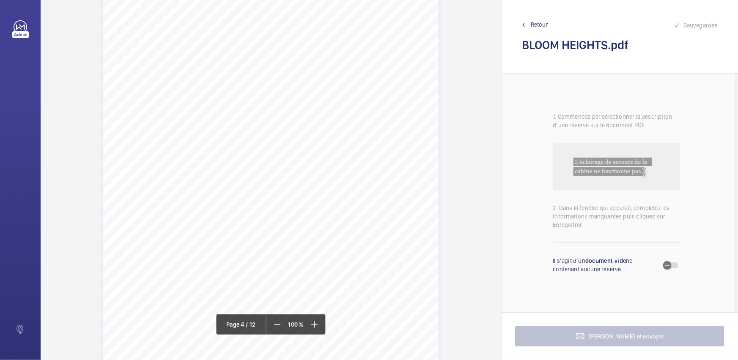
scroll to position [1532, 0]
drag, startPoint x: 270, startPoint y: 85, endPoint x: 299, endPoint y: 107, distance: 36.3
click at [299, 107] on div "Lift Report Lifting Operations & Lifting Equipment Regulation 1998 Provision & …" at bounding box center [270, 154] width 335 height 474
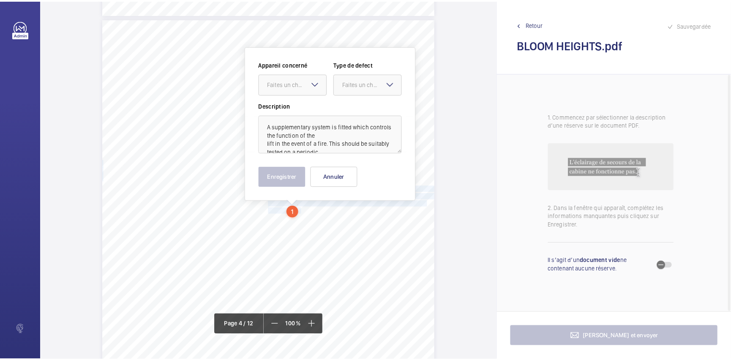
scroll to position [1425, 0]
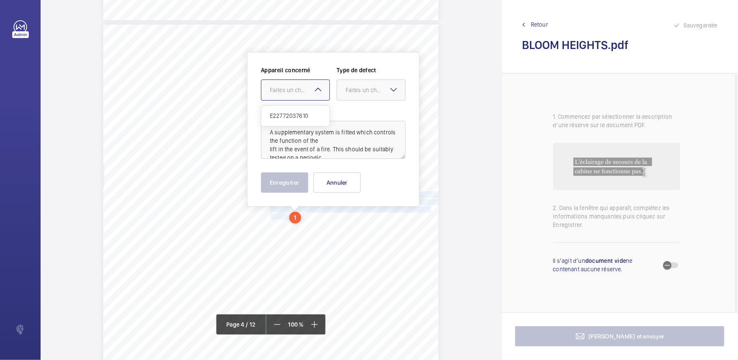
click at [298, 96] on div at bounding box center [295, 90] width 68 height 20
click at [283, 123] on div "E22772037610" at bounding box center [295, 116] width 68 height 20
click at [386, 93] on div "Faites un choix" at bounding box center [375, 90] width 60 height 8
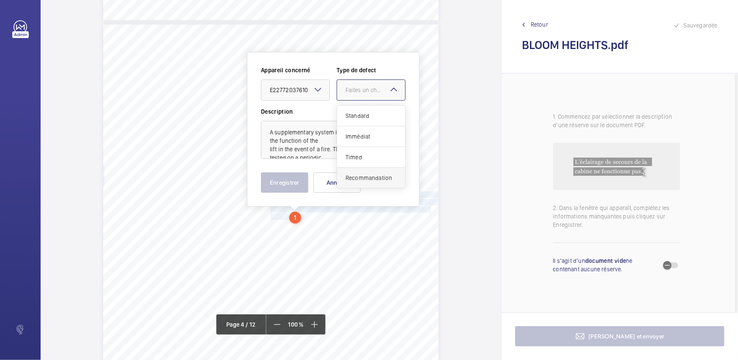
click at [367, 174] on span "Recommandation" at bounding box center [370, 178] width 51 height 8
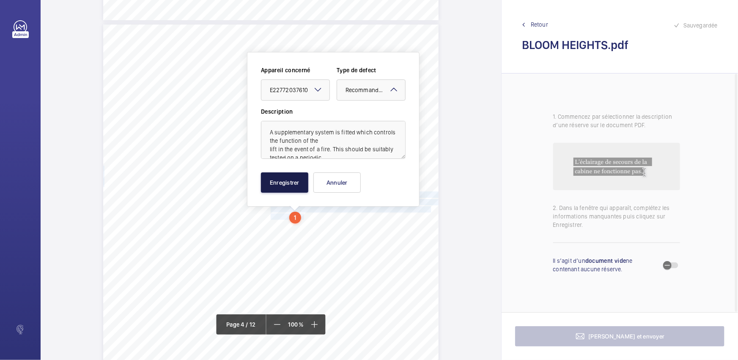
click at [284, 185] on button "Enregistrer" at bounding box center [284, 182] width 47 height 20
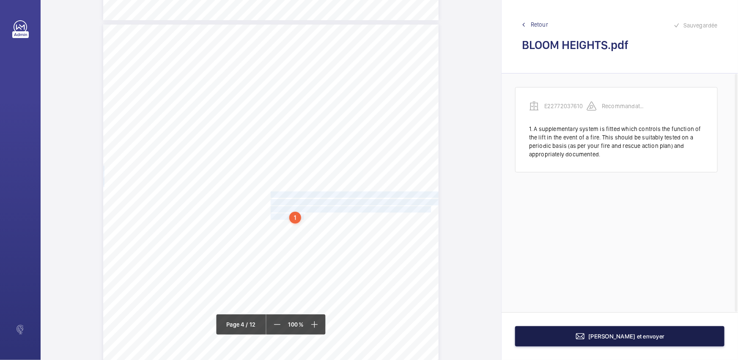
click at [621, 345] on button "[PERSON_NAME] et envoyer" at bounding box center [619, 336] width 209 height 20
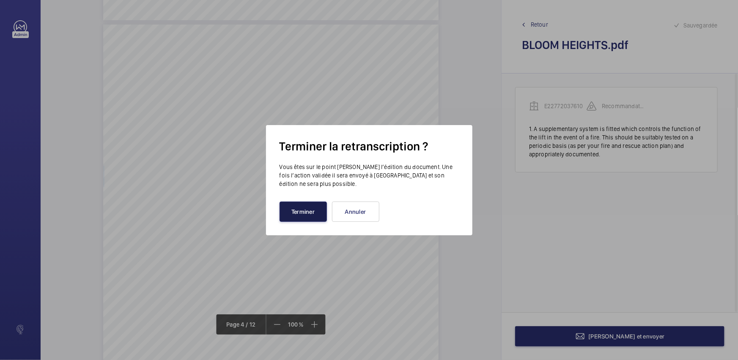
click at [315, 213] on button "Terminer" at bounding box center [302, 212] width 47 height 20
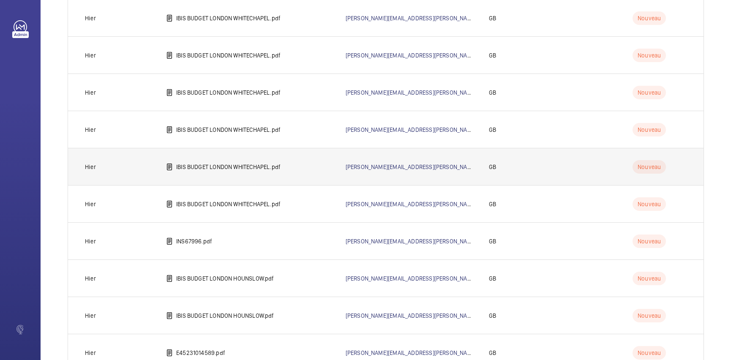
scroll to position [172, 0]
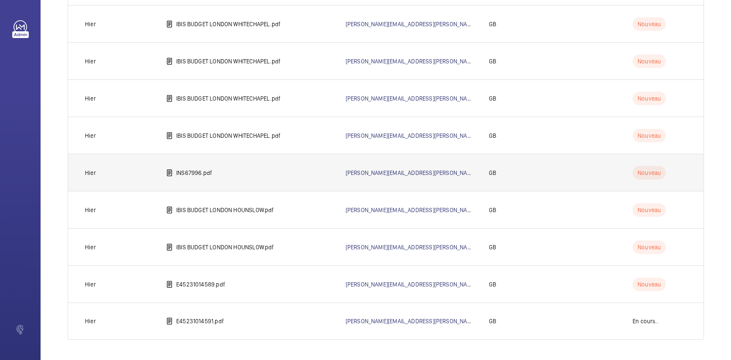
click at [278, 175] on td "INS67996.pdf" at bounding box center [243, 172] width 180 height 37
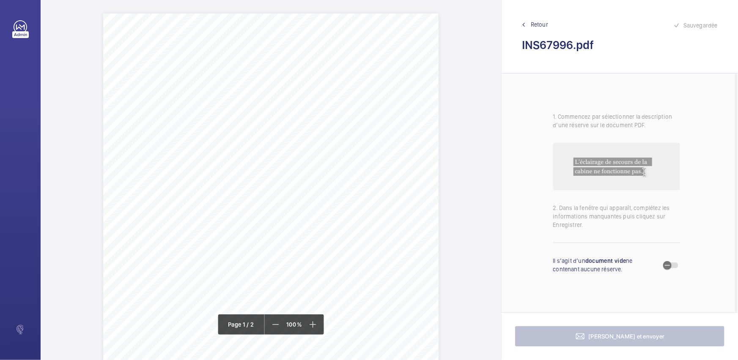
click at [256, 96] on div "Lifting Operations and Lifting Equipment Regulations 1998 Report of Thorough Ex…" at bounding box center [270, 251] width 335 height 474
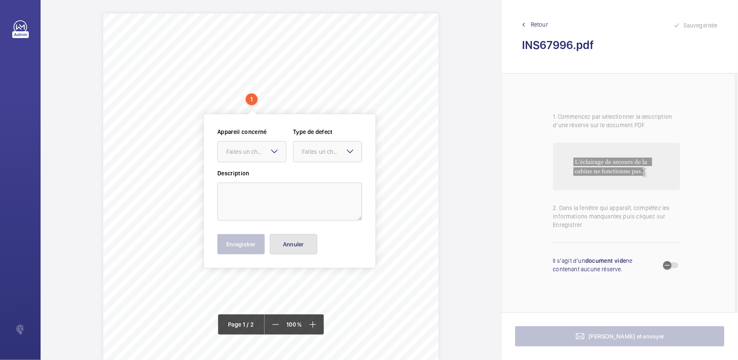
click at [300, 241] on button "Annuler" at bounding box center [293, 244] width 47 height 20
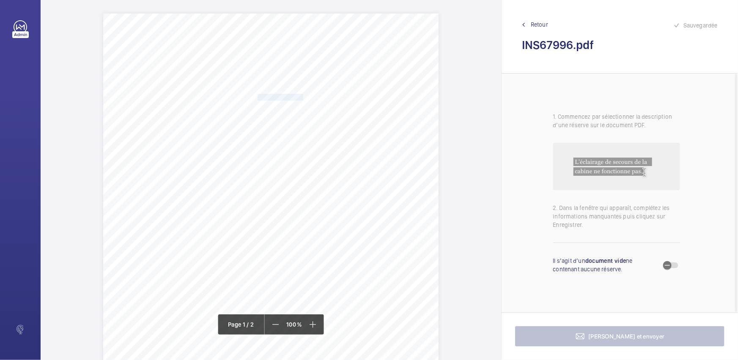
drag, startPoint x: 257, startPoint y: 97, endPoint x: 301, endPoint y: 96, distance: 44.4
click at [301, 96] on span "Notting Hill Genesis" at bounding box center [279, 97] width 45 height 6
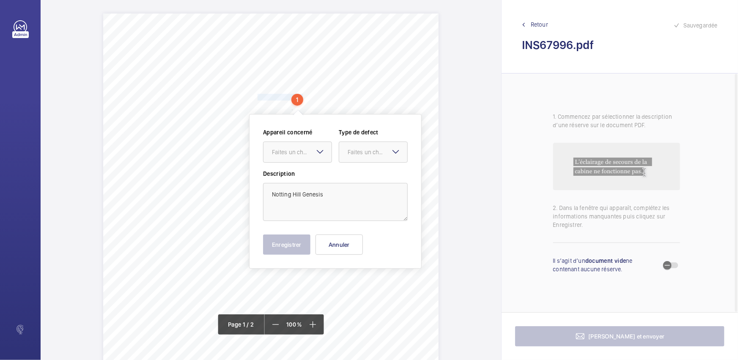
copy span "Notting Hill Genesis"
click at [332, 246] on button "Annuler" at bounding box center [338, 245] width 47 height 20
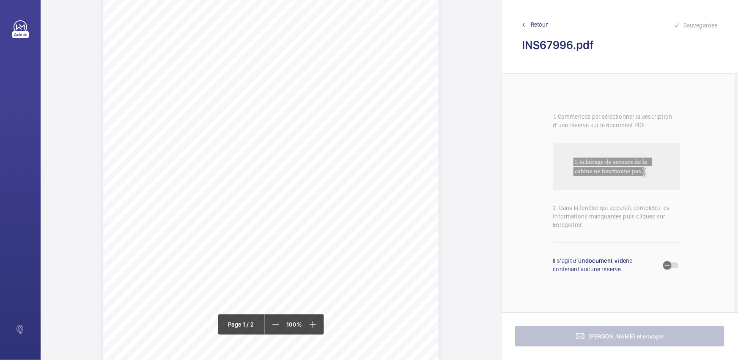
scroll to position [153, 0]
drag, startPoint x: 233, startPoint y: 88, endPoint x: 312, endPoint y: 94, distance: 78.9
click at [312, 94] on div "Lifting Operations and Lifting Equipment Regulations 1998 Report of Thorough Ex…" at bounding box center [270, 97] width 335 height 474
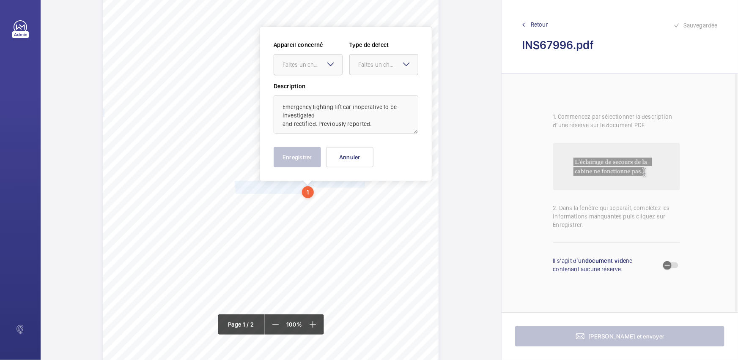
scroll to position [34, 0]
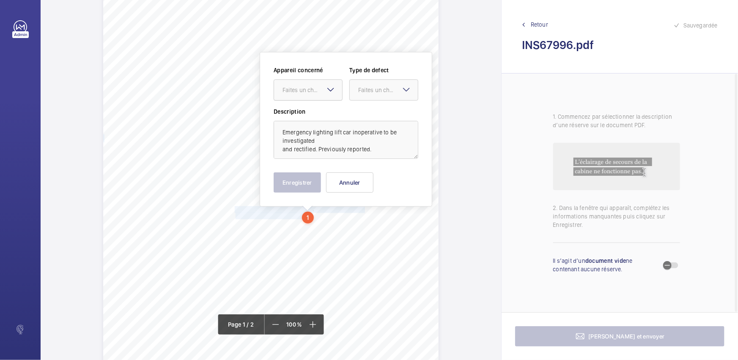
click at [320, 80] on div at bounding box center [308, 90] width 68 height 20
click at [317, 120] on div "INS67996" at bounding box center [308, 116] width 68 height 20
click at [383, 91] on div "Faites un choix" at bounding box center [388, 90] width 60 height 8
click at [379, 118] on span "Standard" at bounding box center [383, 116] width 51 height 8
click at [304, 183] on button "Enregistrer" at bounding box center [297, 182] width 47 height 20
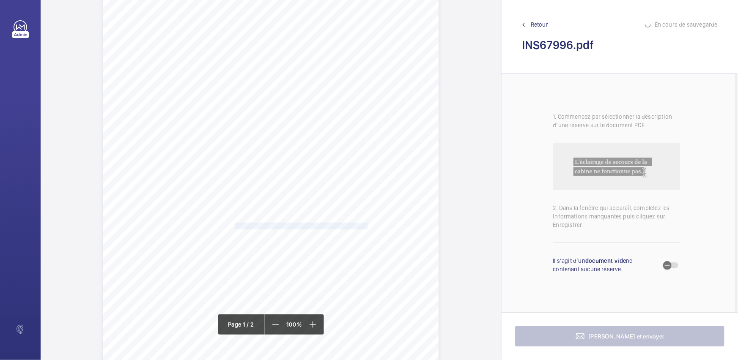
drag, startPoint x: 234, startPoint y: 226, endPoint x: 365, endPoint y: 224, distance: 131.5
click at [365, 224] on span "Ground floor landing door shoes are worn - to be replaced" at bounding box center [301, 226] width 133 height 6
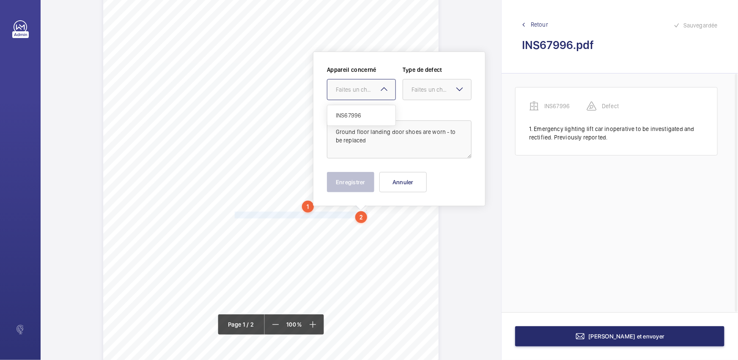
click at [377, 93] on div "Faites un choix" at bounding box center [366, 89] width 60 height 8
click at [377, 111] on span "INS67996" at bounding box center [361, 115] width 51 height 8
click at [465, 82] on div at bounding box center [437, 89] width 68 height 20
click at [438, 111] on span "Standard" at bounding box center [436, 115] width 51 height 8
click at [342, 187] on button "Enregistrer" at bounding box center [350, 182] width 47 height 20
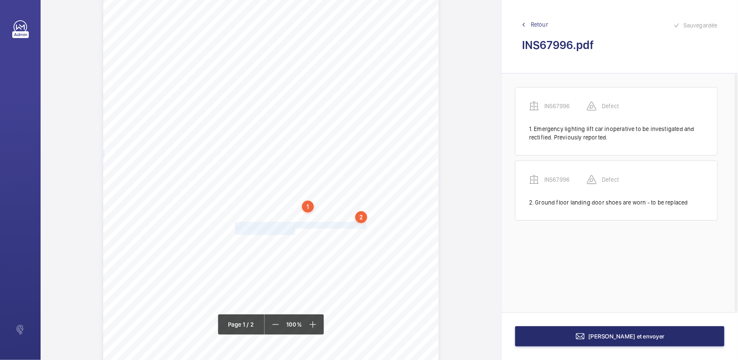
drag, startPoint x: 233, startPoint y: 225, endPoint x: 294, endPoint y: 233, distance: 60.9
click at [294, 233] on div "Lifting Operations and Lifting Equipment Regulations 1998 Report of Thorough Ex…" at bounding box center [270, 206] width 335 height 474
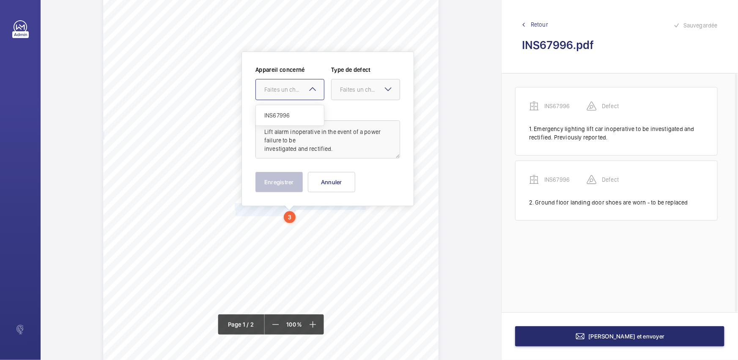
click at [292, 96] on div at bounding box center [290, 89] width 68 height 20
drag, startPoint x: 292, startPoint y: 113, endPoint x: 379, endPoint y: 98, distance: 88.5
click at [293, 113] on span "INS67996" at bounding box center [289, 115] width 51 height 8
drag, startPoint x: 380, startPoint y: 97, endPoint x: 377, endPoint y: 101, distance: 5.2
click at [379, 98] on div at bounding box center [365, 89] width 68 height 20
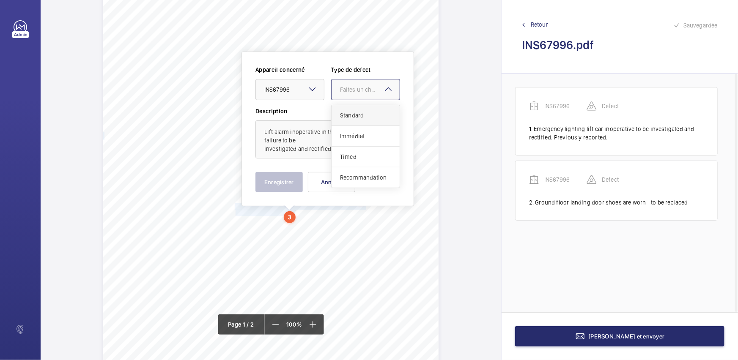
click at [367, 114] on span "Standard" at bounding box center [365, 115] width 51 height 8
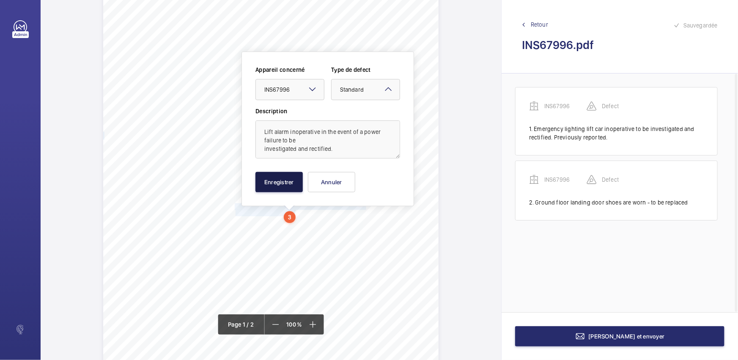
click at [296, 174] on button "Enregistrer" at bounding box center [278, 182] width 47 height 20
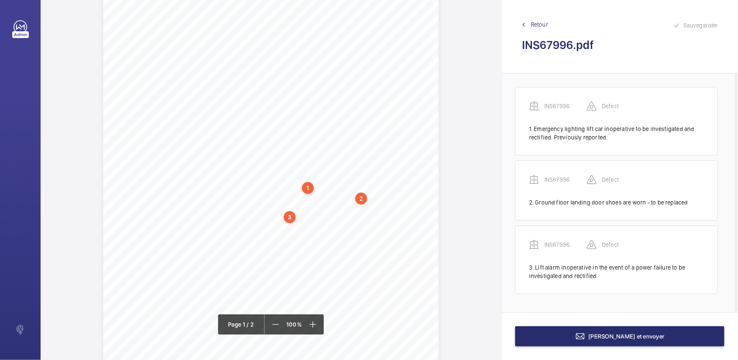
drag, startPoint x: 233, startPoint y: 222, endPoint x: 241, endPoint y: 223, distance: 8.6
click at [241, 223] on div "Lifting Operations and Lifting Equipment Regulations 1998 Report of Thorough Ex…" at bounding box center [270, 187] width 335 height 474
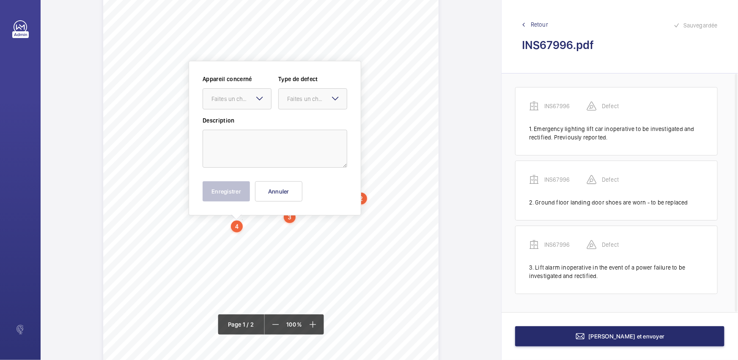
scroll to position [72, 0]
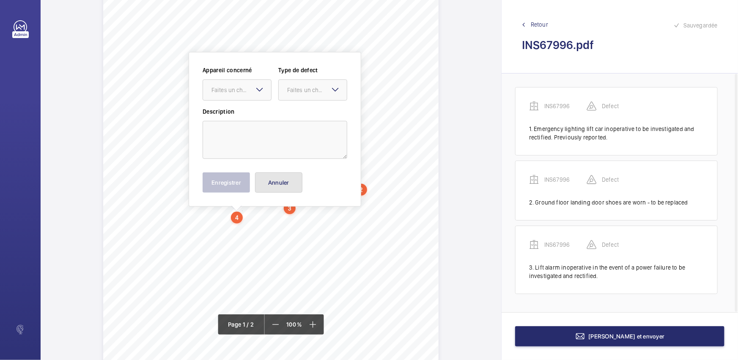
click at [280, 181] on button "Annuler" at bounding box center [278, 182] width 47 height 20
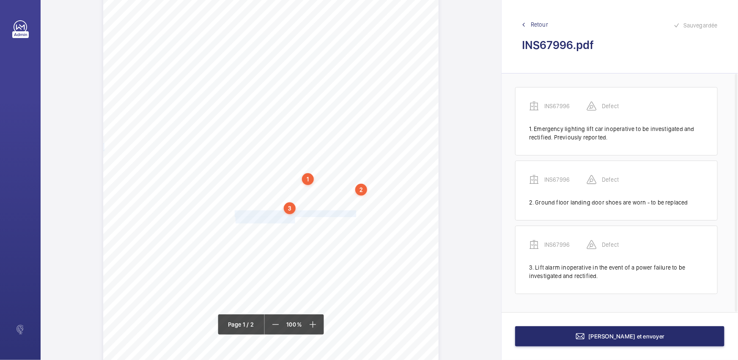
drag, startPoint x: 233, startPoint y: 212, endPoint x: 293, endPoint y: 220, distance: 60.6
click at [293, 220] on div "Lifting Operations and Lifting Equipment Regulations 1998 Report of Thorough Ex…" at bounding box center [270, 178] width 335 height 474
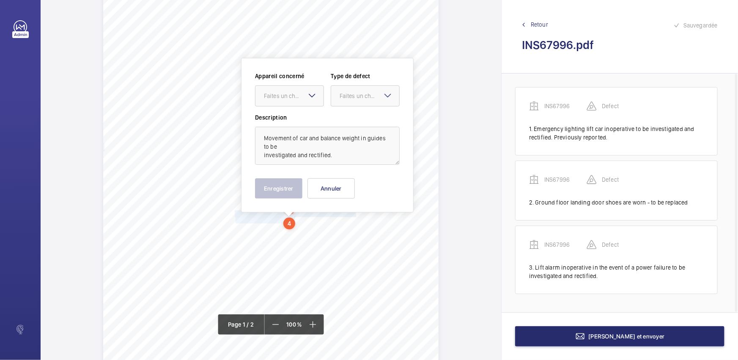
scroll to position [79, 0]
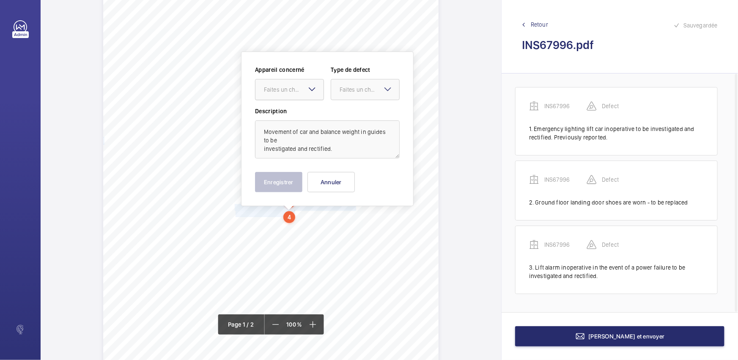
click at [296, 89] on div "Faites un choix" at bounding box center [294, 89] width 60 height 8
drag, startPoint x: 293, startPoint y: 109, endPoint x: 342, endPoint y: 92, distance: 52.2
click at [293, 109] on div "INS67996" at bounding box center [289, 115] width 68 height 20
drag, startPoint x: 344, startPoint y: 90, endPoint x: 341, endPoint y: 102, distance: 11.8
click at [344, 91] on div "Faites un choix" at bounding box center [369, 89] width 60 height 8
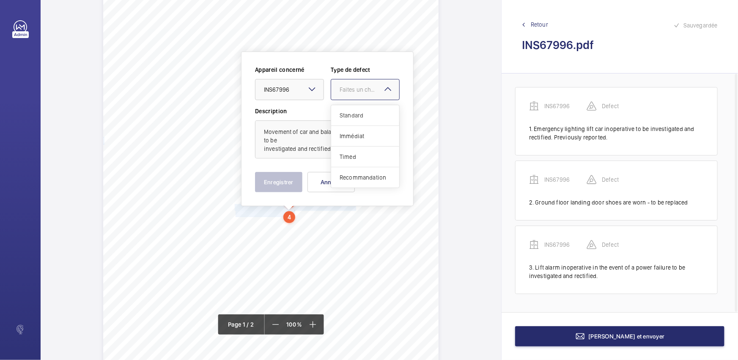
click at [337, 112] on div "Standard" at bounding box center [365, 115] width 68 height 21
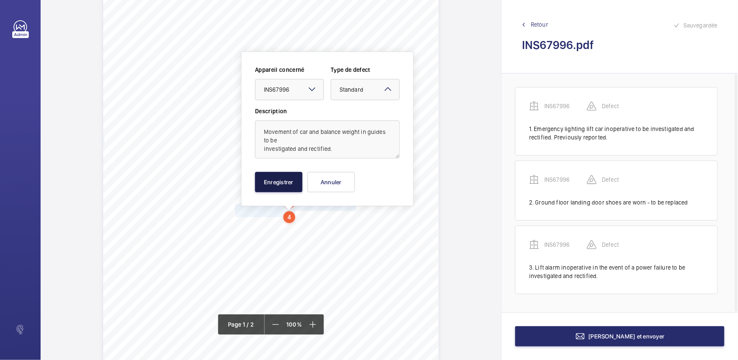
click at [283, 173] on button "Enregistrer" at bounding box center [278, 182] width 47 height 20
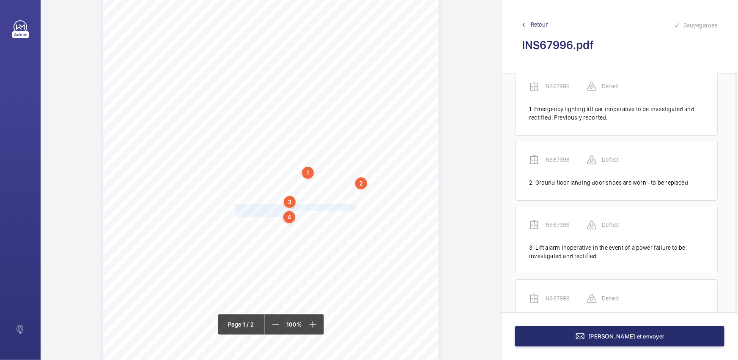
scroll to position [68, 0]
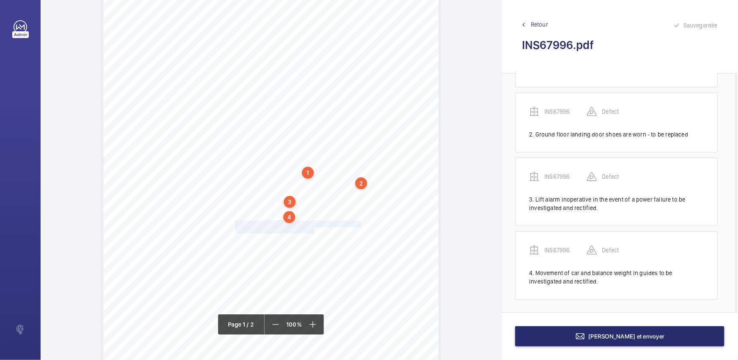
drag, startPoint x: 233, startPoint y: 222, endPoint x: 312, endPoint y: 231, distance: 79.1
click at [312, 231] on div "Lifting Operations and Lifting Equipment Regulations 1998 Report of Thorough Ex…" at bounding box center [270, 172] width 335 height 474
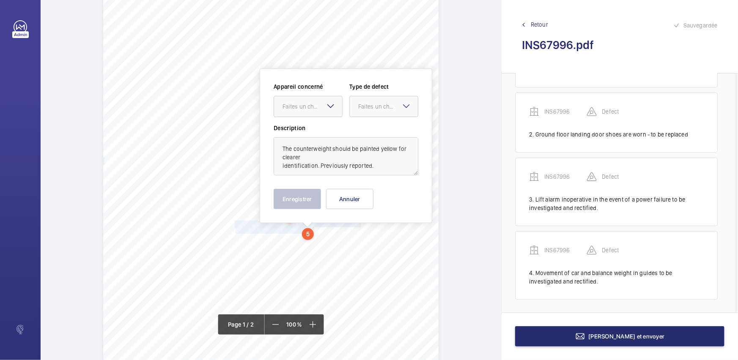
scroll to position [96, 0]
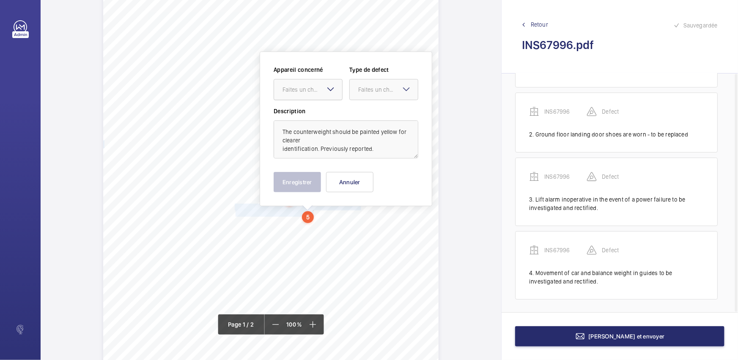
click at [307, 85] on div at bounding box center [308, 89] width 68 height 20
click at [313, 117] on span "INS67996" at bounding box center [307, 115] width 51 height 8
click at [386, 93] on div "Faites un choix" at bounding box center [388, 89] width 60 height 8
click at [382, 116] on span "Standard" at bounding box center [383, 115] width 51 height 8
click at [306, 181] on button "Enregistrer" at bounding box center [297, 182] width 47 height 20
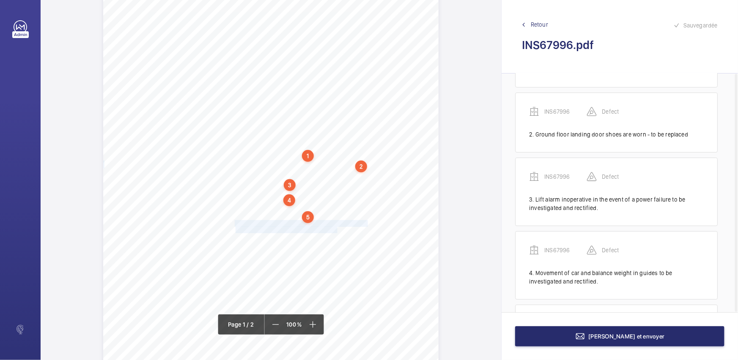
drag, startPoint x: 233, startPoint y: 223, endPoint x: 336, endPoint y: 230, distance: 102.5
click at [336, 230] on div "Lifting Operations and Lifting Equipment Regulations 1998 Report of Thorough Ex…" at bounding box center [270, 155] width 335 height 474
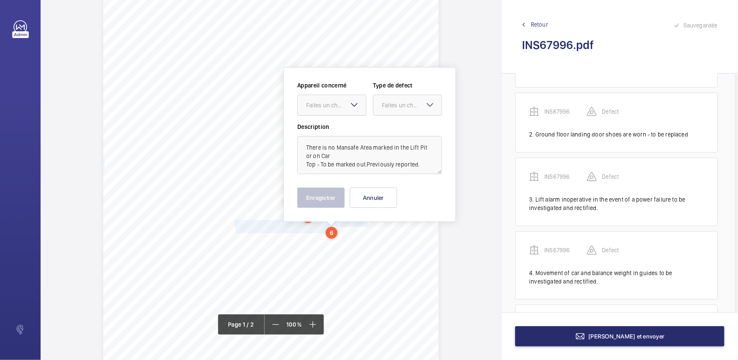
scroll to position [111, 0]
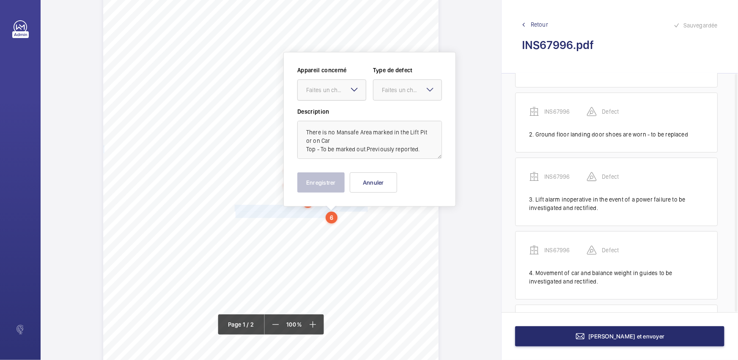
drag, startPoint x: 350, startPoint y: 95, endPoint x: 351, endPoint y: 102, distance: 6.8
click at [350, 96] on div at bounding box center [332, 90] width 68 height 20
drag, startPoint x: 351, startPoint y: 115, endPoint x: 407, endPoint y: 94, distance: 59.4
click at [356, 114] on span "INS67996" at bounding box center [331, 116] width 51 height 8
click at [419, 89] on div "Faites un choix" at bounding box center [412, 90] width 60 height 8
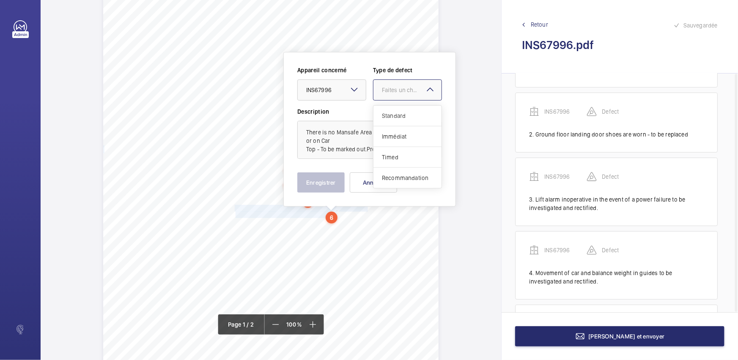
drag, startPoint x: 414, startPoint y: 107, endPoint x: 409, endPoint y: 118, distance: 12.1
click at [414, 108] on div "Standard" at bounding box center [407, 116] width 68 height 21
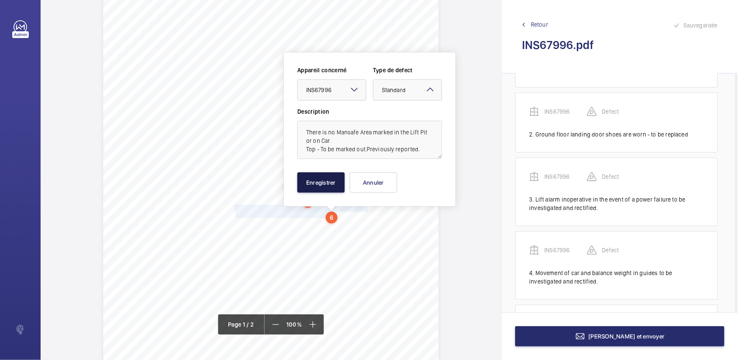
click at [331, 183] on button "Enregistrer" at bounding box center [320, 182] width 47 height 20
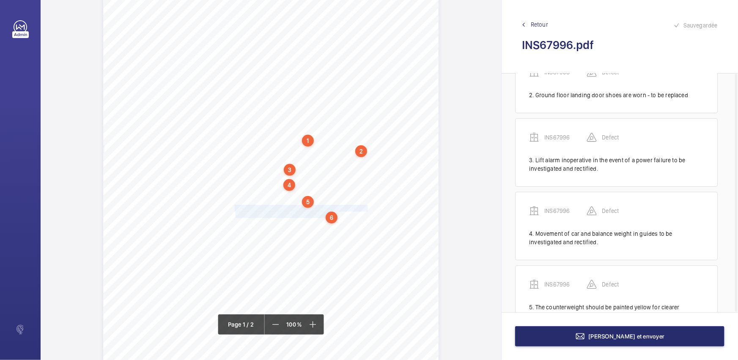
scroll to position [215, 0]
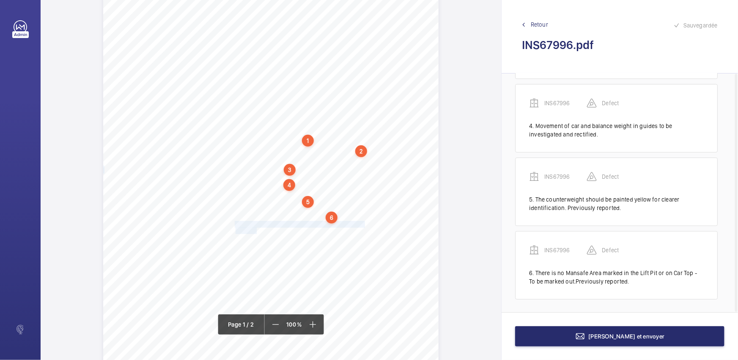
drag, startPoint x: 234, startPoint y: 222, endPoint x: 255, endPoint y: 230, distance: 23.0
click at [255, 230] on div "Lifting Operations and Lifting Equipment Regulations 1998 Report of Thorough Ex…" at bounding box center [270, 140] width 335 height 474
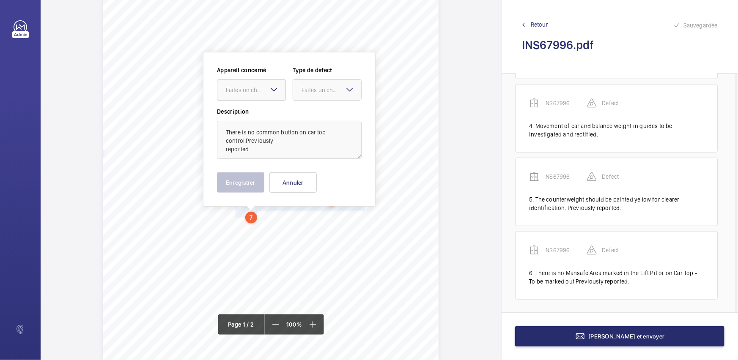
click at [260, 94] on div at bounding box center [251, 90] width 68 height 20
drag, startPoint x: 258, startPoint y: 104, endPoint x: 319, endPoint y: 93, distance: 61.9
click at [256, 118] on span "INS67996" at bounding box center [251, 116] width 51 height 8
click at [322, 91] on div "Faites un choix" at bounding box center [331, 90] width 60 height 8
click at [318, 110] on div "Standard" at bounding box center [327, 116] width 68 height 21
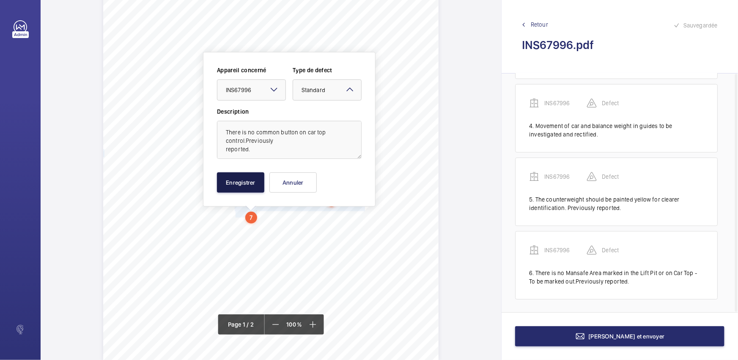
click at [239, 181] on button "Enregistrer" at bounding box center [240, 182] width 47 height 20
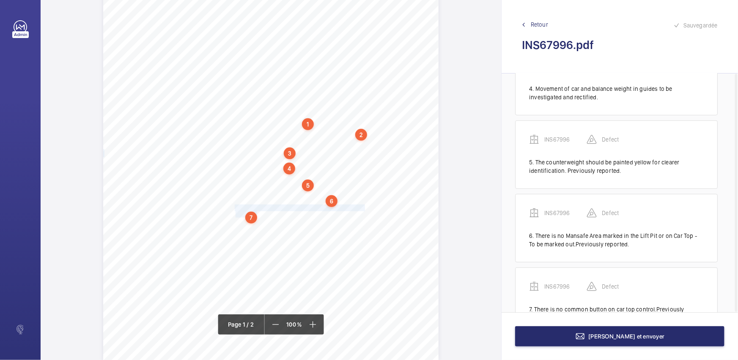
scroll to position [288, 0]
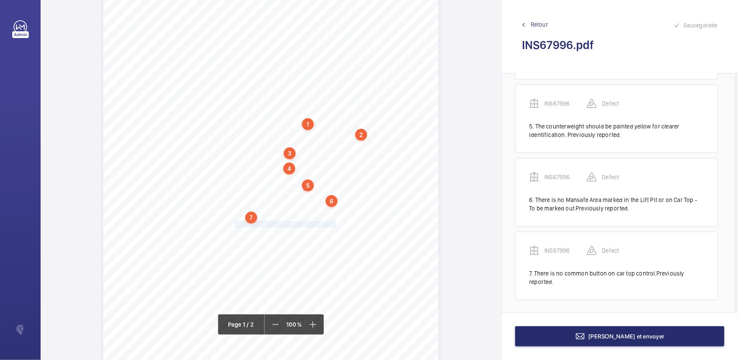
drag, startPoint x: 233, startPoint y: 224, endPoint x: 334, endPoint y: 223, distance: 100.2
click at [334, 223] on div "Lifting Operations and Lifting Equipment Regulations 1998 Report of Thorough Ex…" at bounding box center [270, 123] width 335 height 474
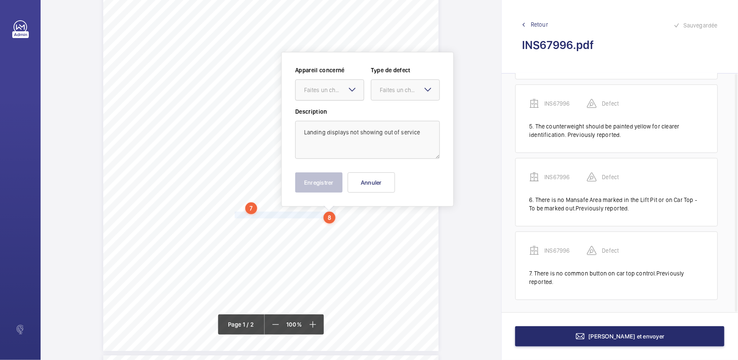
drag, startPoint x: 328, startPoint y: 89, endPoint x: 333, endPoint y: 96, distance: 8.6
click at [329, 90] on div "Faites un choix" at bounding box center [334, 90] width 60 height 8
click at [342, 115] on span "INS67996" at bounding box center [329, 116] width 51 height 8
drag, startPoint x: 389, startPoint y: 95, endPoint x: 394, endPoint y: 112, distance: 17.4
click at [390, 96] on div at bounding box center [405, 90] width 68 height 20
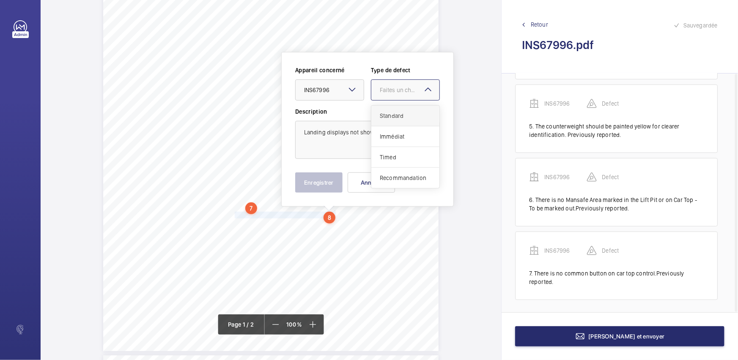
click at [394, 112] on span "Standard" at bounding box center [405, 116] width 51 height 8
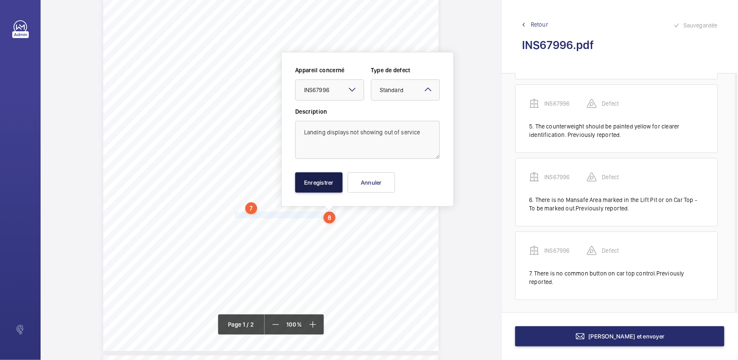
click at [321, 178] on button "Enregistrer" at bounding box center [318, 182] width 47 height 20
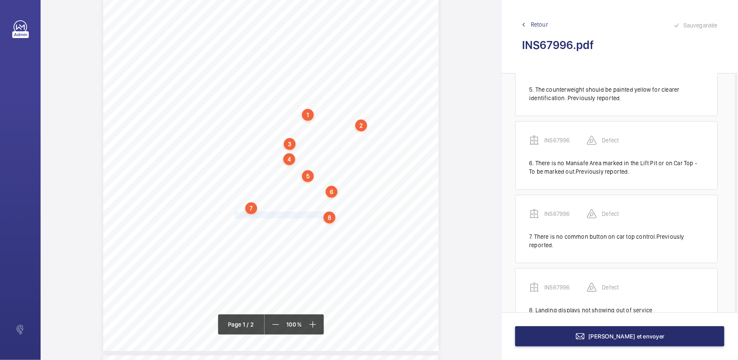
scroll to position [353, 0]
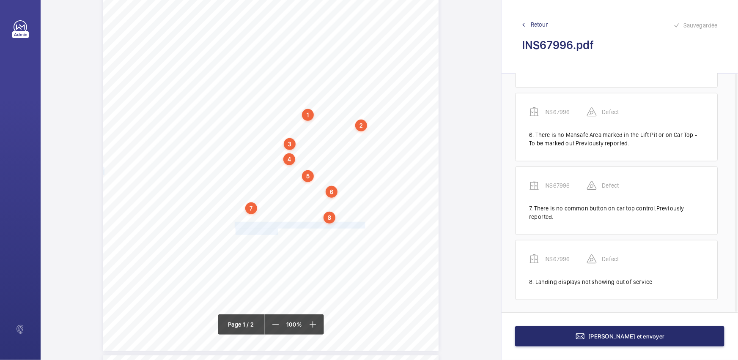
drag, startPoint x: 234, startPoint y: 225, endPoint x: 276, endPoint y: 231, distance: 42.7
click at [276, 231] on div "Lifting Operations and Lifting Equipment Regulations 1998 Report of Thorough Ex…" at bounding box center [270, 114] width 335 height 474
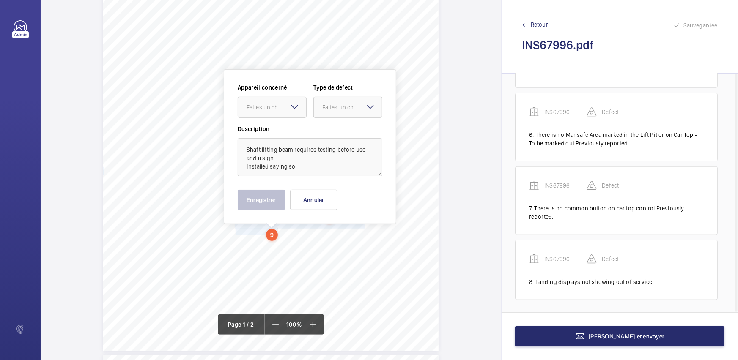
scroll to position [154, 0]
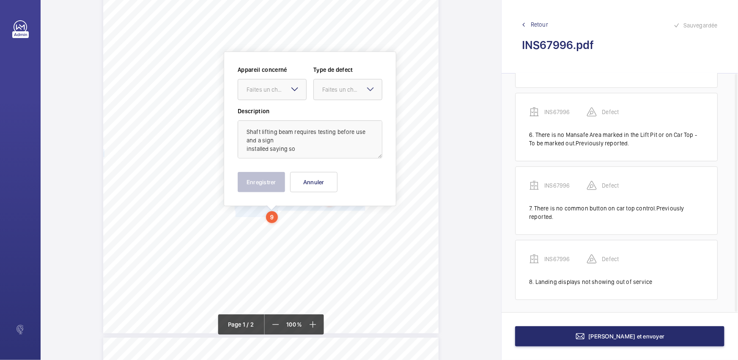
click at [290, 93] on mat-icon at bounding box center [295, 89] width 10 height 10
drag, startPoint x: 293, startPoint y: 108, endPoint x: 301, endPoint y: 107, distance: 8.1
click at [293, 109] on div "INS67996" at bounding box center [272, 115] width 68 height 20
drag, startPoint x: 362, startPoint y: 92, endPoint x: 362, endPoint y: 102, distance: 10.1
click at [362, 93] on div "Faites un choix" at bounding box center [352, 89] width 60 height 8
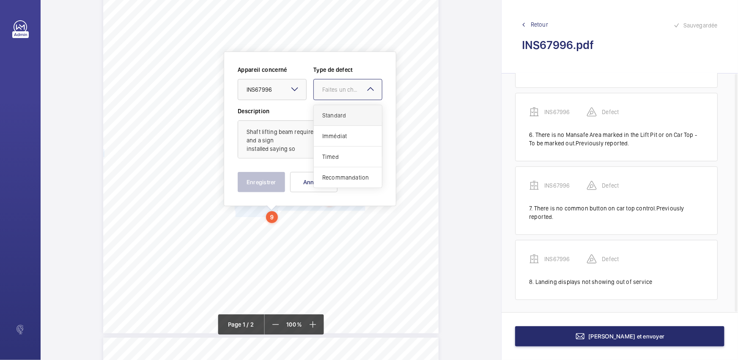
click at [360, 108] on div "Standard" at bounding box center [348, 115] width 68 height 21
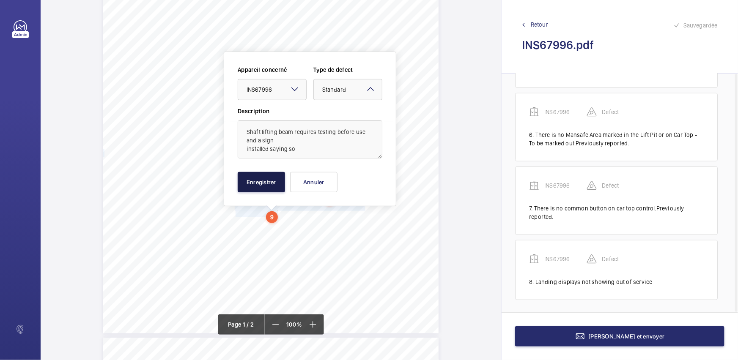
click at [275, 180] on button "Enregistrer" at bounding box center [261, 182] width 47 height 20
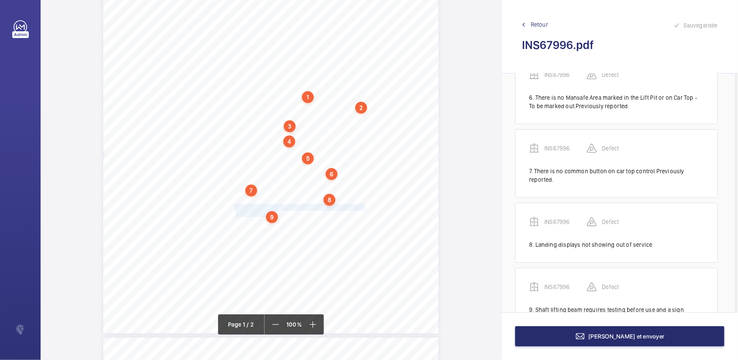
scroll to position [427, 0]
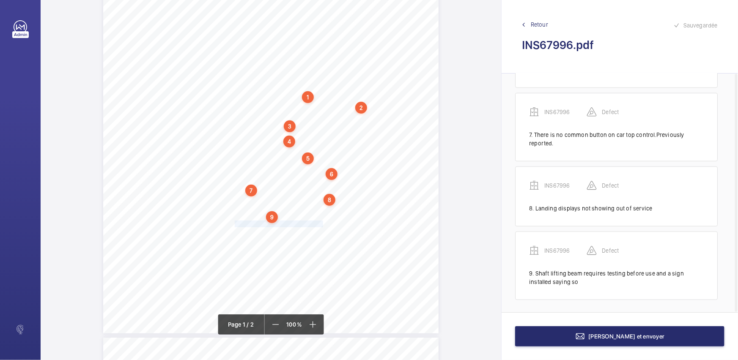
drag, startPoint x: 234, startPoint y: 223, endPoint x: 321, endPoint y: 223, distance: 87.1
click at [321, 223] on div "Lifting Operations and Lifting Equipment Regulations 1998 Report of Thorough Ex…" at bounding box center [270, 96] width 335 height 474
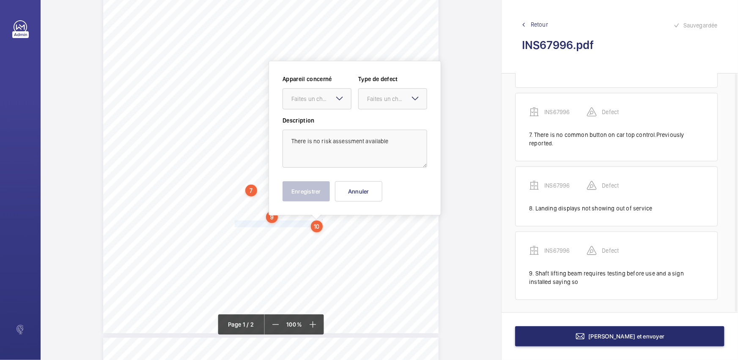
scroll to position [164, 0]
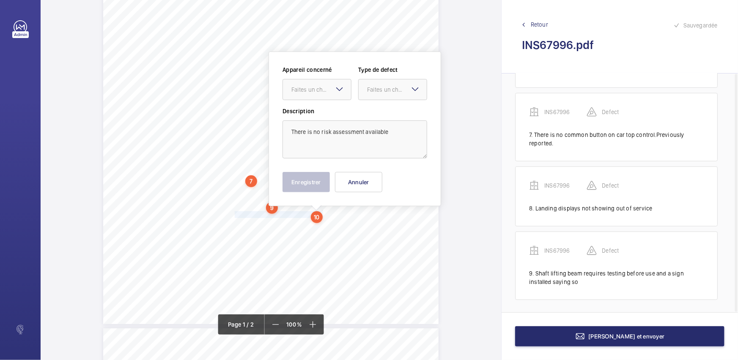
click at [334, 90] on mat-icon at bounding box center [339, 89] width 10 height 10
click at [348, 110] on div "INS67996" at bounding box center [317, 115] width 68 height 20
click at [403, 97] on div at bounding box center [392, 89] width 68 height 20
click at [397, 114] on span "Standard" at bounding box center [392, 115] width 51 height 8
click at [326, 181] on button "Enregistrer" at bounding box center [305, 182] width 47 height 20
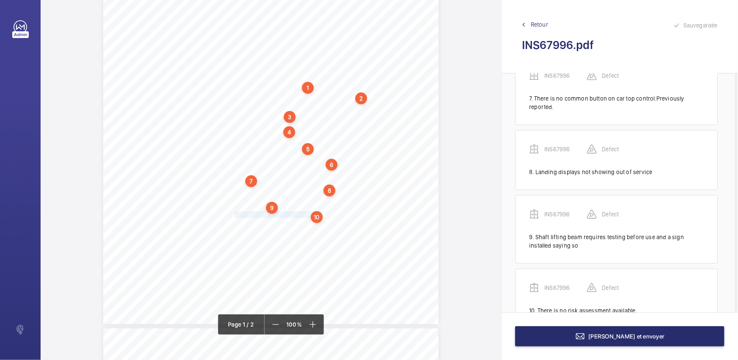
scroll to position [492, 0]
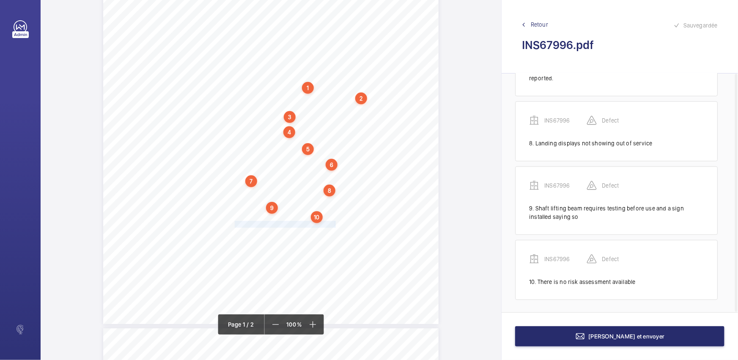
drag, startPoint x: 233, startPoint y: 225, endPoint x: 334, endPoint y: 224, distance: 100.6
click at [334, 224] on div "Lifting Operations and Lifting Equipment Regulations 1998 Report of Thorough Ex…" at bounding box center [270, 87] width 335 height 474
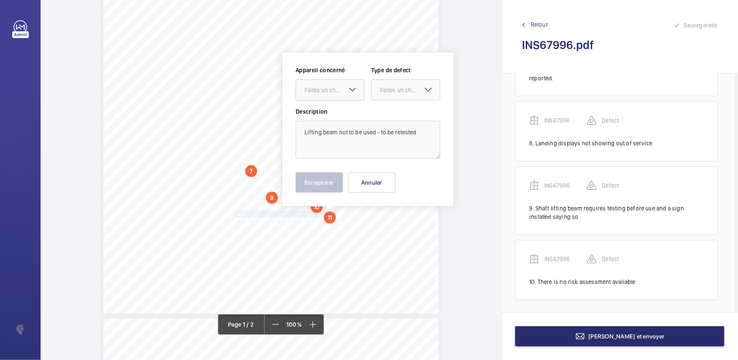
click at [346, 86] on div "Faites un choix" at bounding box center [334, 90] width 60 height 8
drag, startPoint x: 344, startPoint y: 115, endPoint x: 357, endPoint y: 110, distance: 13.9
click at [345, 114] on span "INS67996" at bounding box center [329, 116] width 51 height 8
drag, startPoint x: 407, startPoint y: 91, endPoint x: 406, endPoint y: 110, distance: 18.6
click at [407, 93] on div "Faites un choix" at bounding box center [410, 90] width 60 height 8
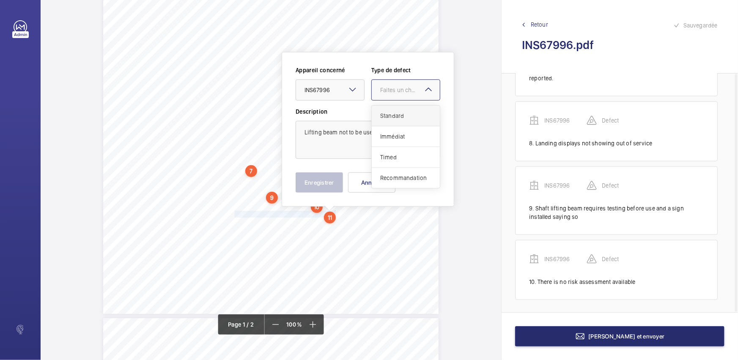
click at [406, 110] on div "Standard" at bounding box center [406, 116] width 68 height 21
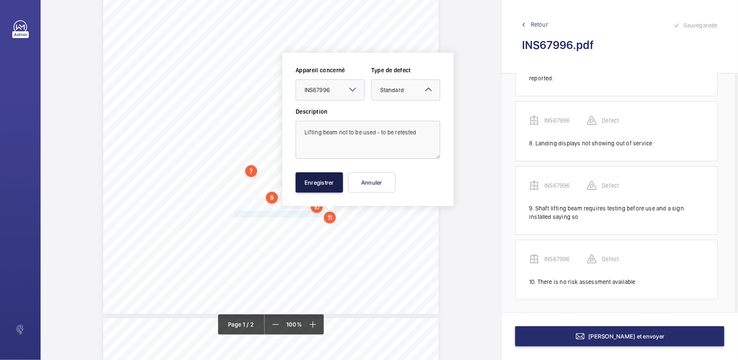
click at [332, 185] on button "Enregistrer" at bounding box center [319, 182] width 47 height 20
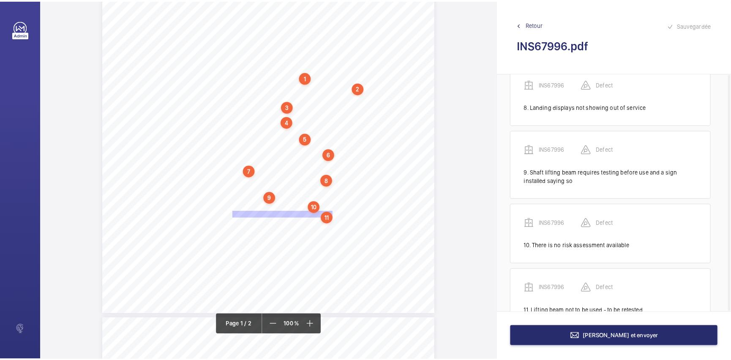
scroll to position [557, 0]
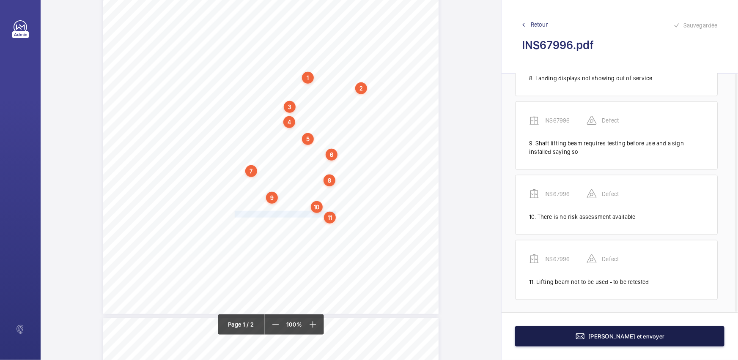
click at [634, 337] on span "[PERSON_NAME] et envoyer" at bounding box center [626, 336] width 76 height 7
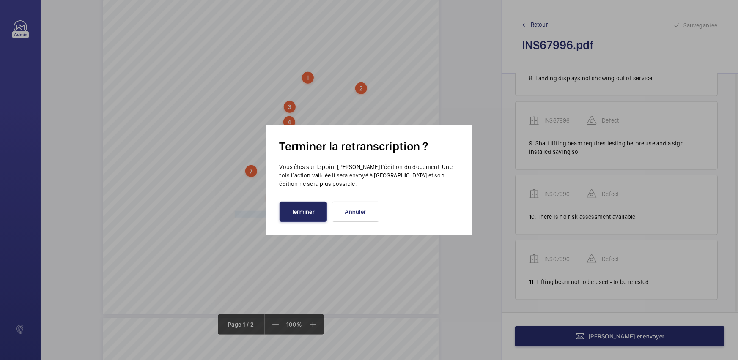
click at [309, 219] on button "Terminer" at bounding box center [302, 212] width 47 height 20
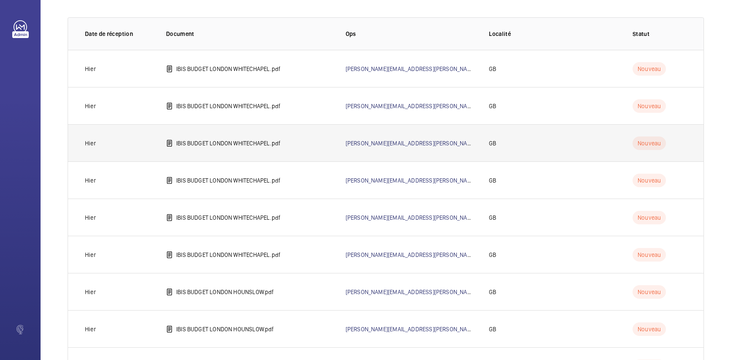
scroll to position [77, 0]
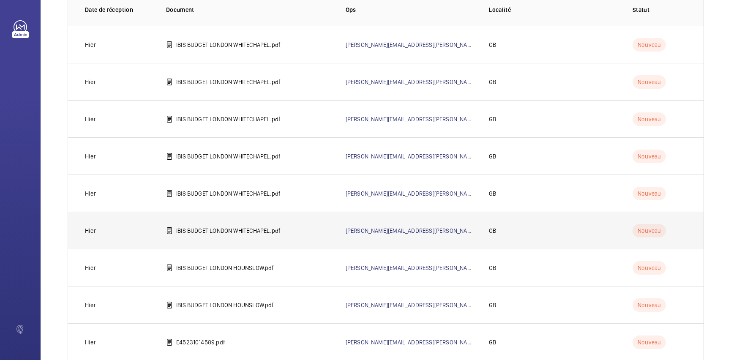
click at [269, 235] on td "IBIS BUDGET LONDON WHITECHAPEL.pdf" at bounding box center [243, 230] width 180 height 37
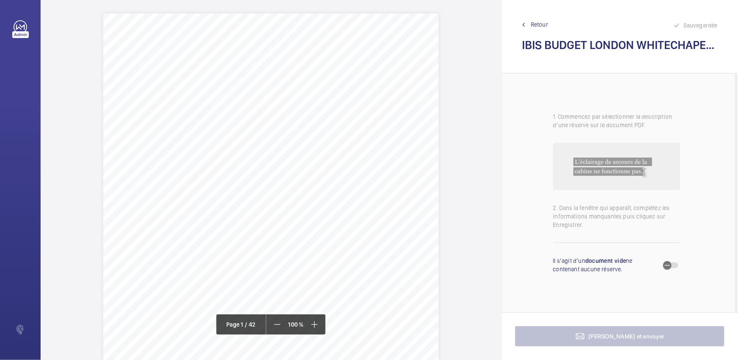
click at [357, 195] on div "Allianz Engineering Inspection Services Ltd, [STREET_ADDRESS]. Allianz Engineer…" at bounding box center [270, 251] width 335 height 474
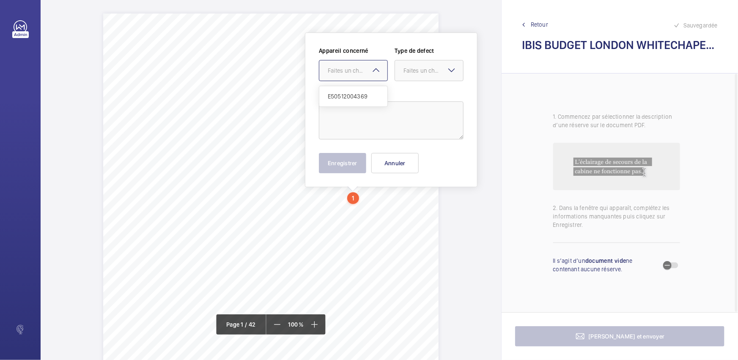
click at [372, 72] on mat-icon at bounding box center [376, 70] width 10 height 10
click at [402, 168] on button "Annuler" at bounding box center [394, 163] width 47 height 20
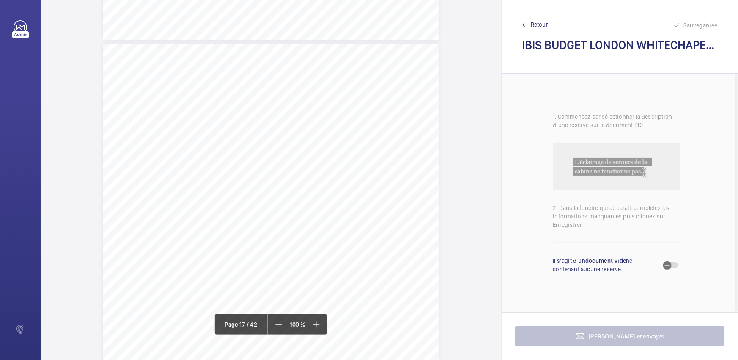
scroll to position [7625, 0]
